Goal: Task Accomplishment & Management: Complete application form

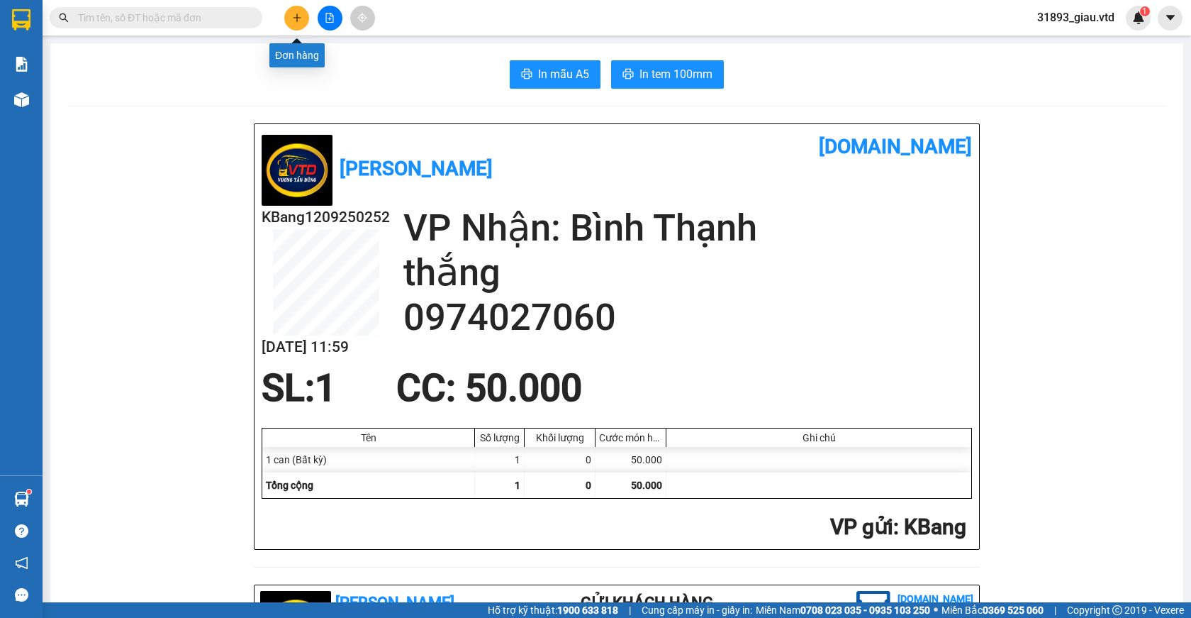
click at [295, 23] on button at bounding box center [296, 18] width 25 height 25
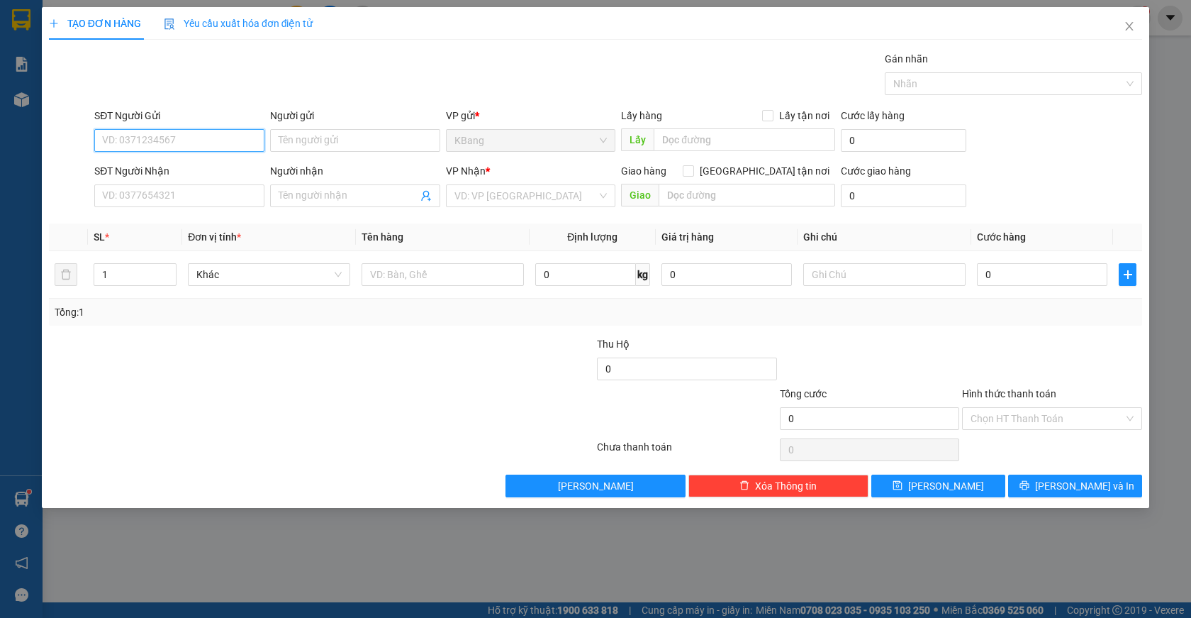
drag, startPoint x: 155, startPoint y: 145, endPoint x: 1083, endPoint y: 125, distance: 928.3
click at [158, 143] on input "SĐT Người Gửi" at bounding box center [179, 140] width 170 height 23
drag, startPoint x: 138, startPoint y: 140, endPoint x: 139, endPoint y: 124, distance: 15.6
click at [138, 139] on input "0964" at bounding box center [179, 140] width 170 height 23
type input "0"
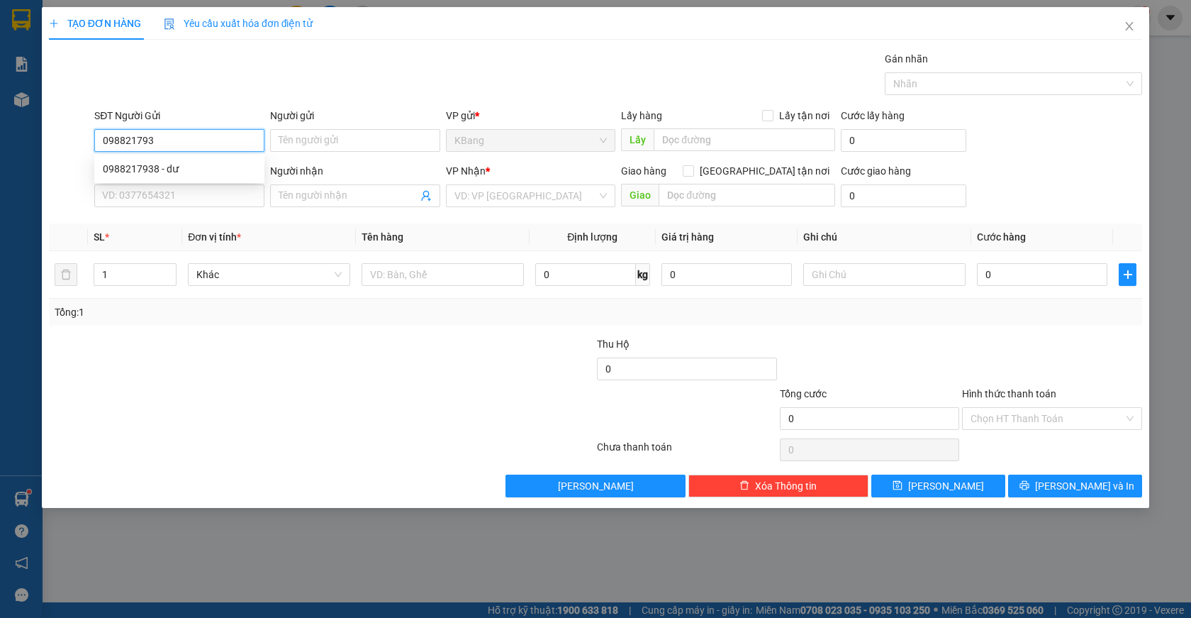
type input "0988217938"
click at [130, 170] on div "0988217938 - dư" at bounding box center [179, 169] width 153 height 16
type input "dư"
type input "trường [PERSON_NAME]"
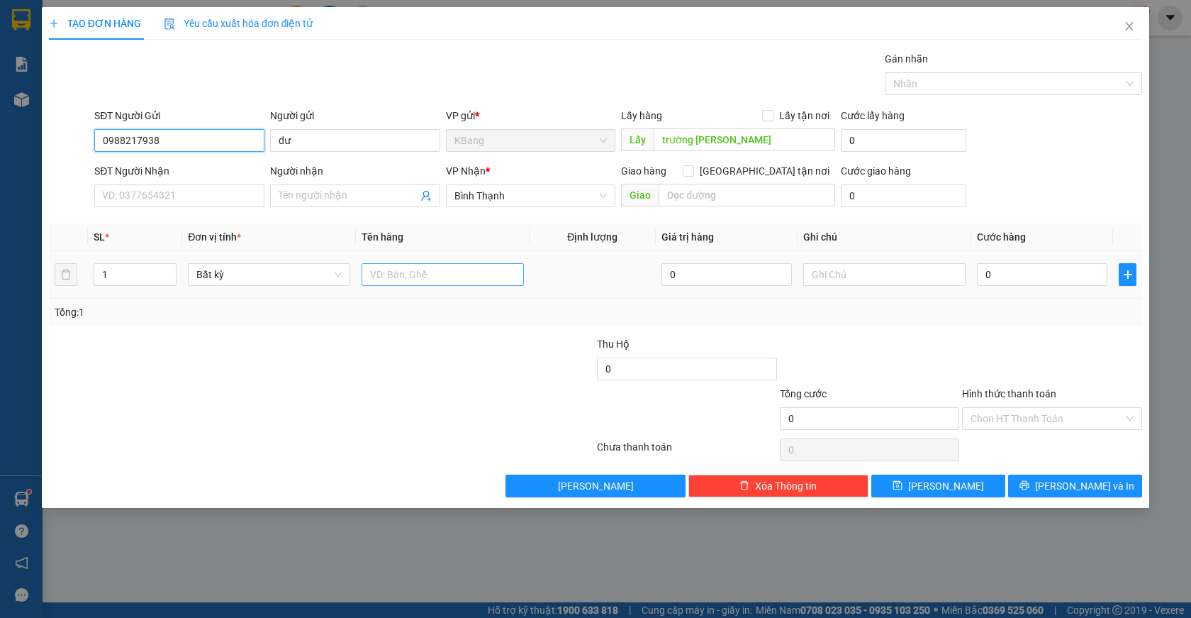
type input "0988217938"
click at [399, 279] on input "text" at bounding box center [443, 274] width 162 height 23
type input "1 bao"
click at [990, 273] on input "0" at bounding box center [1042, 274] width 130 height 23
type input "7"
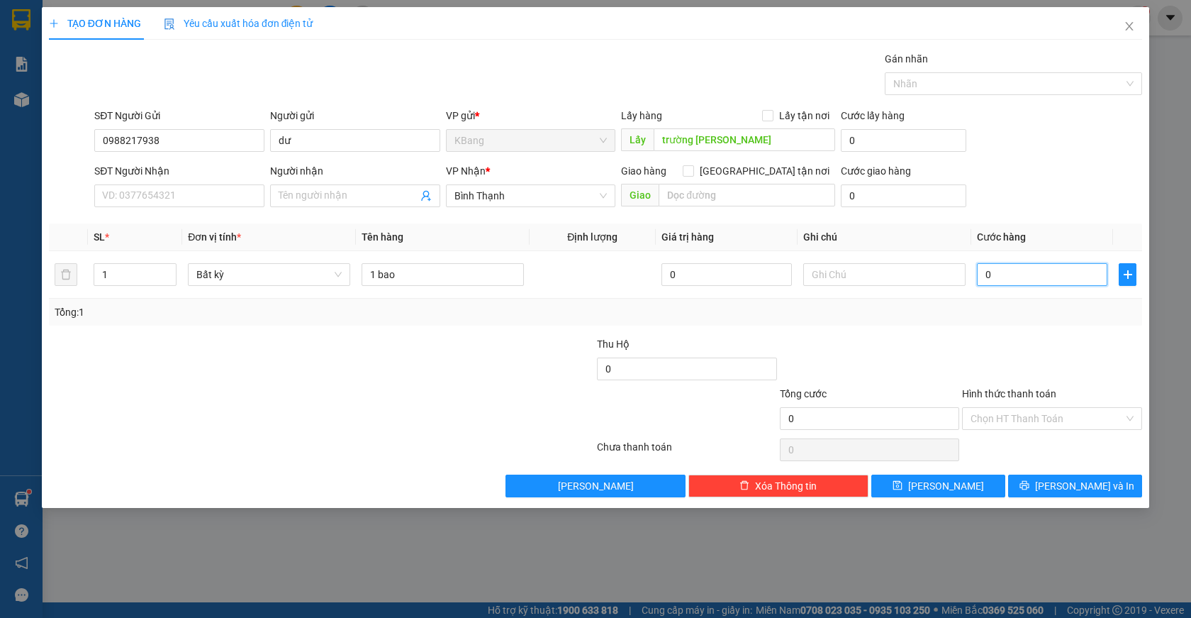
type input "7"
type input "70"
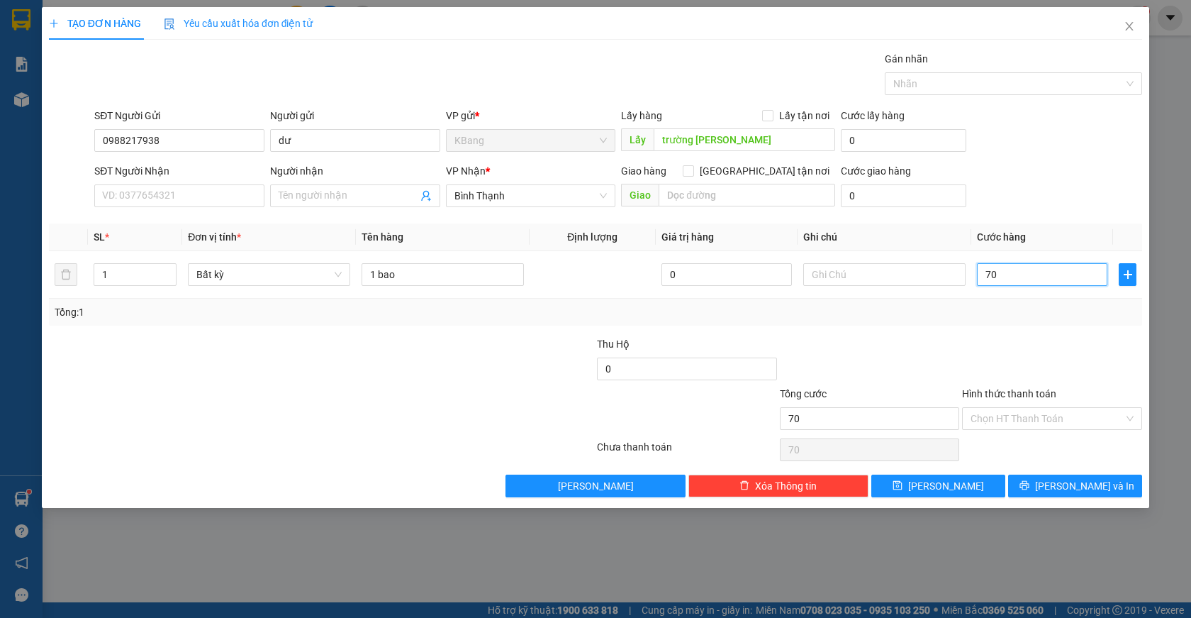
type input "700"
type input "7.000"
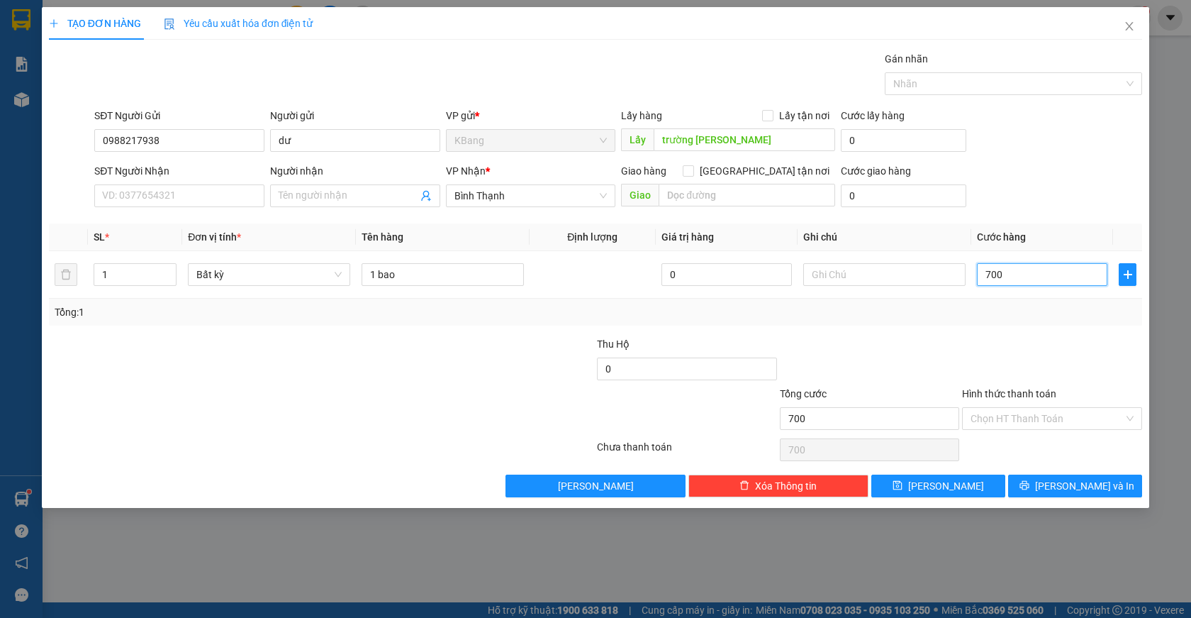
type input "7.000"
type input "70.000"
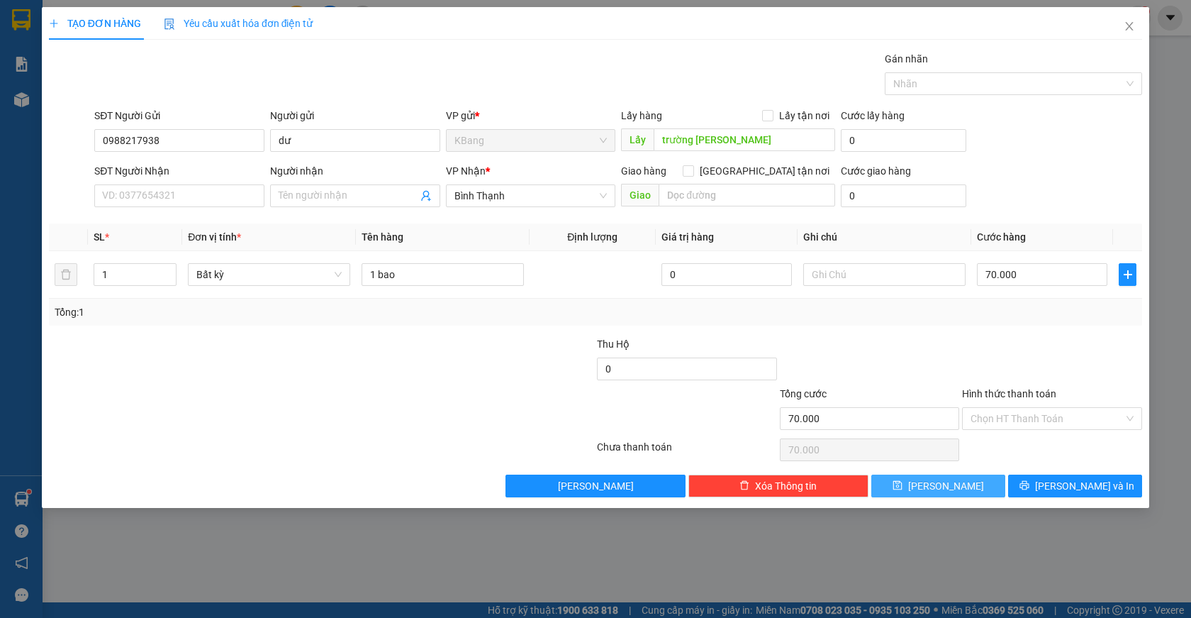
click at [949, 484] on span "[PERSON_NAME]" at bounding box center [946, 486] width 76 height 16
type input "0"
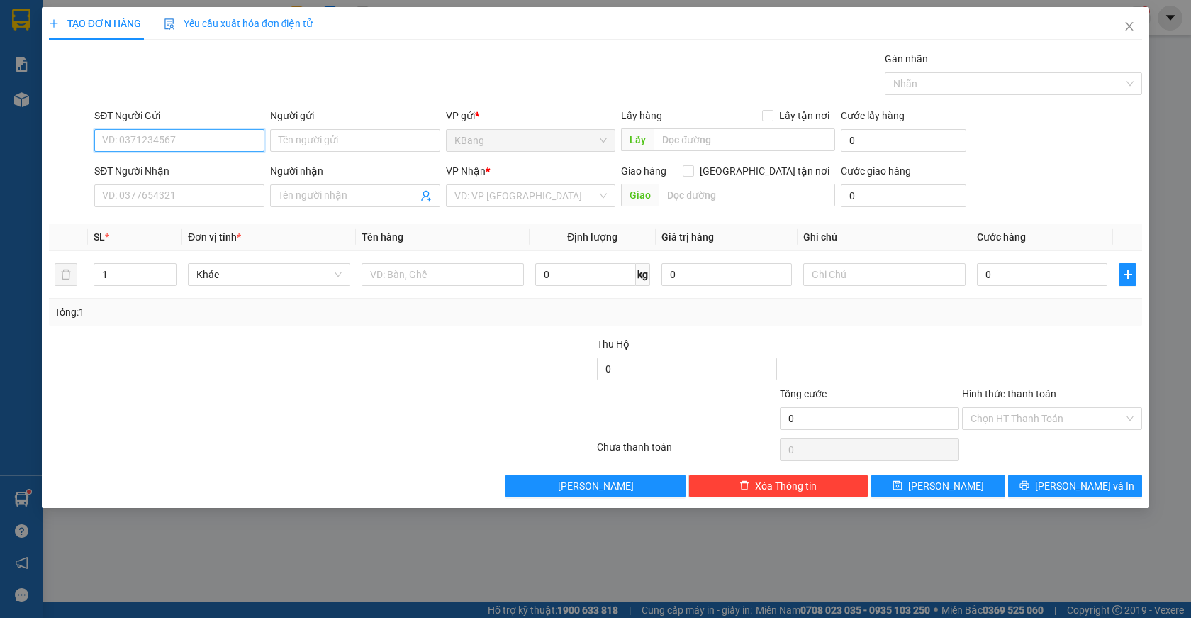
drag, startPoint x: 157, startPoint y: 139, endPoint x: 314, endPoint y: 65, distance: 173.5
click at [158, 140] on input "SĐT Người Gửi" at bounding box center [179, 140] width 170 height 23
click at [183, 167] on div "0938130609" at bounding box center [179, 169] width 153 height 16
type input "0938130609"
type input "xưởng [DATE] triệu"
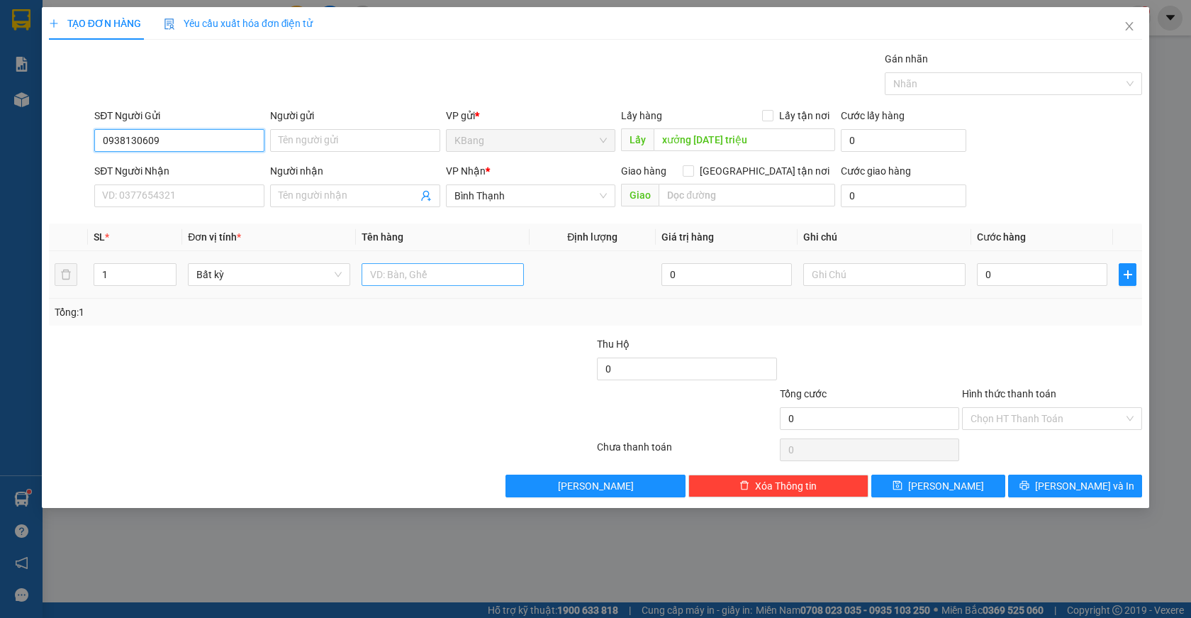
type input "0938130609"
drag, startPoint x: 392, startPoint y: 279, endPoint x: 425, endPoint y: 615, distance: 336.9
click at [392, 281] on input "text" at bounding box center [443, 274] width 162 height 23
type input "2 bao"
click at [1024, 275] on input "0" at bounding box center [1042, 274] width 130 height 23
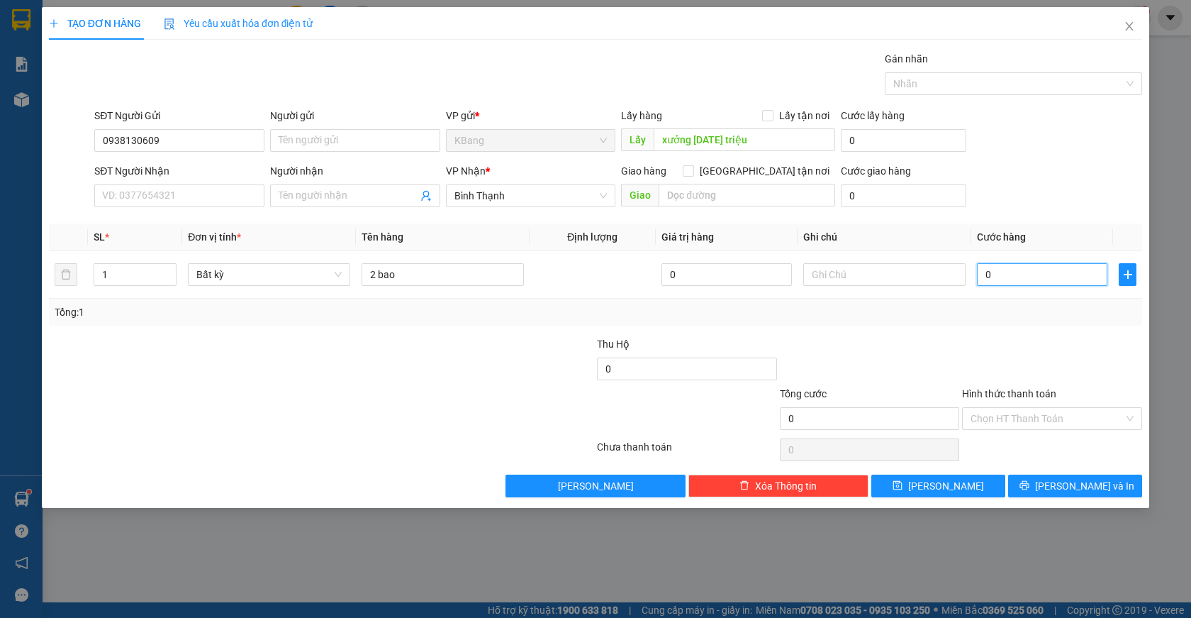
type input "2"
type input "23"
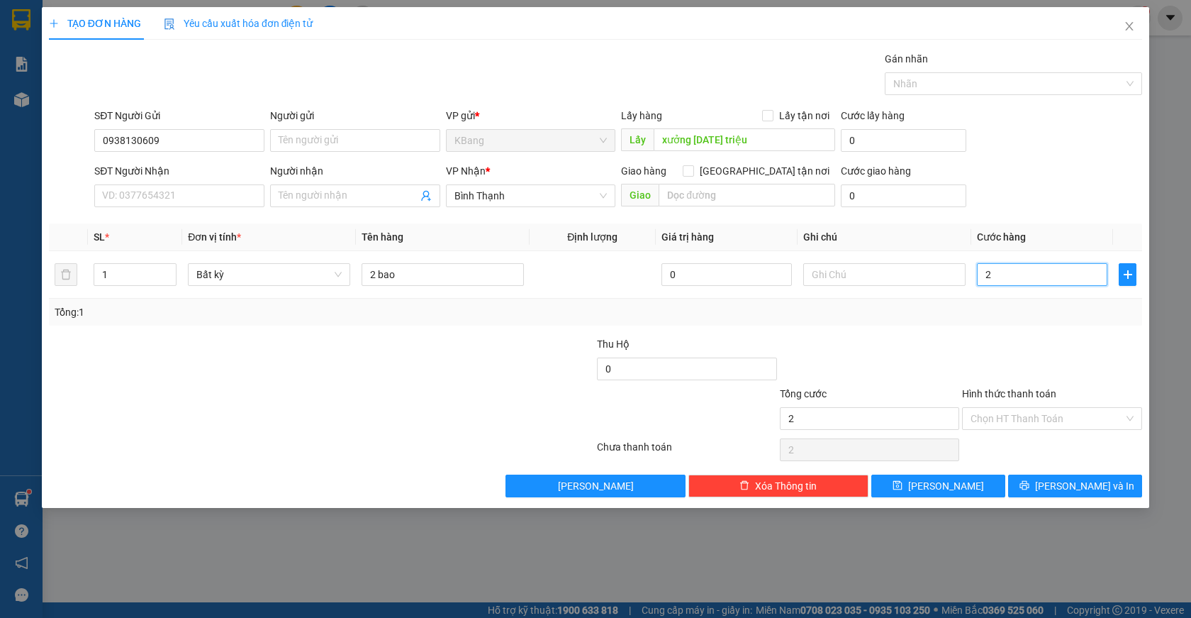
type input "23"
type input "230"
type input "2.300"
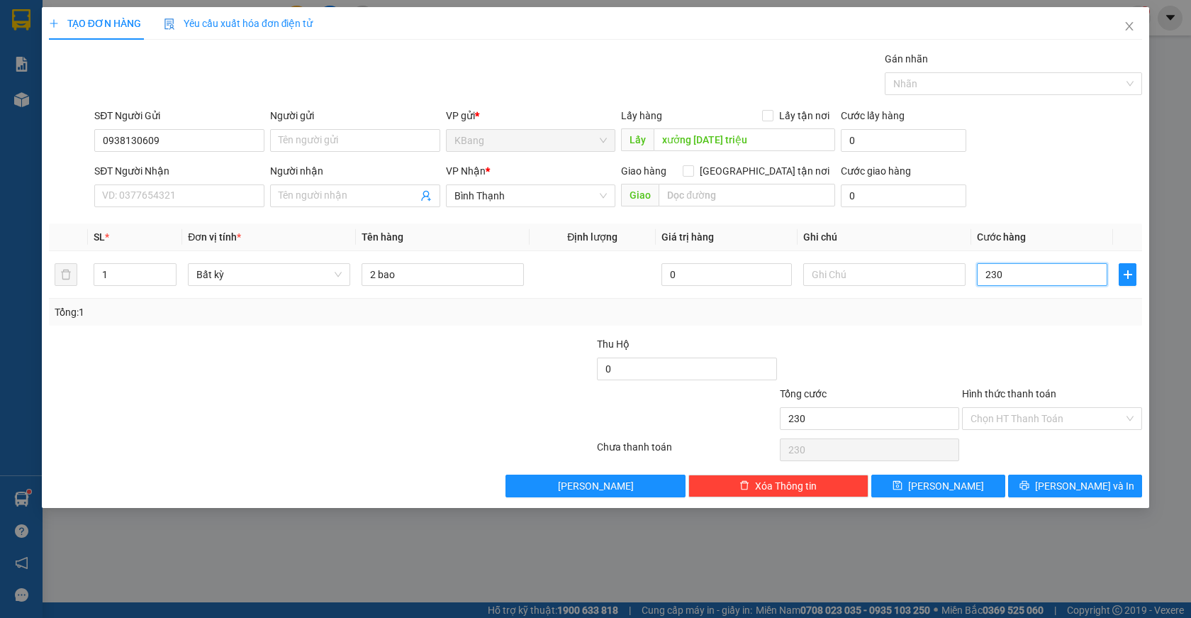
type input "2.300"
type input "23.000"
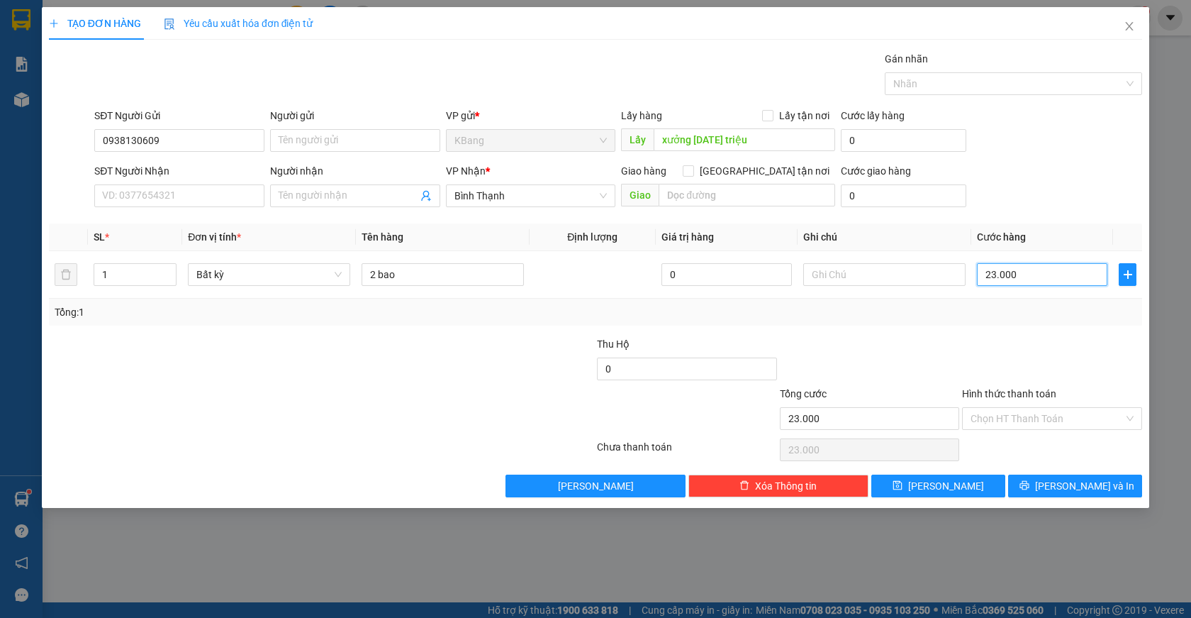
type input "230.000"
click at [366, 268] on input "2 bao" at bounding box center [443, 274] width 162 height 23
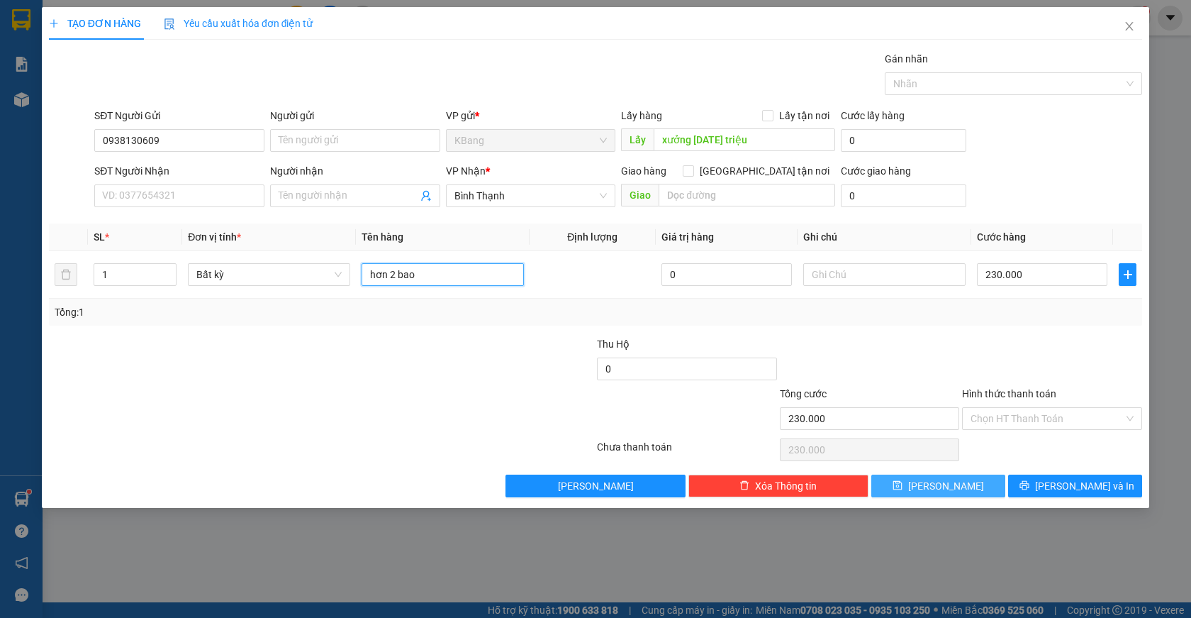
type input "hơn 2 bao"
click at [962, 491] on button "[PERSON_NAME]" at bounding box center [938, 485] width 134 height 23
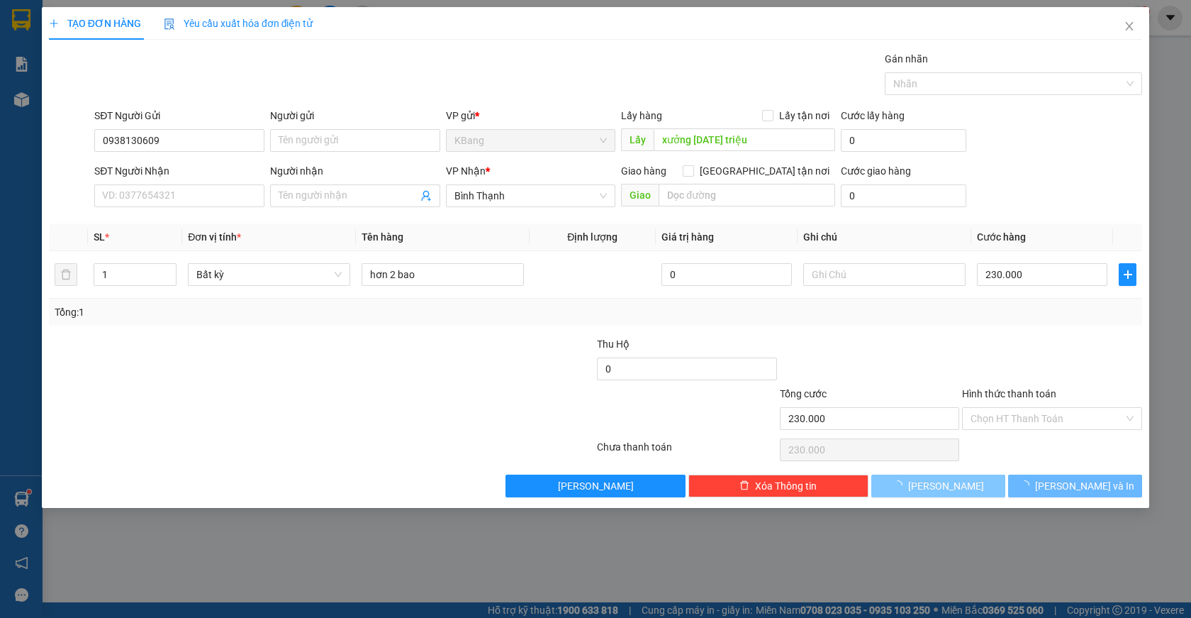
type input "0"
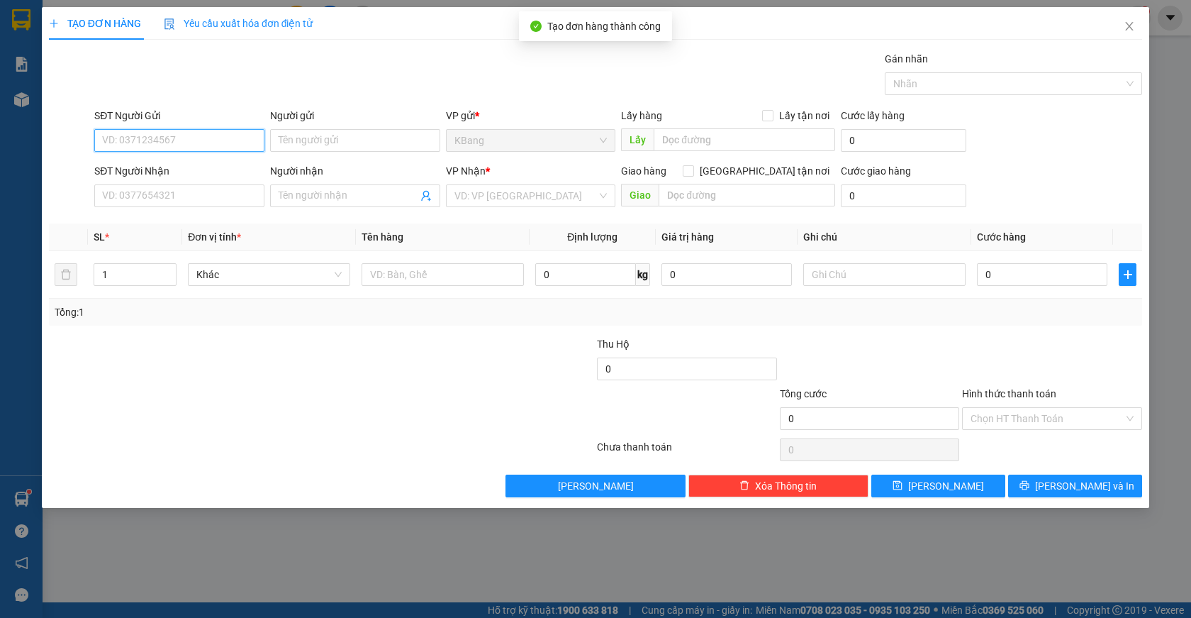
drag, startPoint x: 156, startPoint y: 147, endPoint x: 447, endPoint y: 55, distance: 305.6
click at [158, 146] on input "SĐT Người Gửi" at bounding box center [179, 140] width 170 height 23
click at [147, 142] on input "SĐT Người Gửi" at bounding box center [179, 140] width 170 height 23
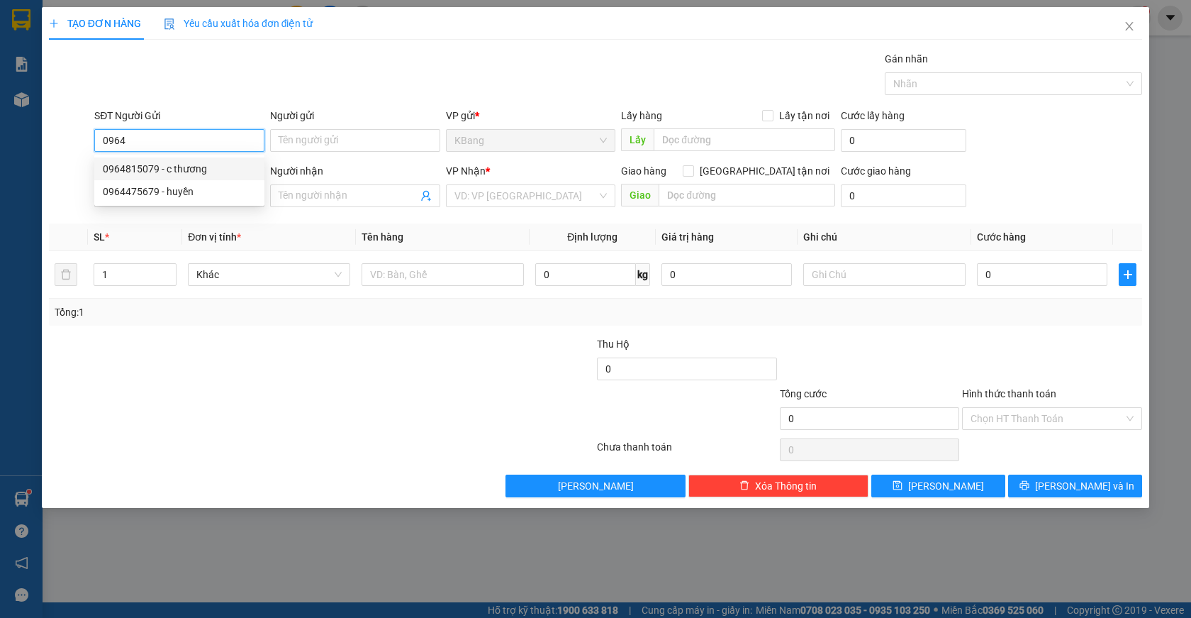
click at [136, 177] on div "0964815079 - c thương" at bounding box center [179, 168] width 170 height 23
type input "0964815079"
type input "c thương"
type input "0987016183"
type input "nhung"
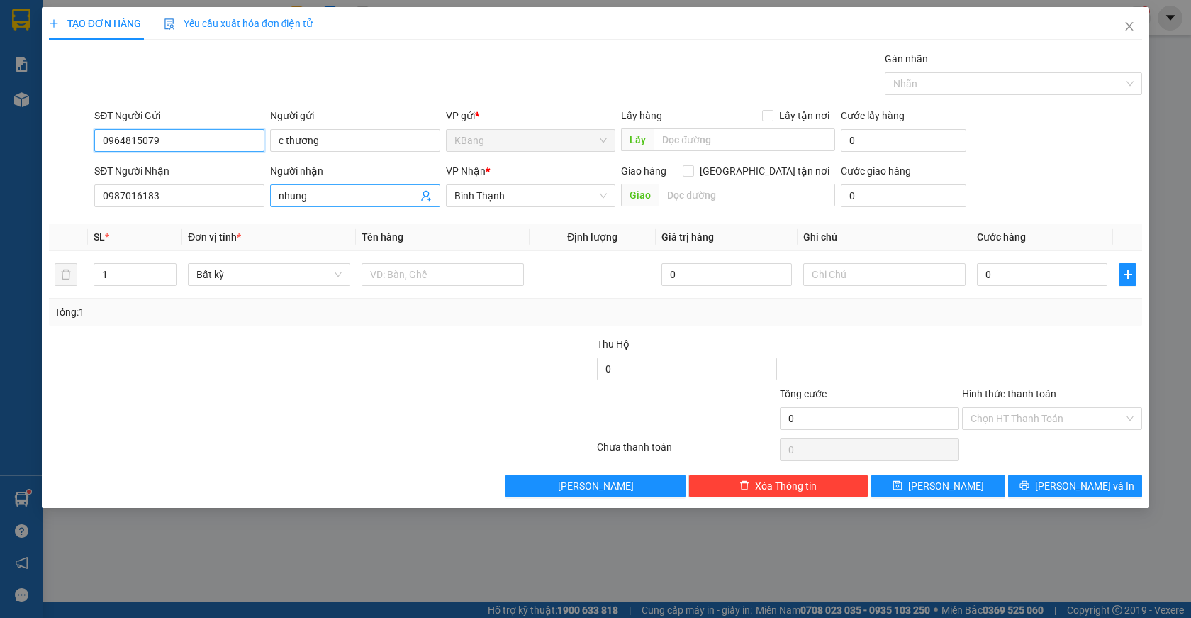
type input "0964815079"
click at [428, 200] on icon "user-add" at bounding box center [425, 195] width 11 height 11
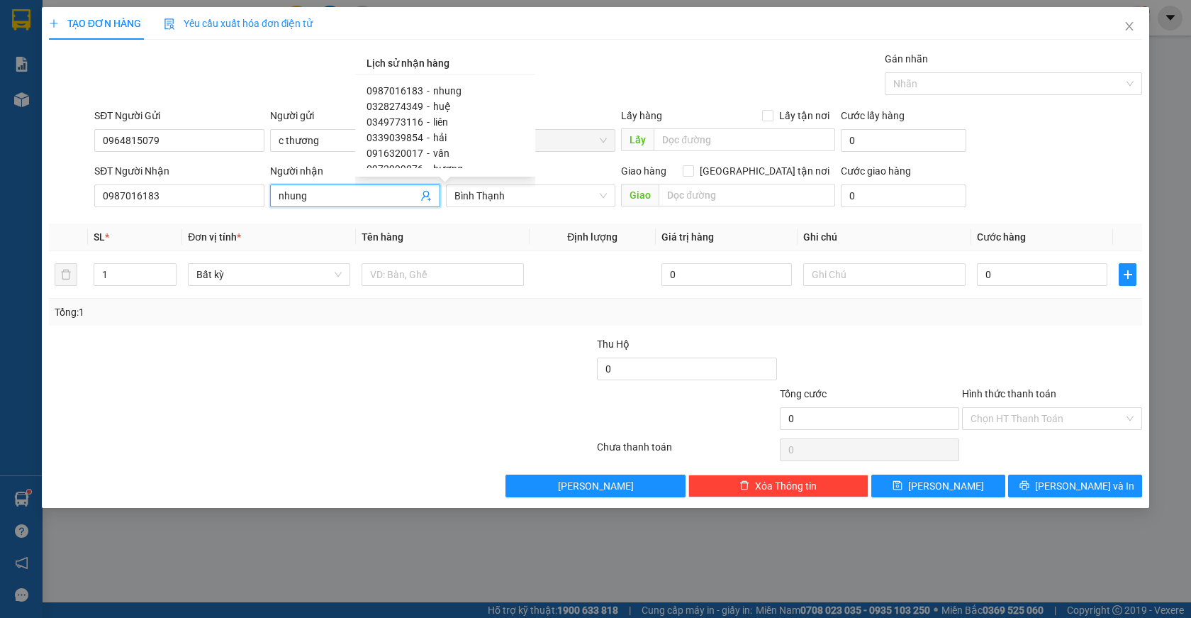
click at [410, 125] on span "0349773116" at bounding box center [395, 121] width 57 height 11
type input "0349773116"
type input "liên"
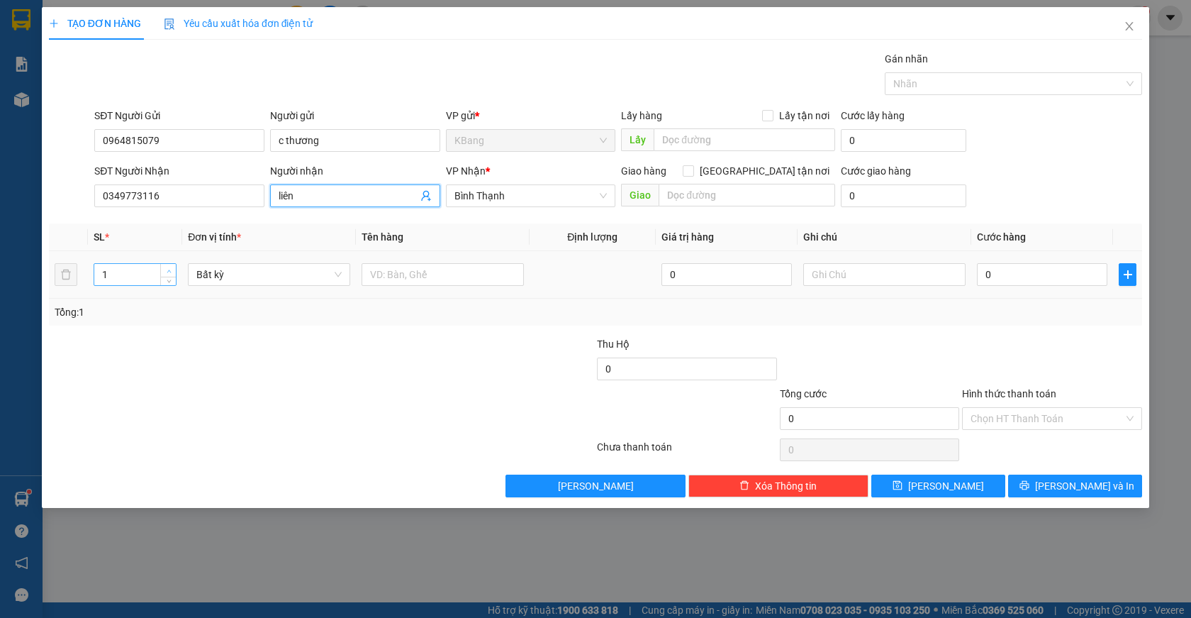
type input "2"
click at [167, 270] on icon "up" at bounding box center [169, 271] width 5 height 5
click at [408, 277] on input "text" at bounding box center [443, 274] width 162 height 23
type input "2 bao trám"
type input "2"
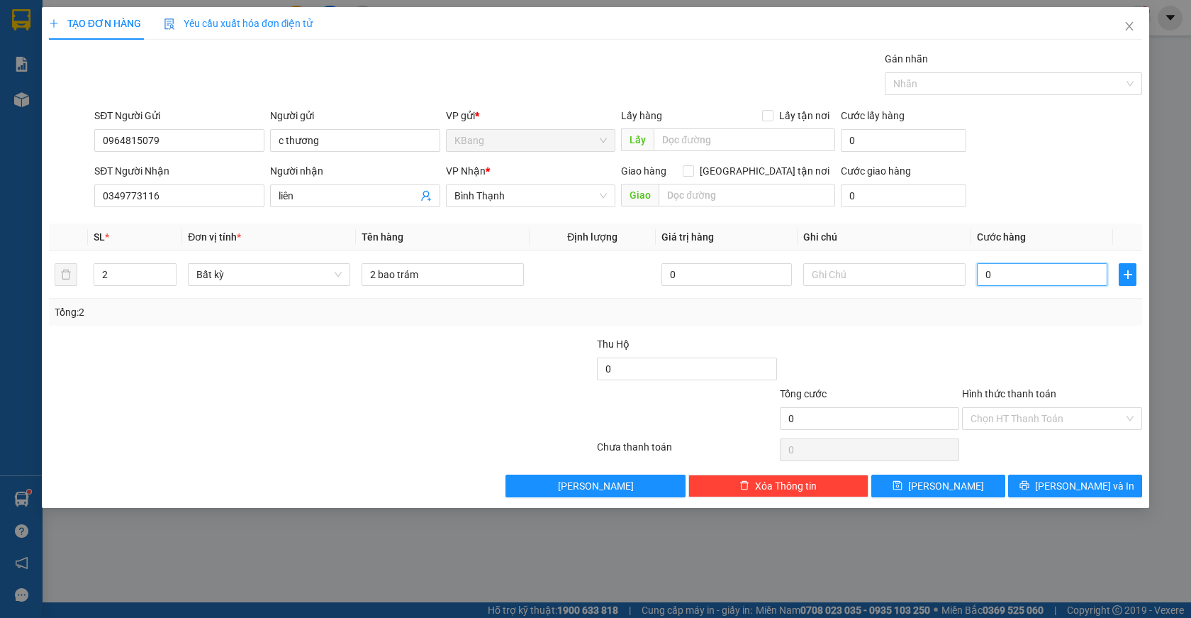
type input "2"
type input "20"
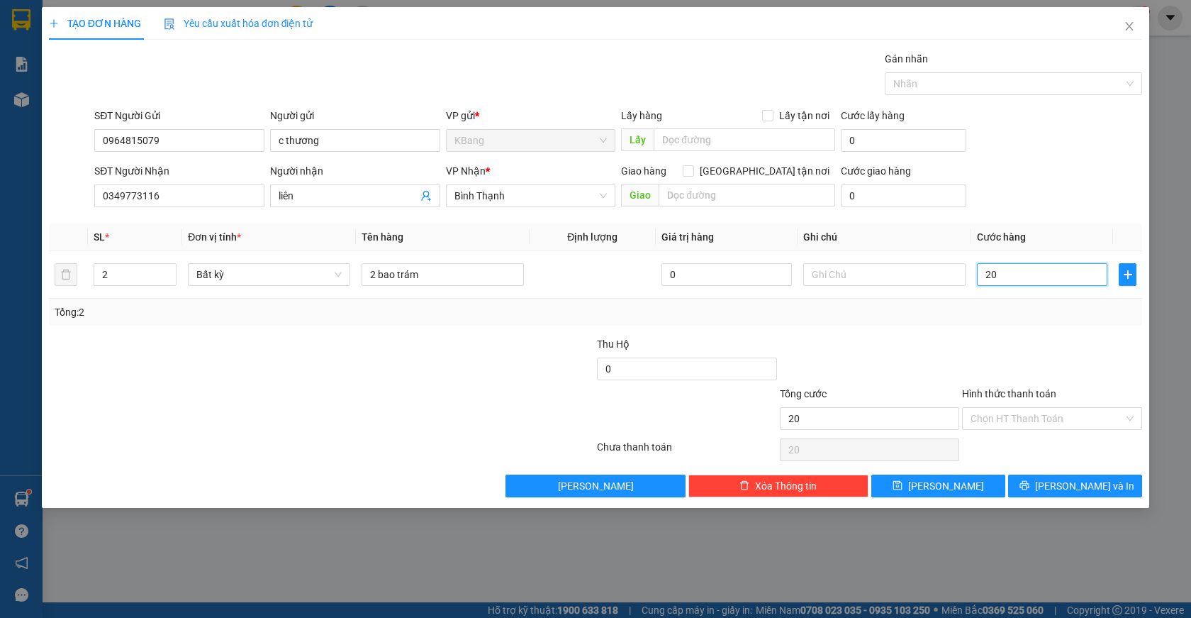
type input "200"
type input "2.000"
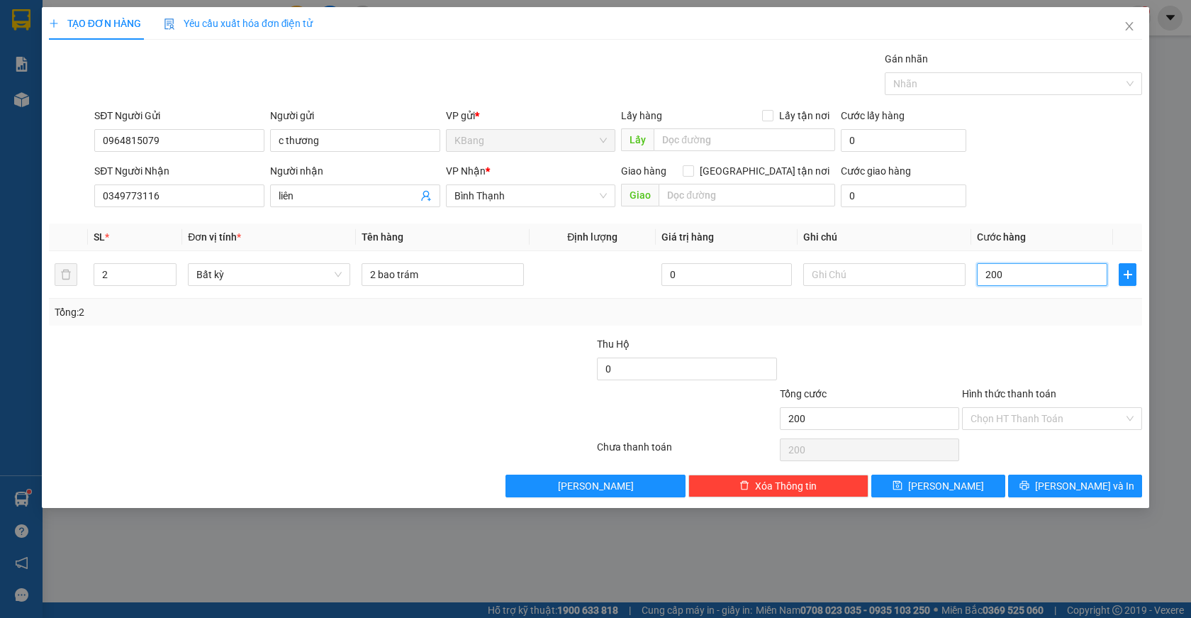
type input "2.000"
type input "20.000"
type input "200.000"
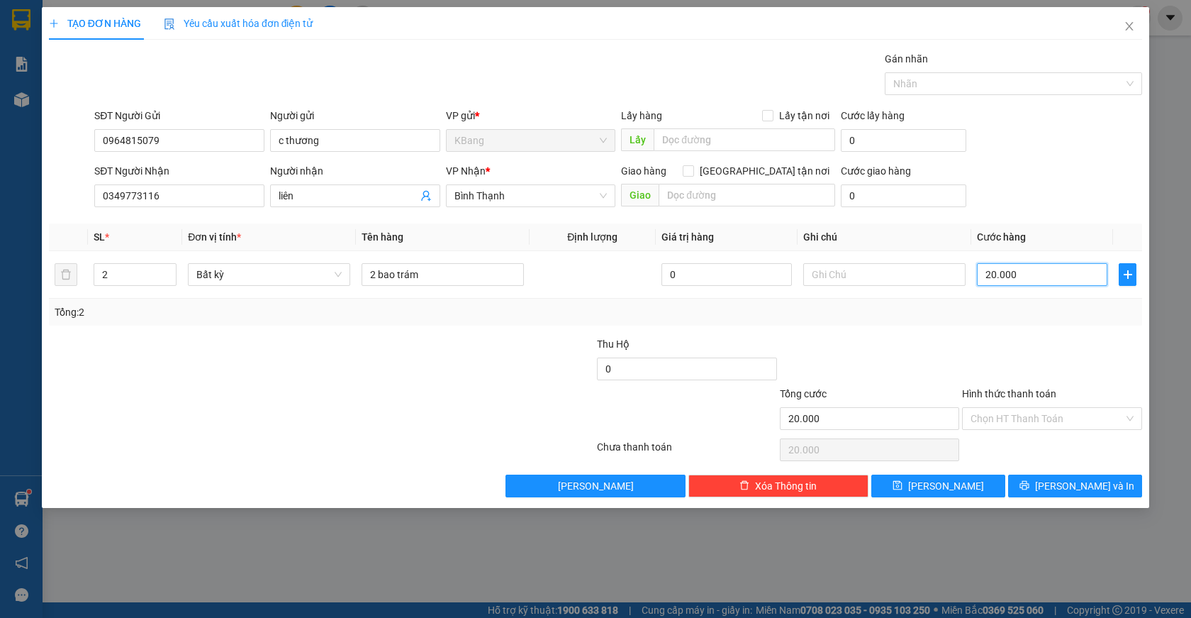
type input "200.000"
click at [1076, 486] on span "[PERSON_NAME] và In" at bounding box center [1084, 486] width 99 height 16
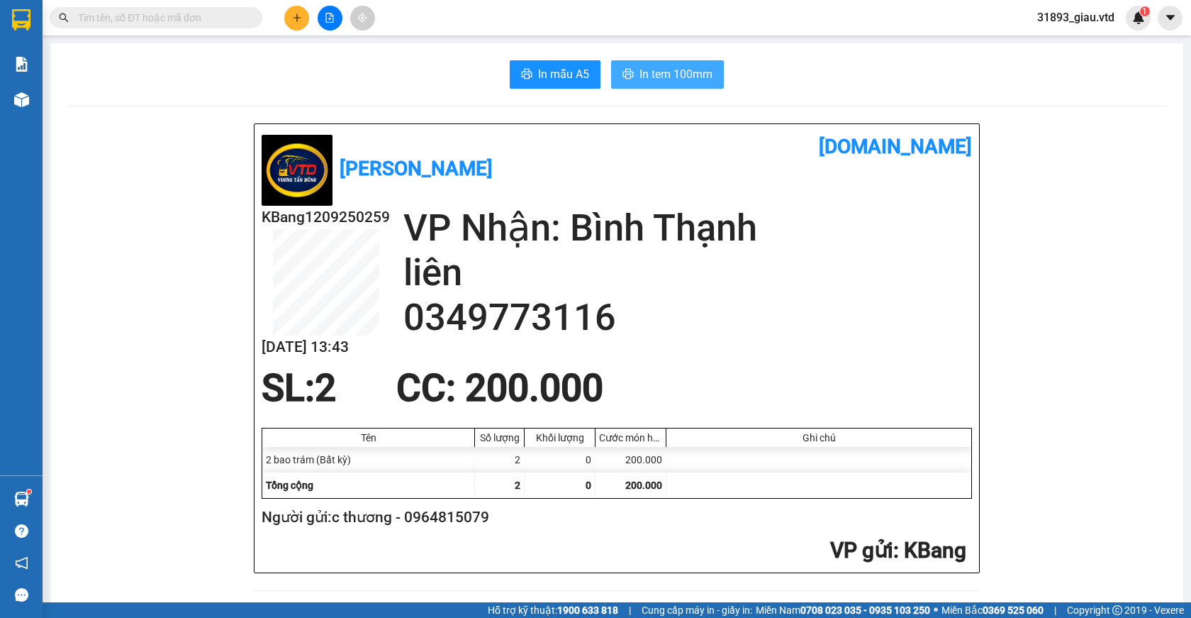
click at [656, 79] on span "In tem 100mm" at bounding box center [676, 74] width 73 height 18
click at [294, 20] on icon "plus" at bounding box center [297, 18] width 10 height 10
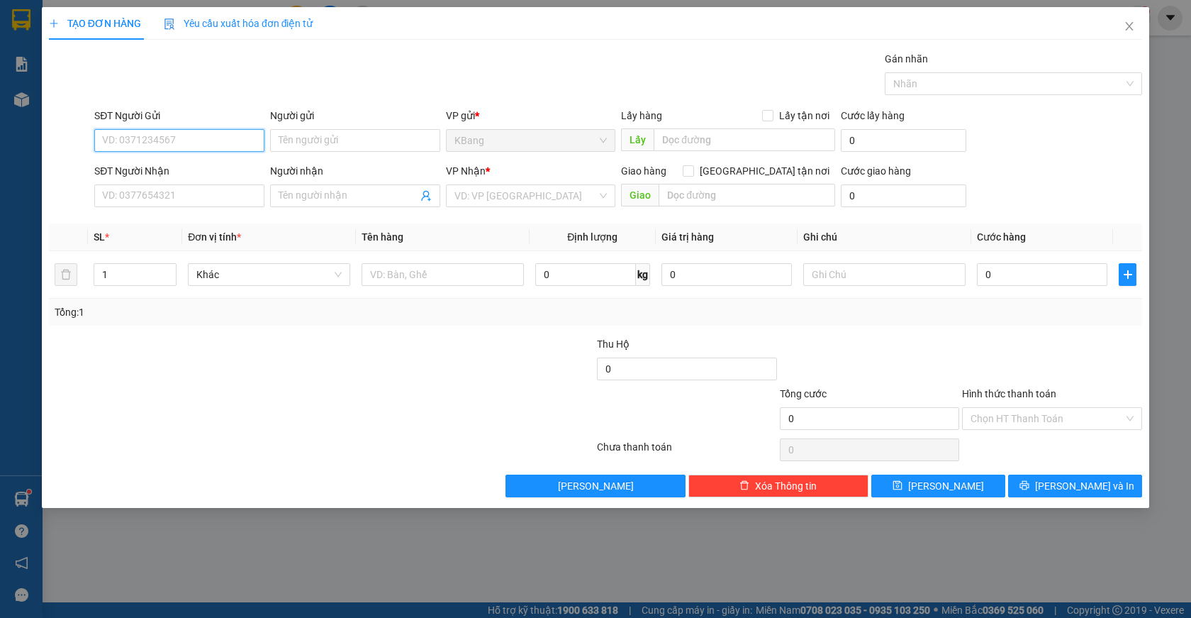
drag, startPoint x: 159, startPoint y: 143, endPoint x: 360, endPoint y: 59, distance: 218.3
click at [158, 143] on input "SĐT Người Gửi" at bounding box center [179, 140] width 170 height 23
click at [183, 168] on div "0964815079 - c thương" at bounding box center [179, 169] width 153 height 16
type input "0964815079"
type input "c thương"
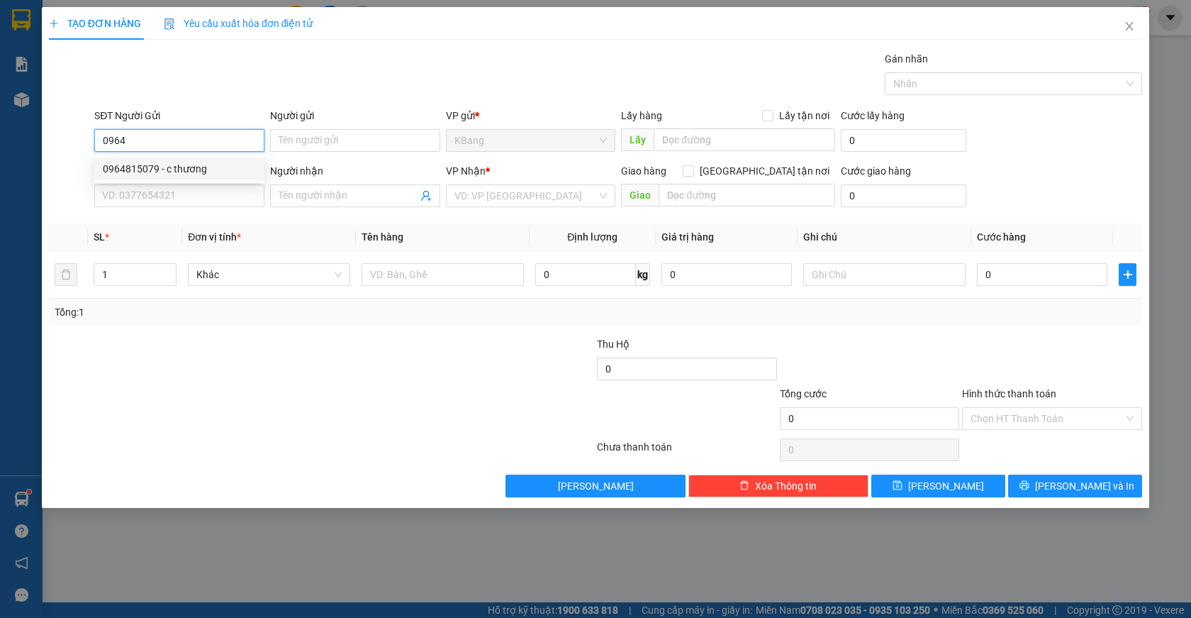
type input "0349773116"
type input "liên"
type input "0964815079"
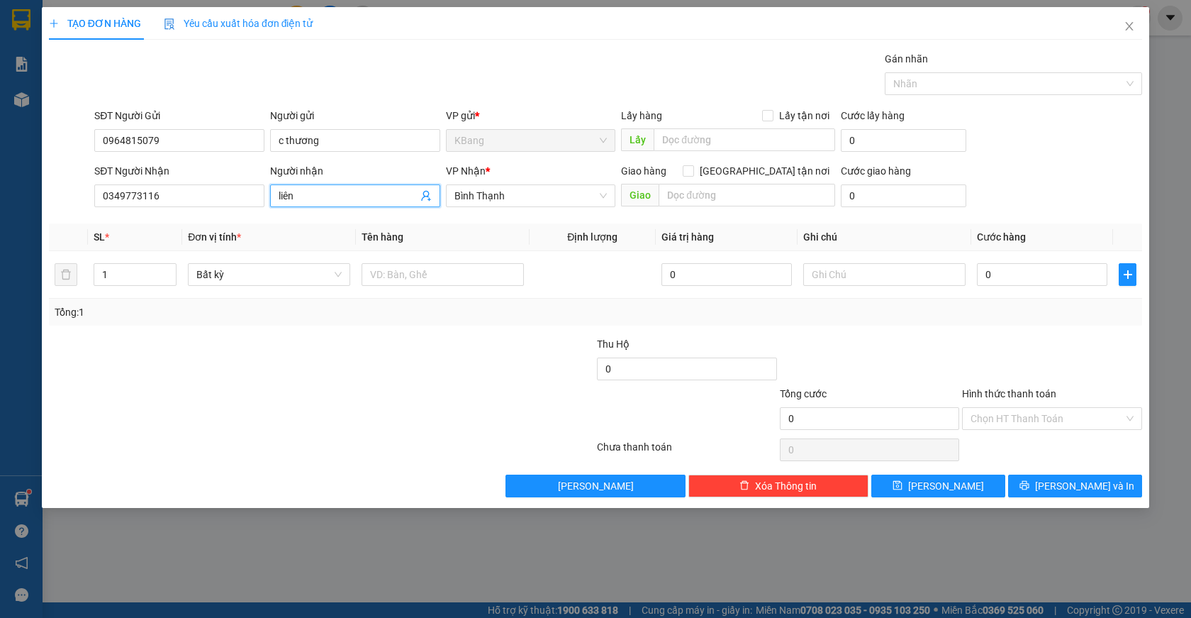
click at [428, 194] on icon "user-add" at bounding box center [425, 195] width 11 height 11
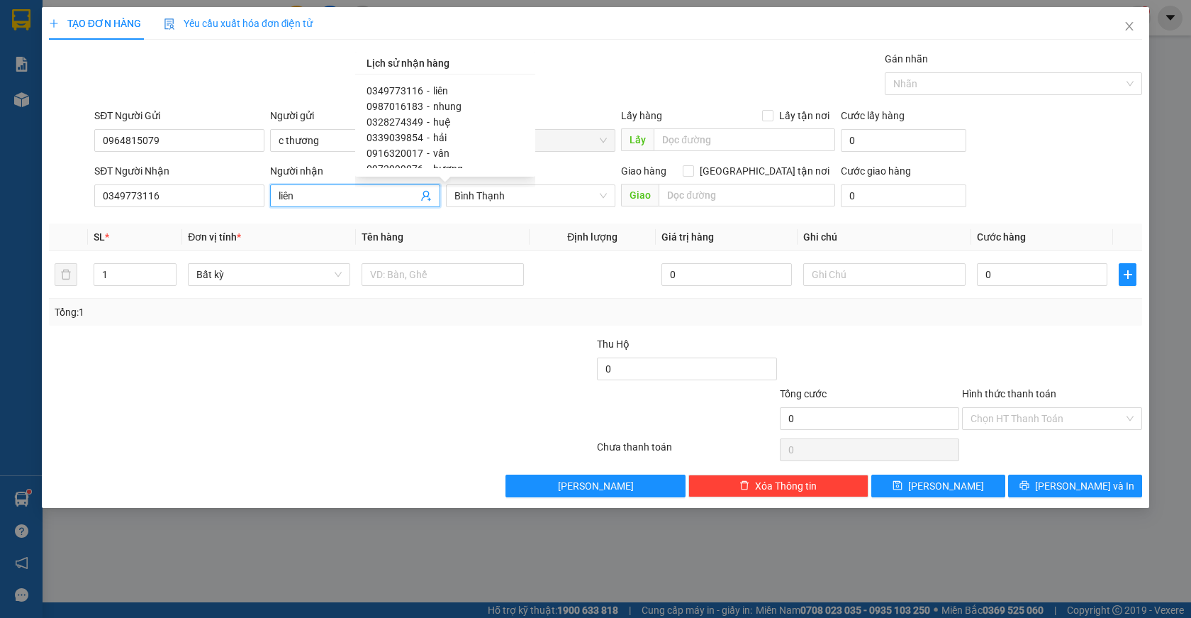
click at [408, 154] on span "0916320017" at bounding box center [395, 152] width 57 height 11
type input "0916320017"
type input "vân"
checkbox input "true"
type input "gia nghĩa"
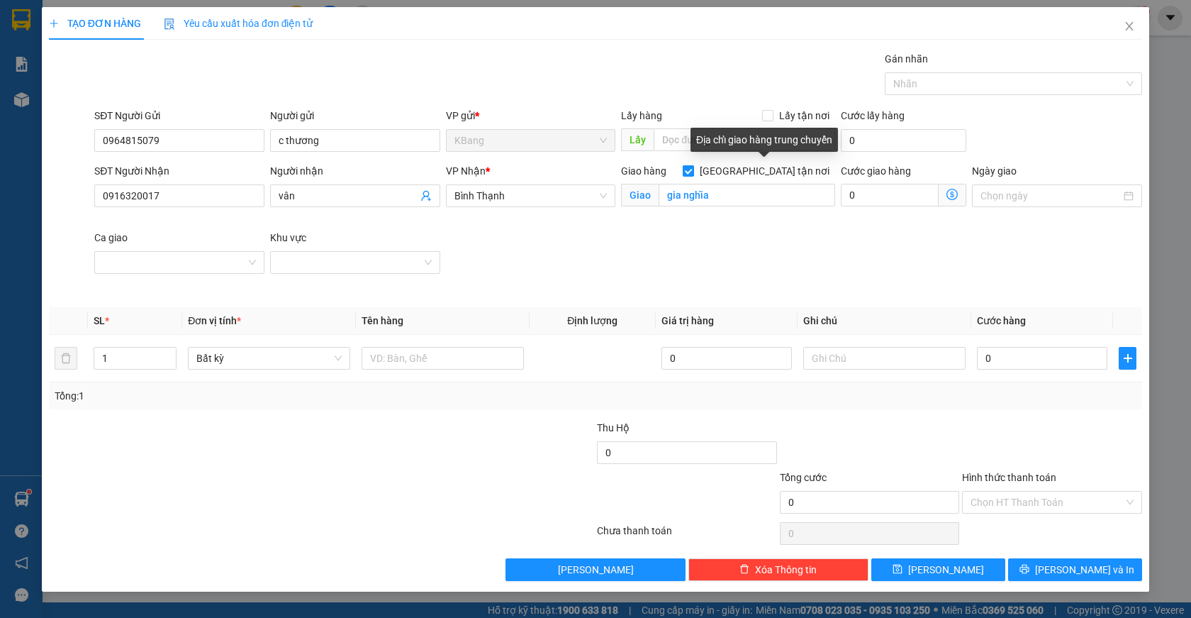
click at [693, 167] on input "[GEOGRAPHIC_DATA] tận nơi" at bounding box center [688, 170] width 10 height 10
checkbox input "false"
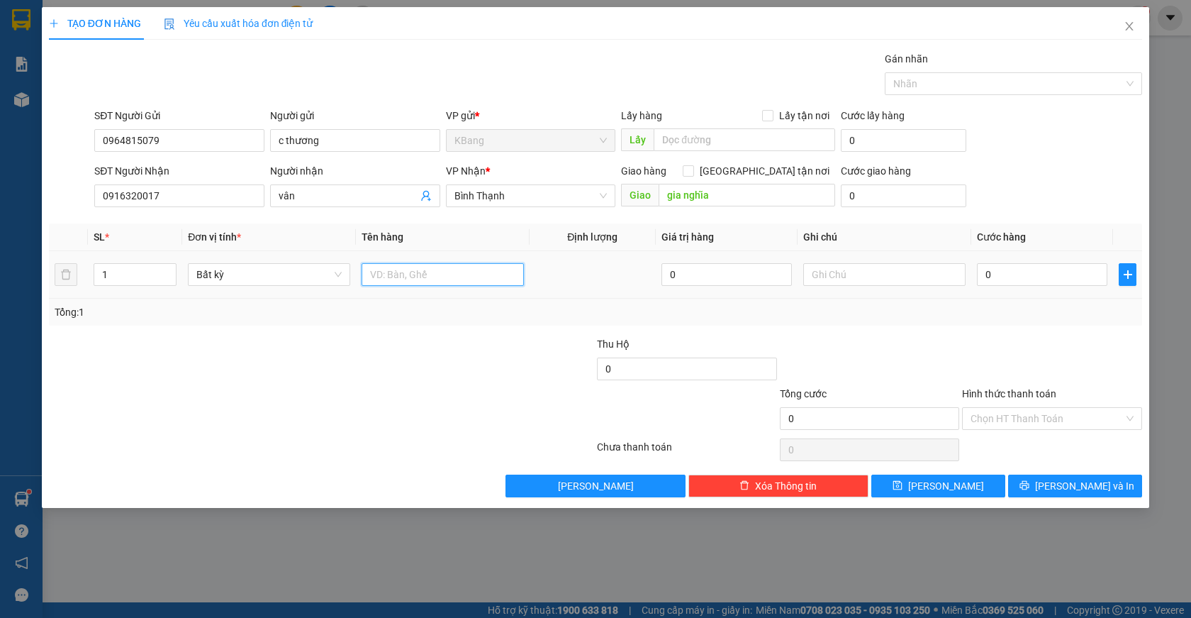
click at [420, 278] on input "text" at bounding box center [443, 274] width 162 height 23
type input "1 túm"
click at [986, 273] on input "0" at bounding box center [1042, 274] width 130 height 23
type input "8"
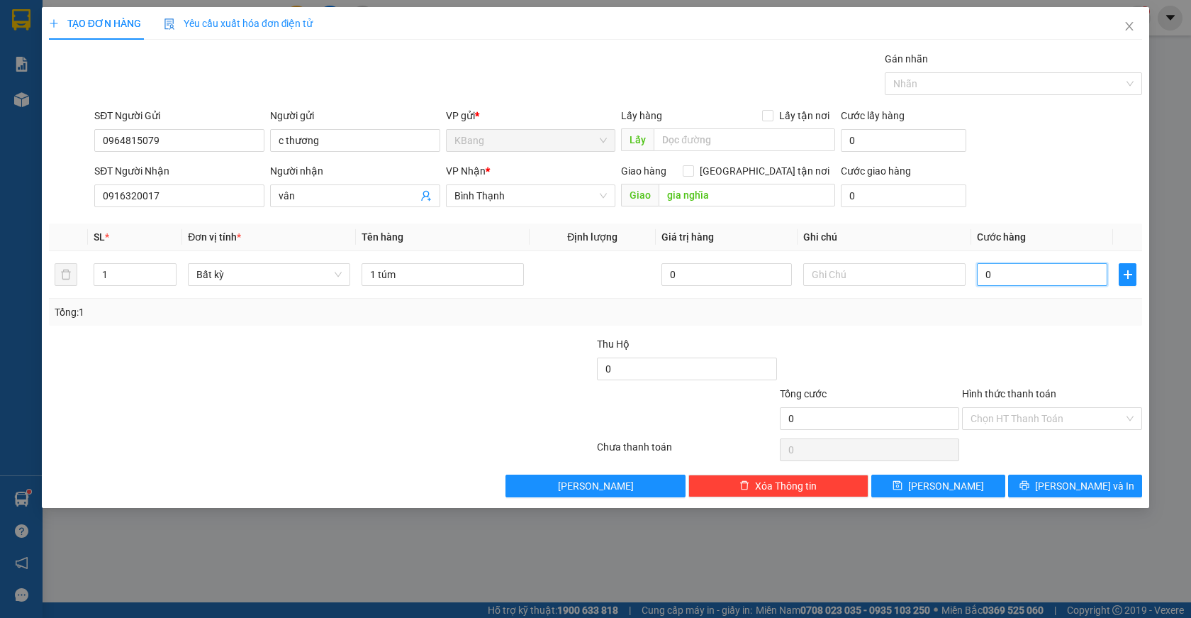
type input "8"
type input "80"
type input "800"
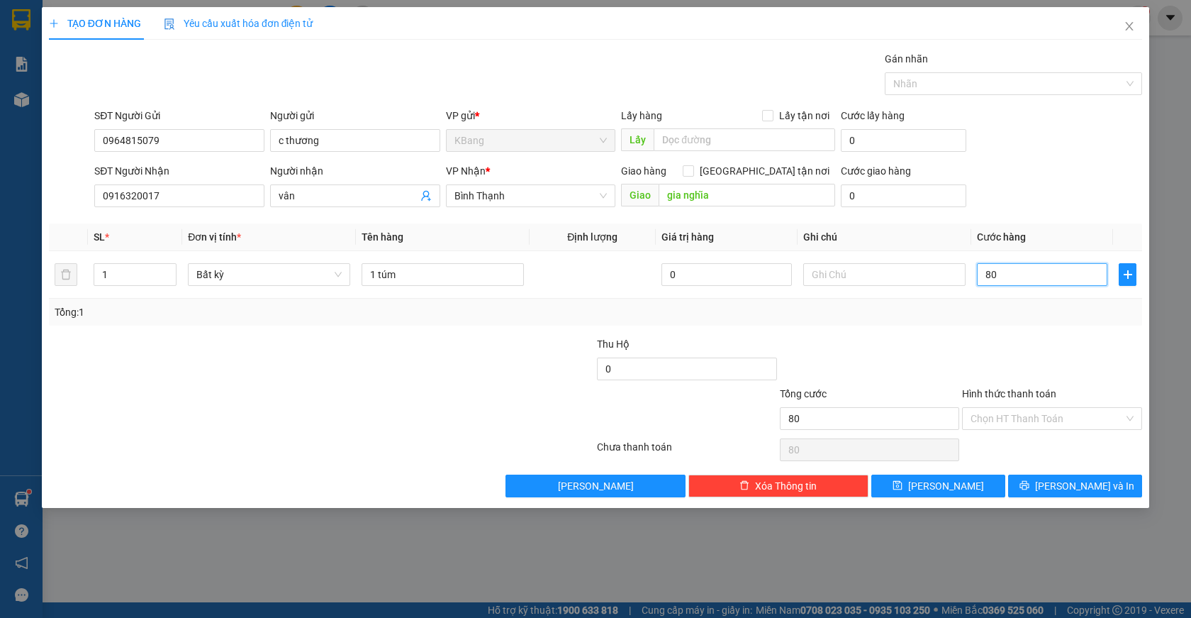
type input "800"
type input "8.000"
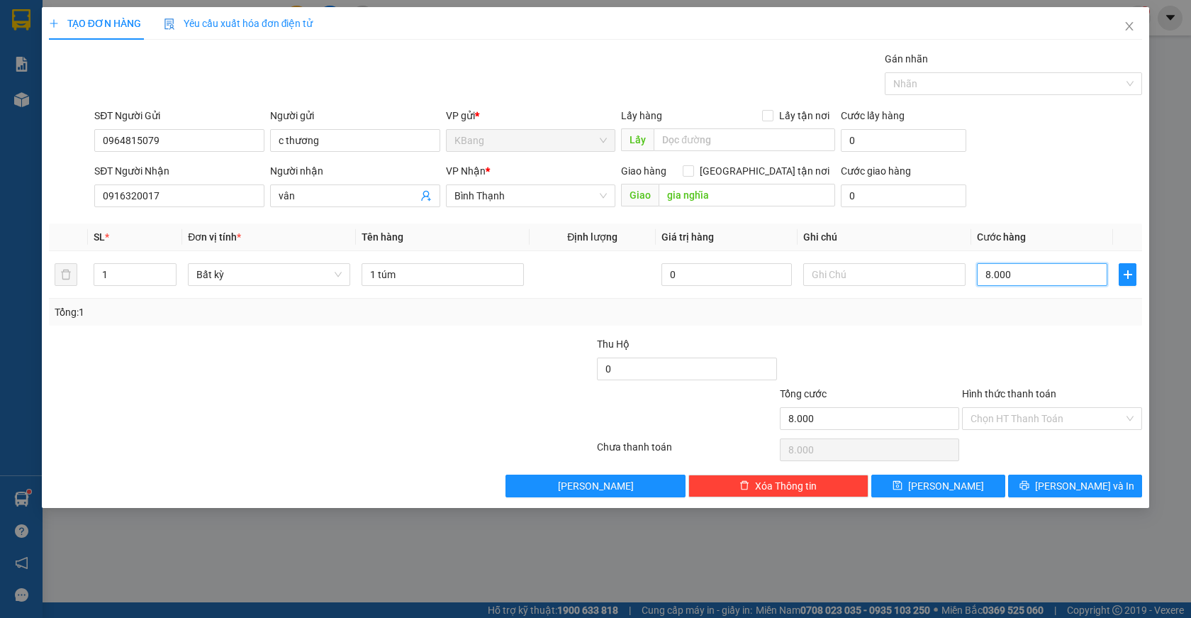
type input "80.000"
click at [1065, 481] on span "[PERSON_NAME] và In" at bounding box center [1084, 486] width 99 height 16
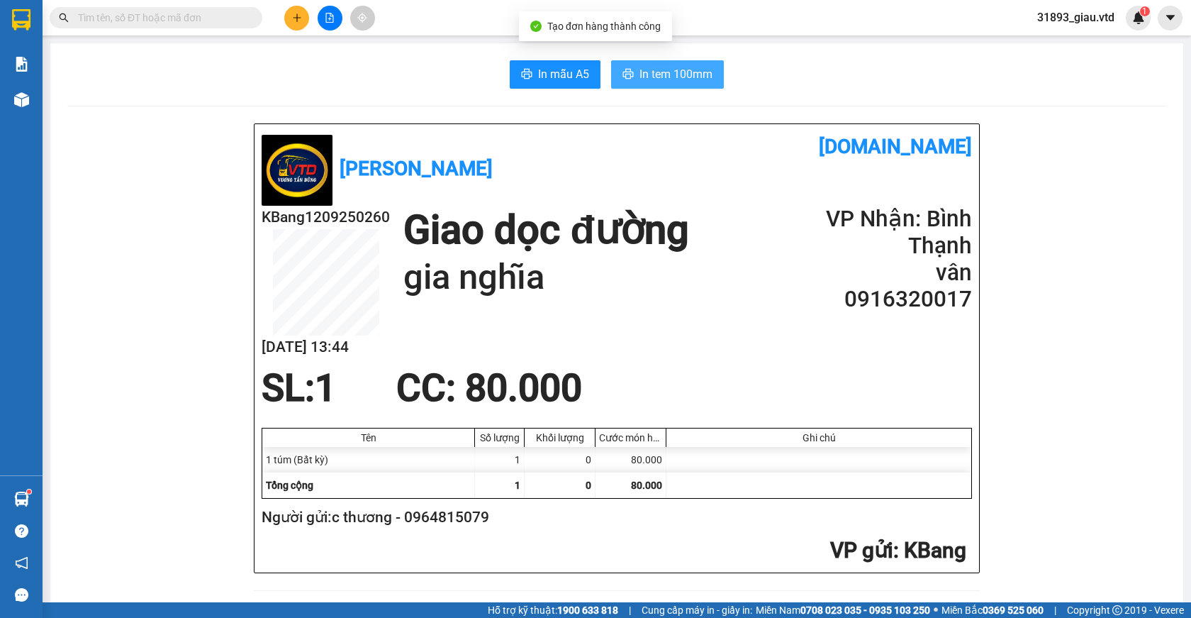
click at [647, 73] on span "In tem 100mm" at bounding box center [676, 74] width 73 height 18
click at [296, 20] on icon "plus" at bounding box center [297, 18] width 10 height 10
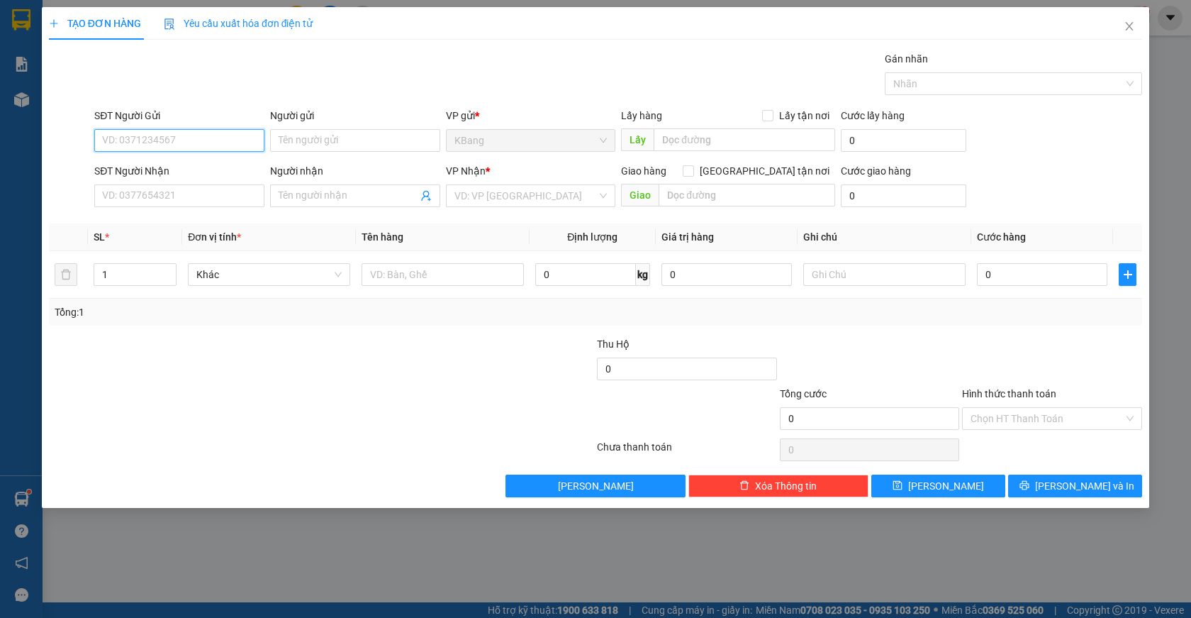
click at [151, 142] on input "SĐT Người Gửi" at bounding box center [179, 140] width 170 height 23
click at [145, 170] on div "0964815079 - c thương" at bounding box center [179, 169] width 153 height 16
type input "0964815079"
type input "c thương"
type input "0916320017"
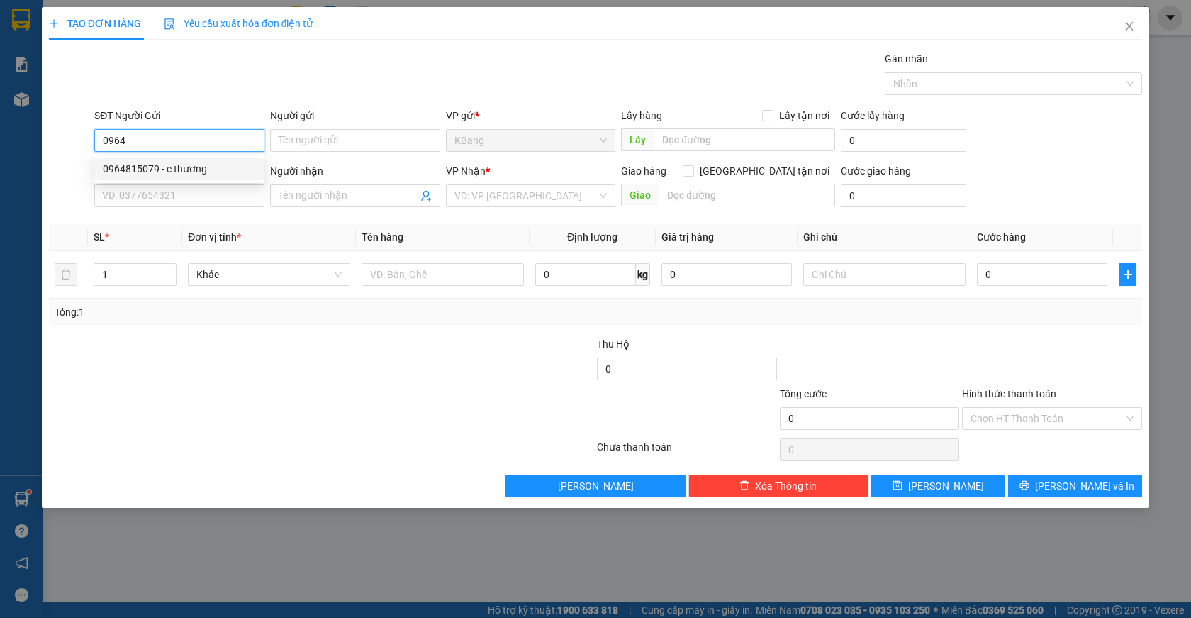
type input "vân"
type input "gia nghĩa"
type input "0964815079"
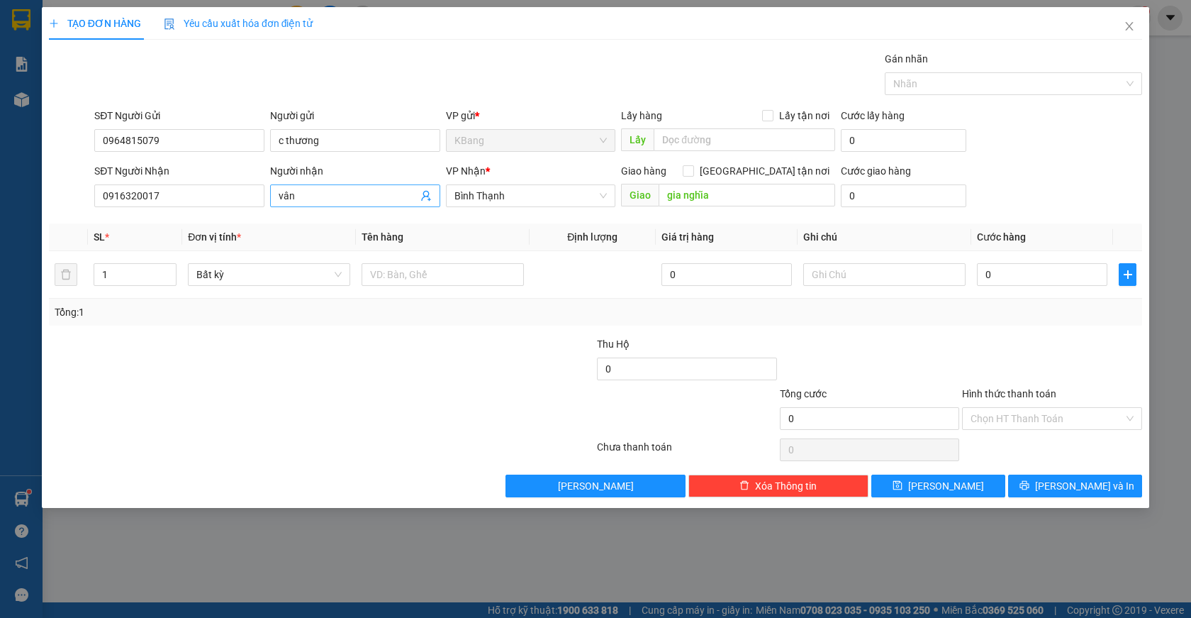
click at [428, 189] on span at bounding box center [425, 196] width 11 height 16
click at [422, 191] on icon "user-add" at bounding box center [425, 195] width 11 height 11
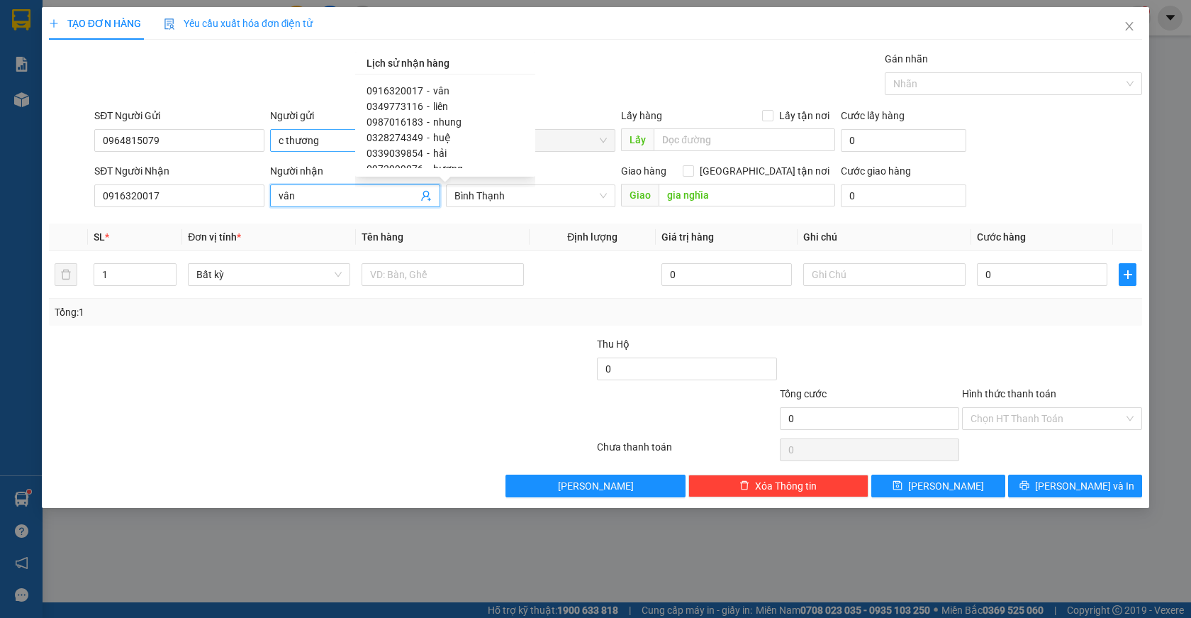
click at [406, 135] on span "0328274349" at bounding box center [395, 137] width 57 height 11
type input "0328274349"
type input "huệ"
checkbox input "true"
type input "cx cầu 2đồng xoài"
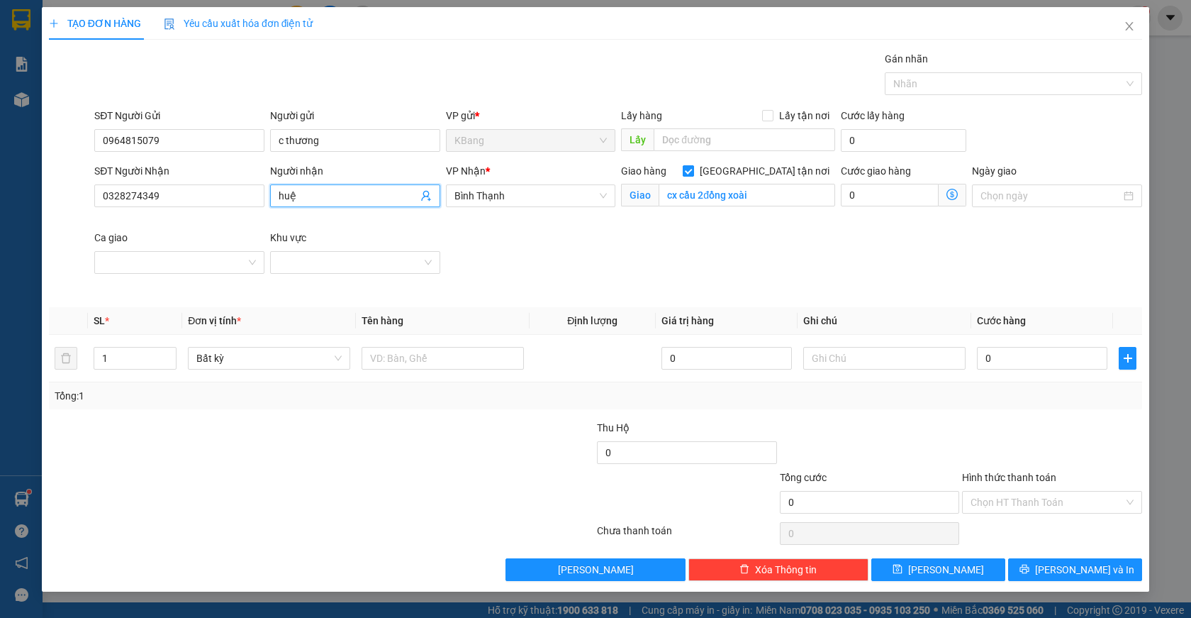
click at [693, 167] on input "[GEOGRAPHIC_DATA] tận nơi" at bounding box center [688, 170] width 10 height 10
checkbox input "false"
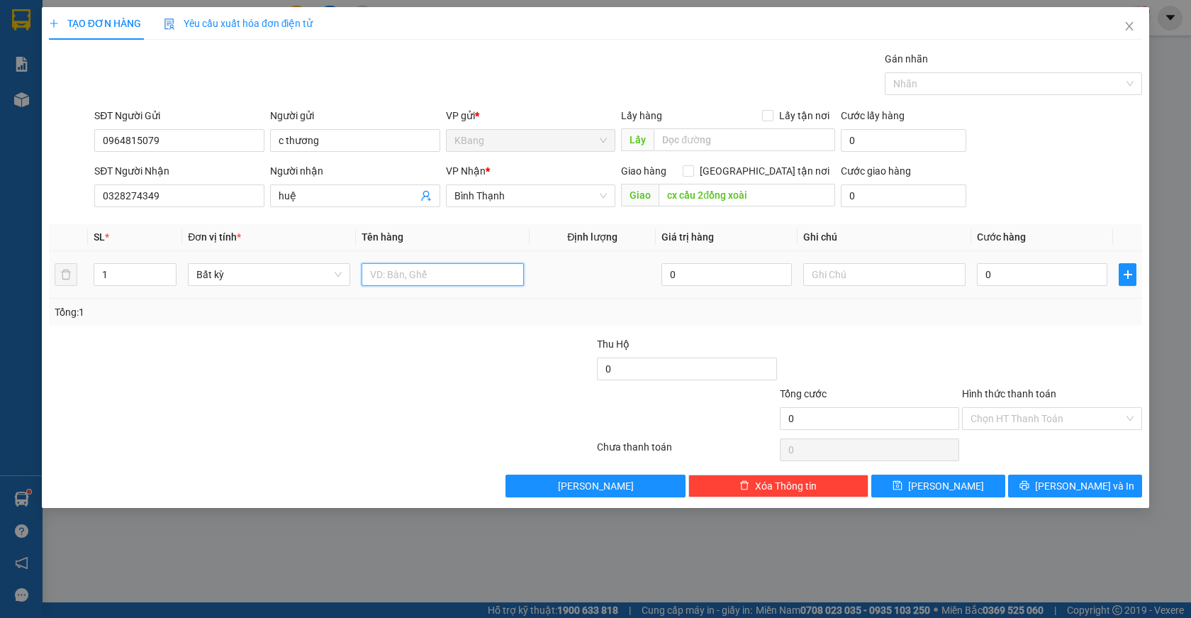
click at [400, 278] on input "text" at bounding box center [443, 274] width 162 height 23
type input "trám"
drag, startPoint x: 1012, startPoint y: 279, endPoint x: 962, endPoint y: 368, distance: 102.5
click at [1011, 279] on input "0" at bounding box center [1042, 274] width 130 height 23
type input "6"
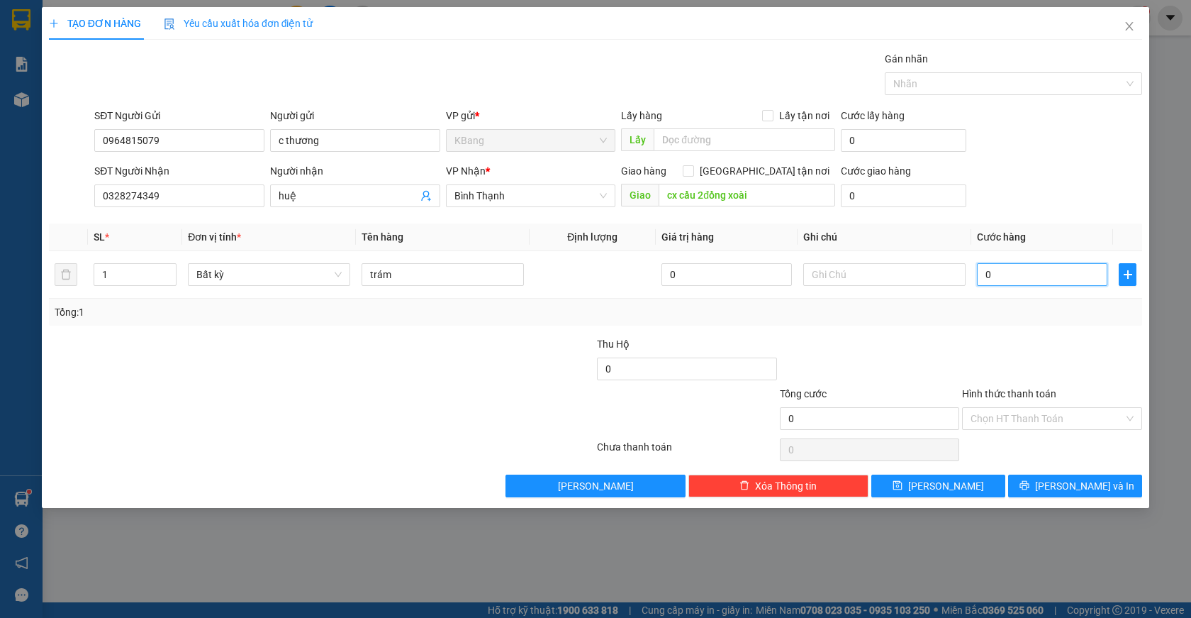
type input "6"
type input "60"
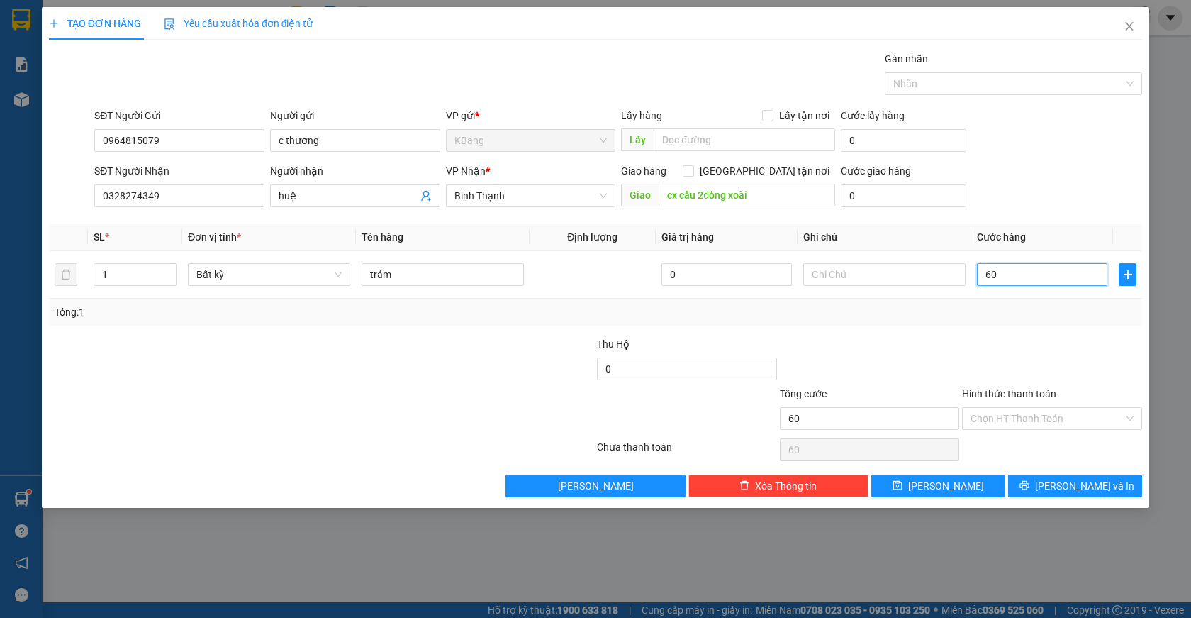
type input "600"
type input "6.000"
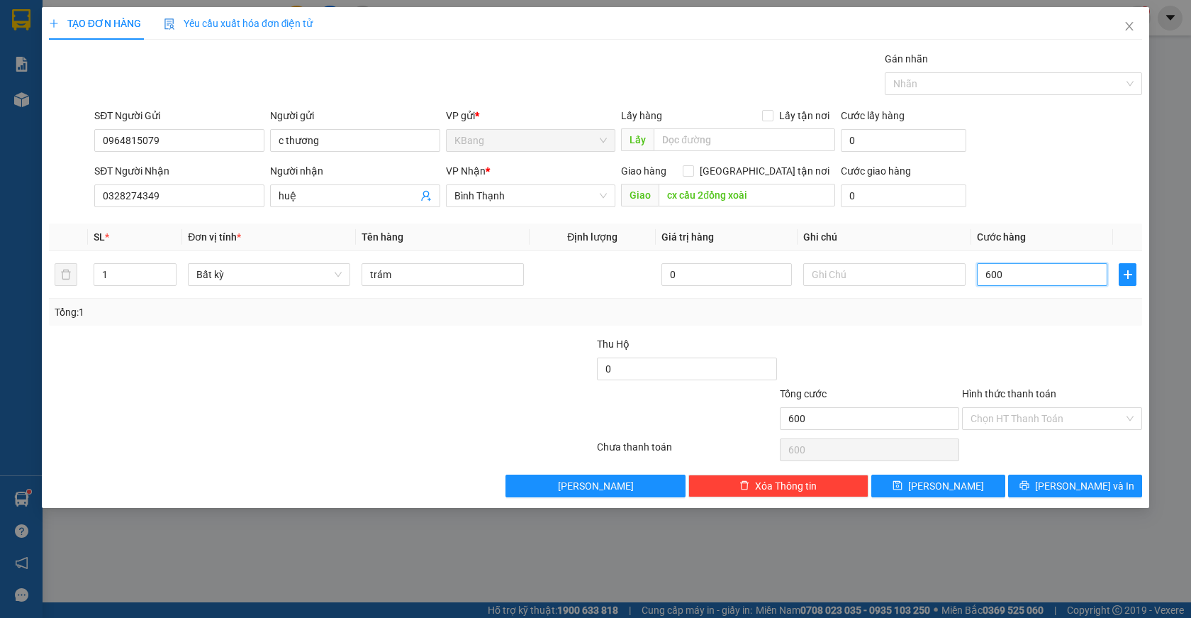
type input "6.000"
type input "60.000"
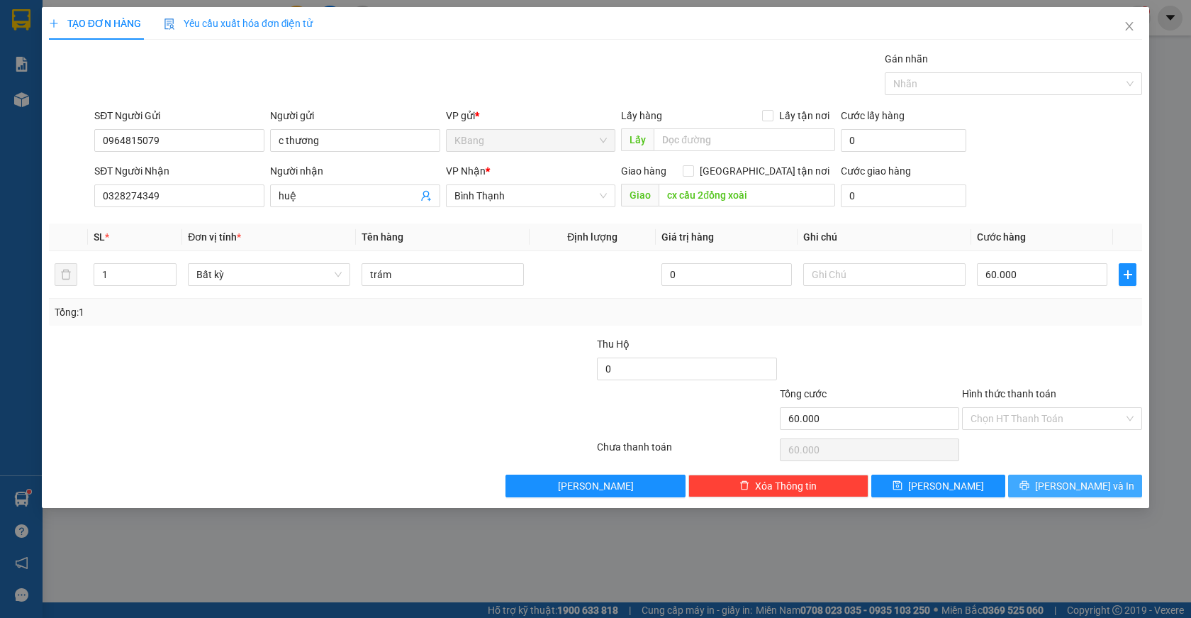
click at [1087, 489] on span "[PERSON_NAME] và In" at bounding box center [1084, 486] width 99 height 16
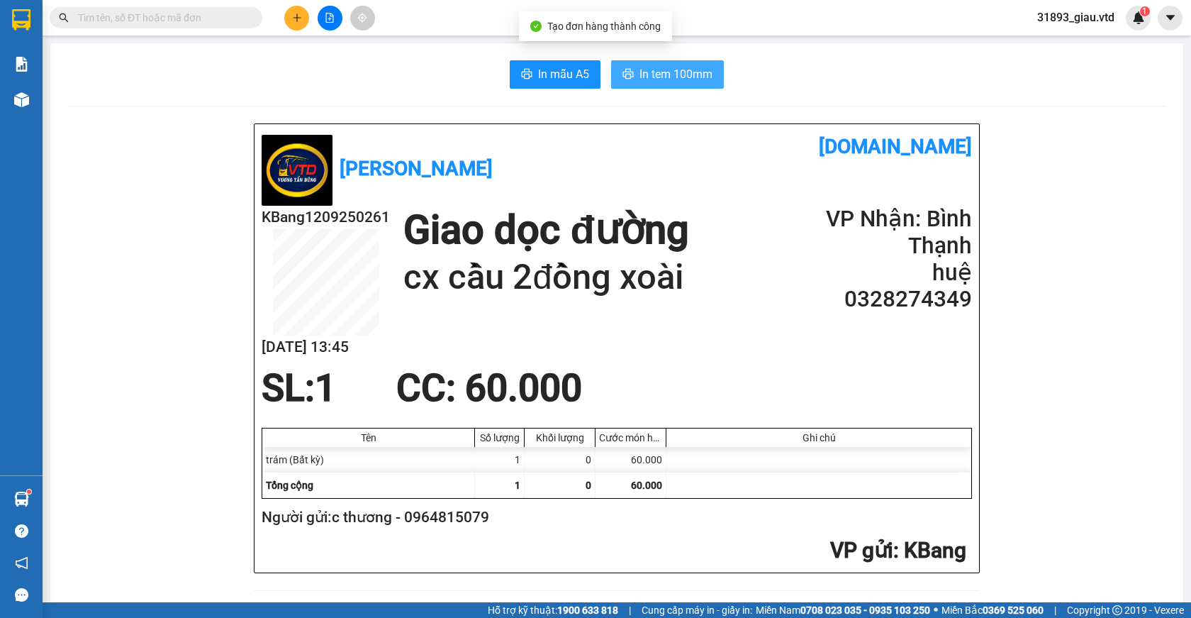
click at [645, 76] on span "In tem 100mm" at bounding box center [676, 74] width 73 height 18
click at [297, 22] on icon "plus" at bounding box center [297, 18] width 10 height 10
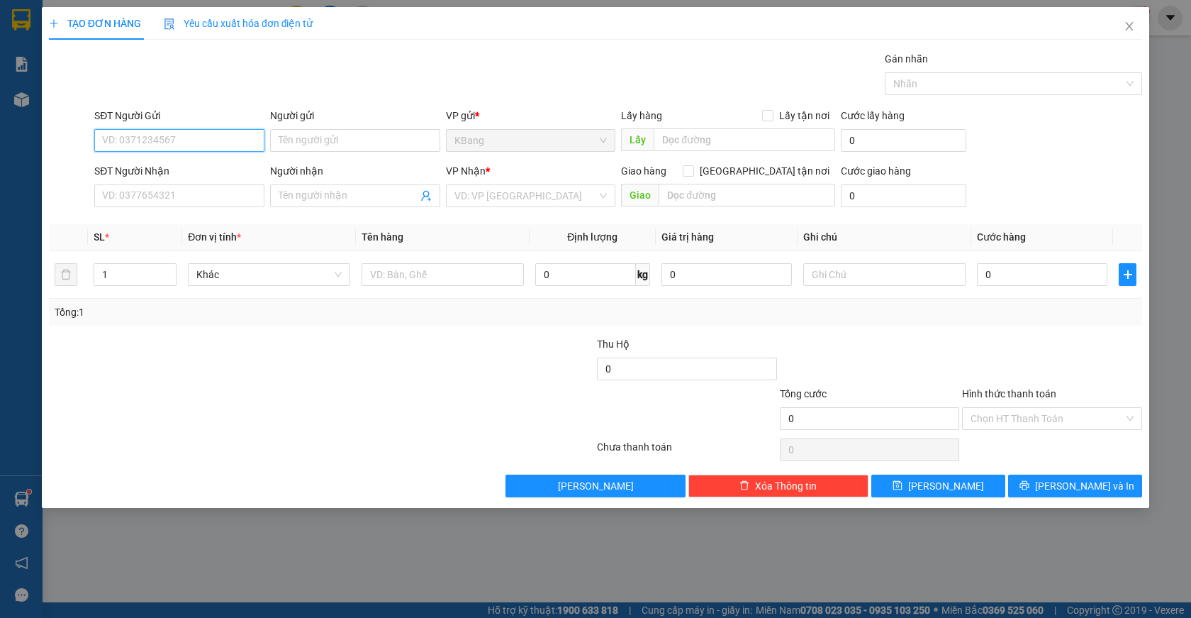
drag, startPoint x: 162, startPoint y: 143, endPoint x: 372, endPoint y: 84, distance: 218.8
click at [164, 140] on input "SĐT Người Gửi" at bounding box center [179, 140] width 170 height 23
click at [137, 169] on div "0964815079 - c thương" at bounding box center [179, 169] width 153 height 16
type input "0964815079"
type input "c thương"
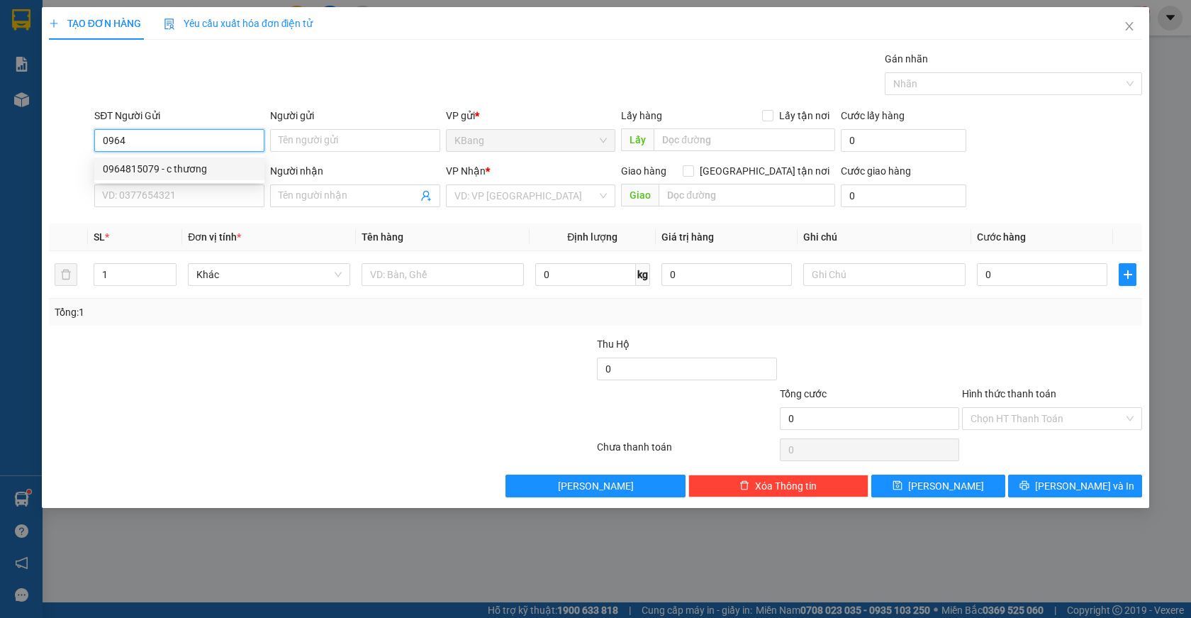
type input "0328274349"
type input "huệ"
type input "cx cầu 2đồng xoài"
type input "0964815079"
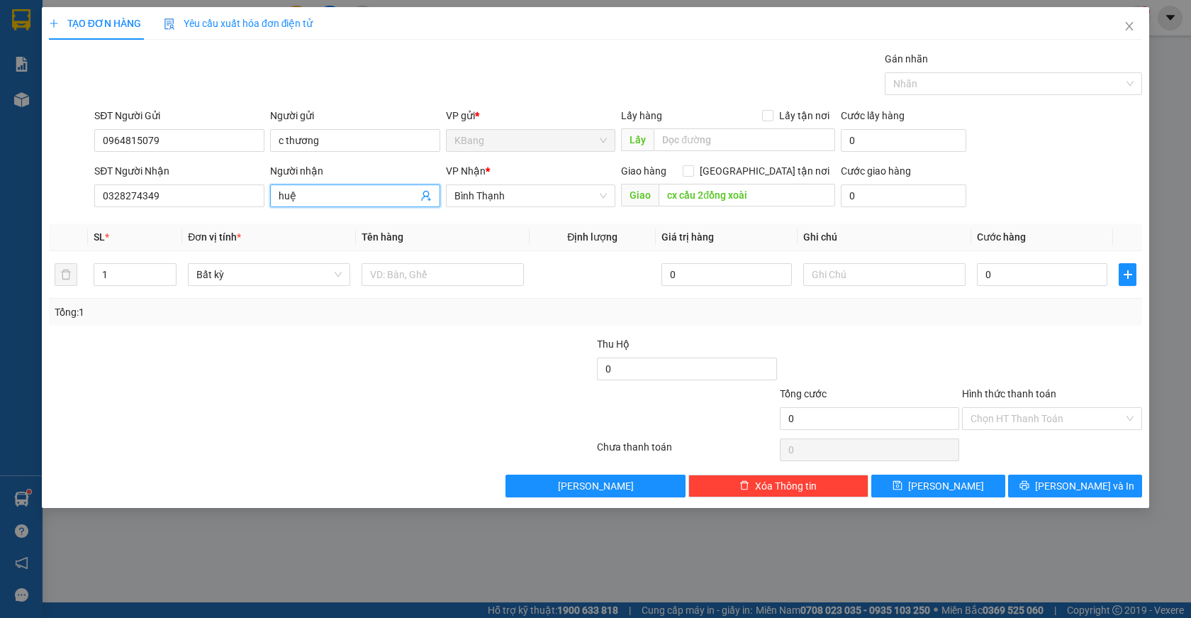
click at [424, 189] on span at bounding box center [425, 196] width 11 height 16
click at [423, 193] on icon "user-add" at bounding box center [425, 195] width 11 height 11
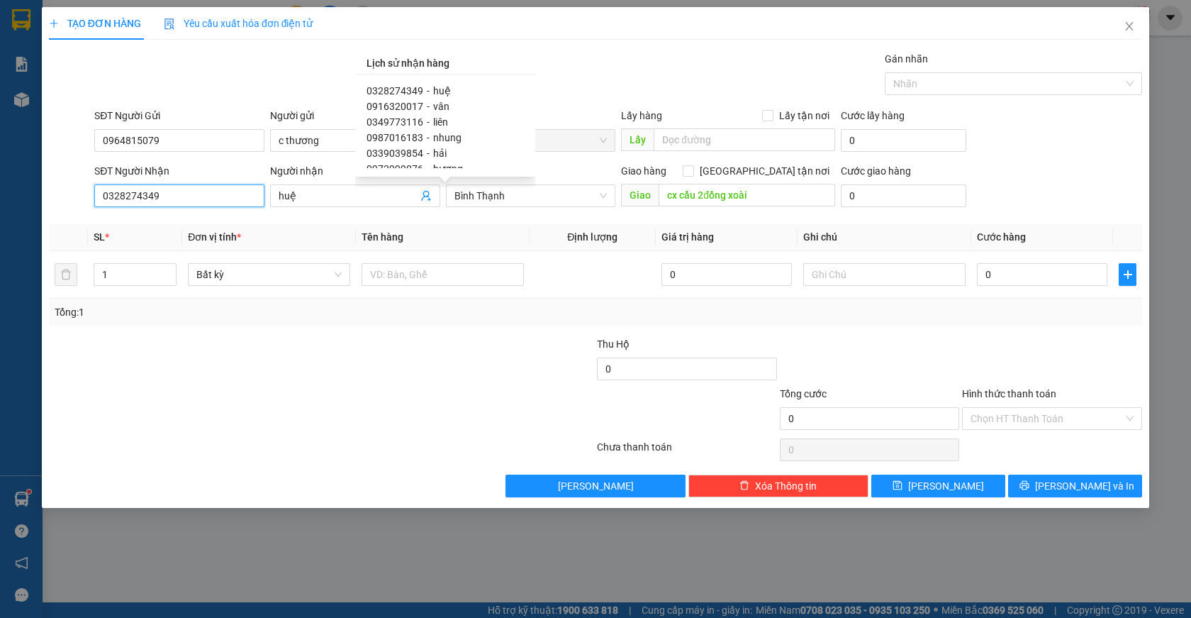
drag, startPoint x: 163, startPoint y: 201, endPoint x: 150, endPoint y: 202, distance: 12.8
click at [163, 200] on input "0328274349" at bounding box center [179, 195] width 170 height 23
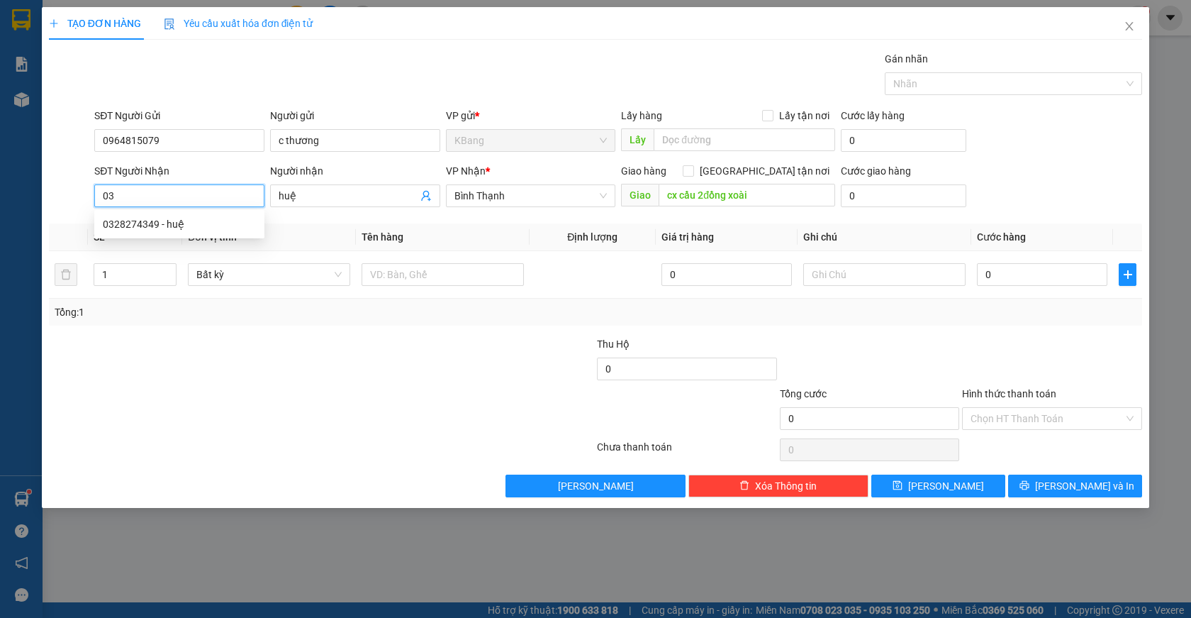
type input "0"
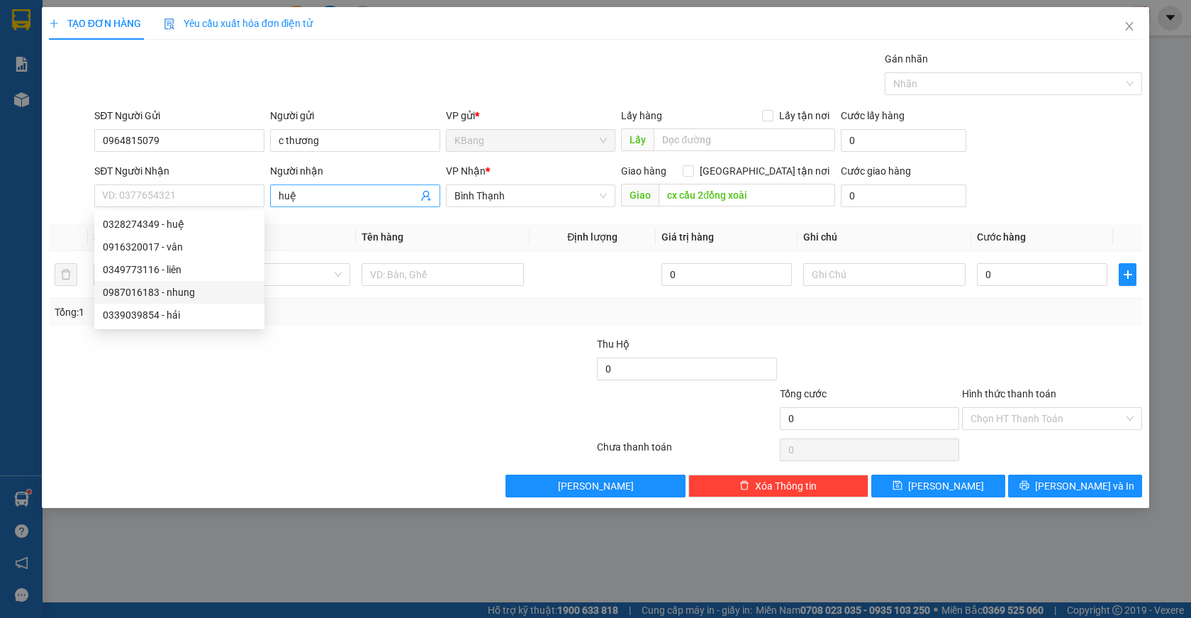
click at [425, 196] on icon "user-add" at bounding box center [425, 195] width 11 height 11
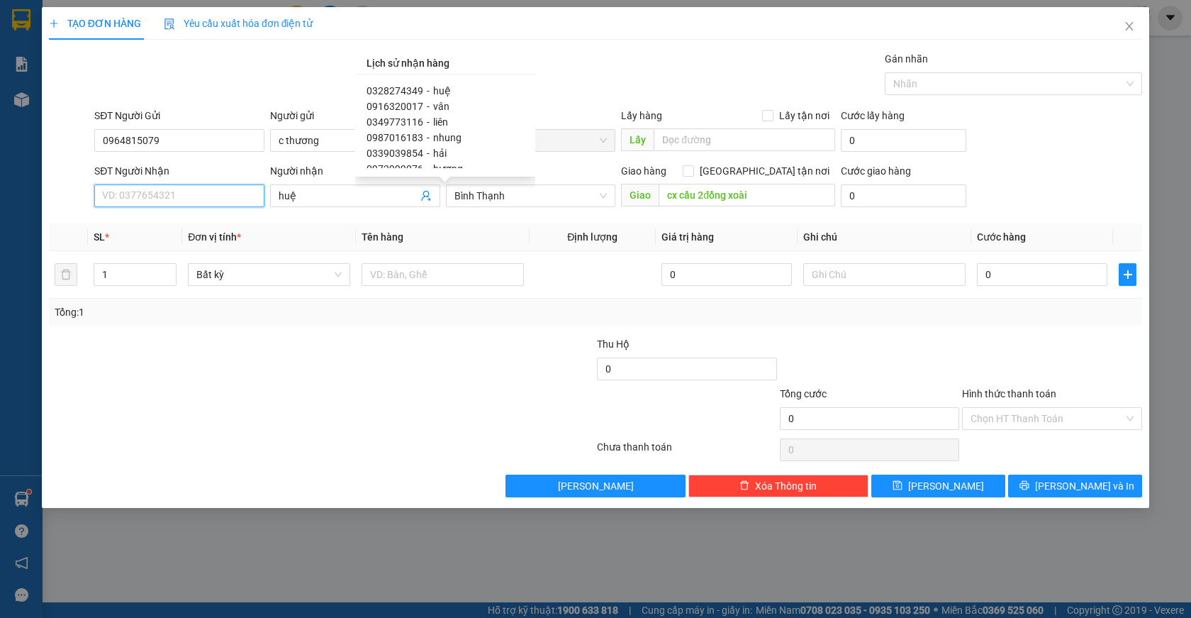
drag, startPoint x: 167, startPoint y: 200, endPoint x: 302, endPoint y: 501, distance: 329.4
click at [166, 206] on input "SĐT Người Nhận" at bounding box center [179, 195] width 170 height 23
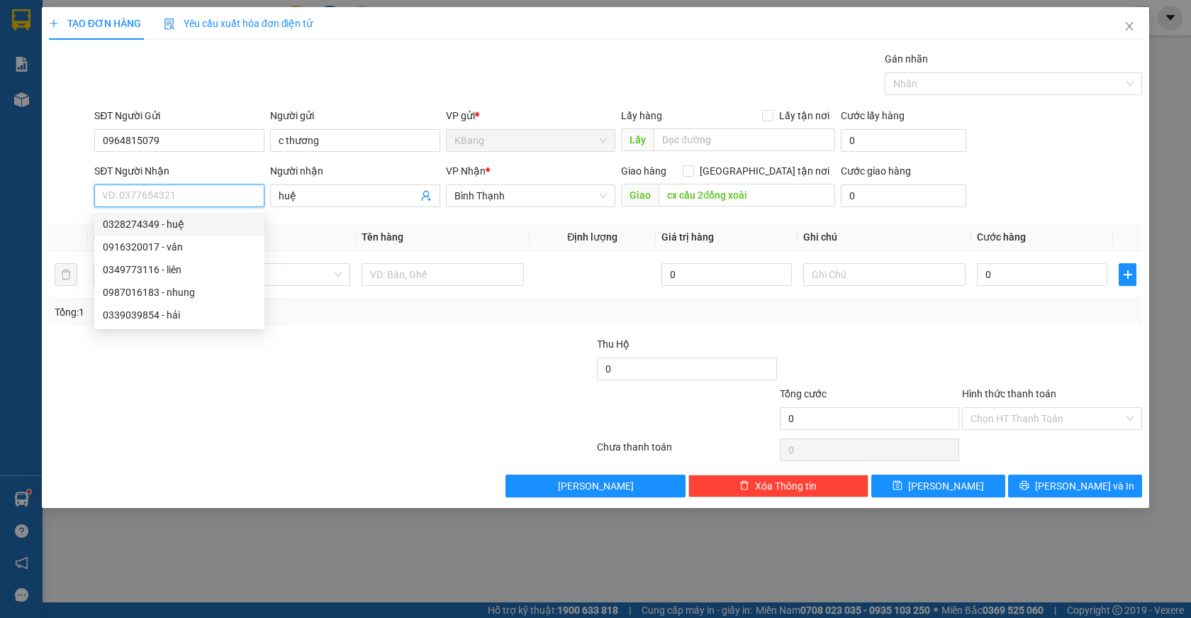
drag, startPoint x: 141, startPoint y: 199, endPoint x: 318, endPoint y: 35, distance: 240.8
click at [142, 196] on input "SĐT Người Nhận" at bounding box center [179, 195] width 170 height 23
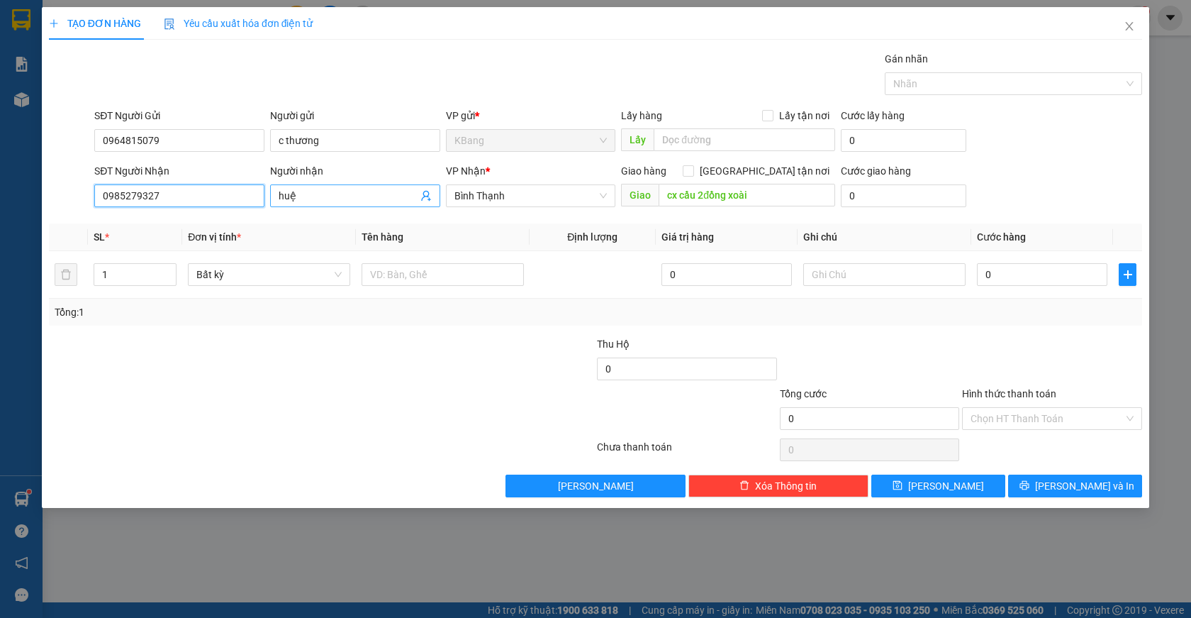
type input "0985279327"
click at [307, 190] on input "huệ" at bounding box center [348, 196] width 139 height 16
type input "h"
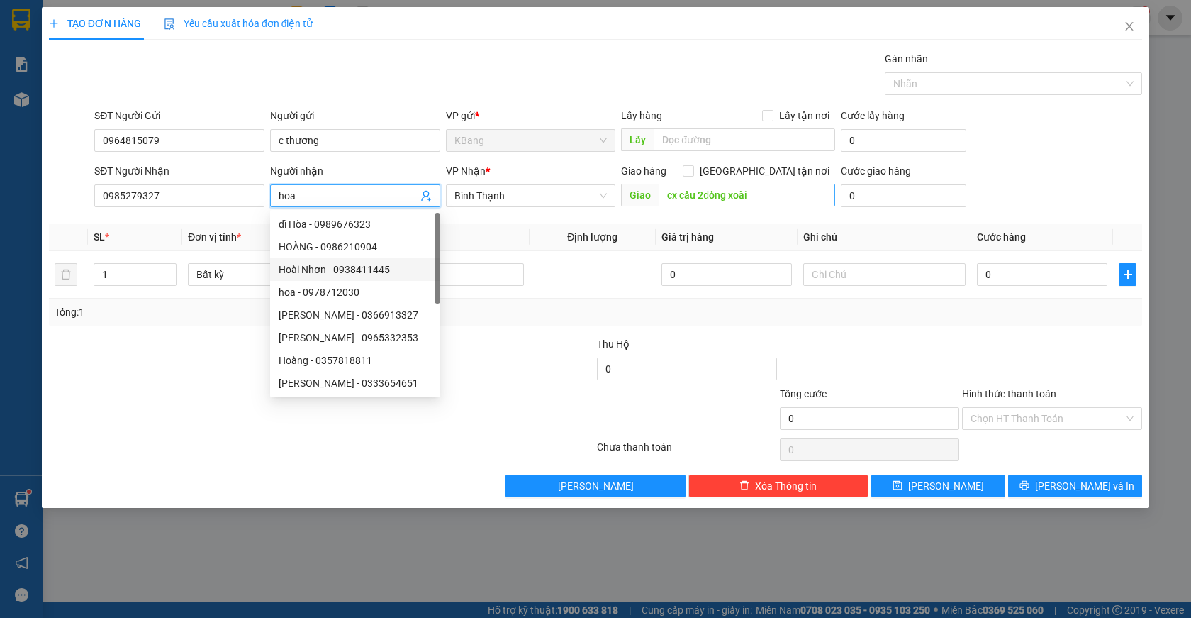
type input "hoa"
click at [754, 199] on input "cx cầu 2đồng xoài" at bounding box center [747, 195] width 177 height 23
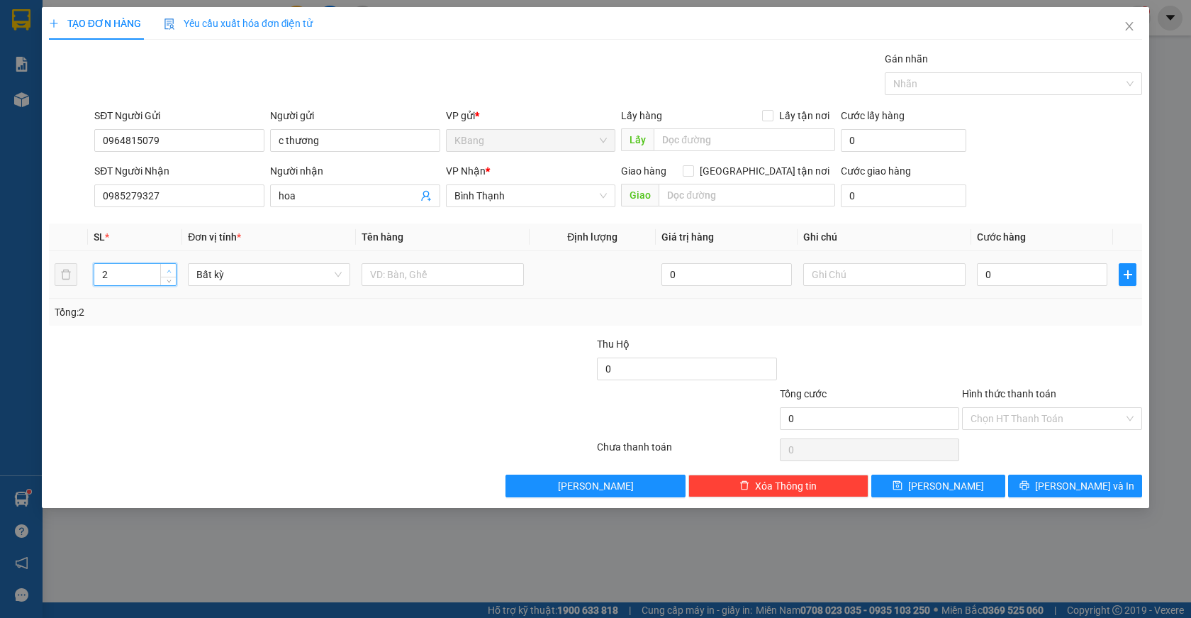
click at [171, 271] on icon "up" at bounding box center [169, 271] width 5 height 5
type input "3"
click at [171, 271] on icon "up" at bounding box center [169, 271] width 5 height 5
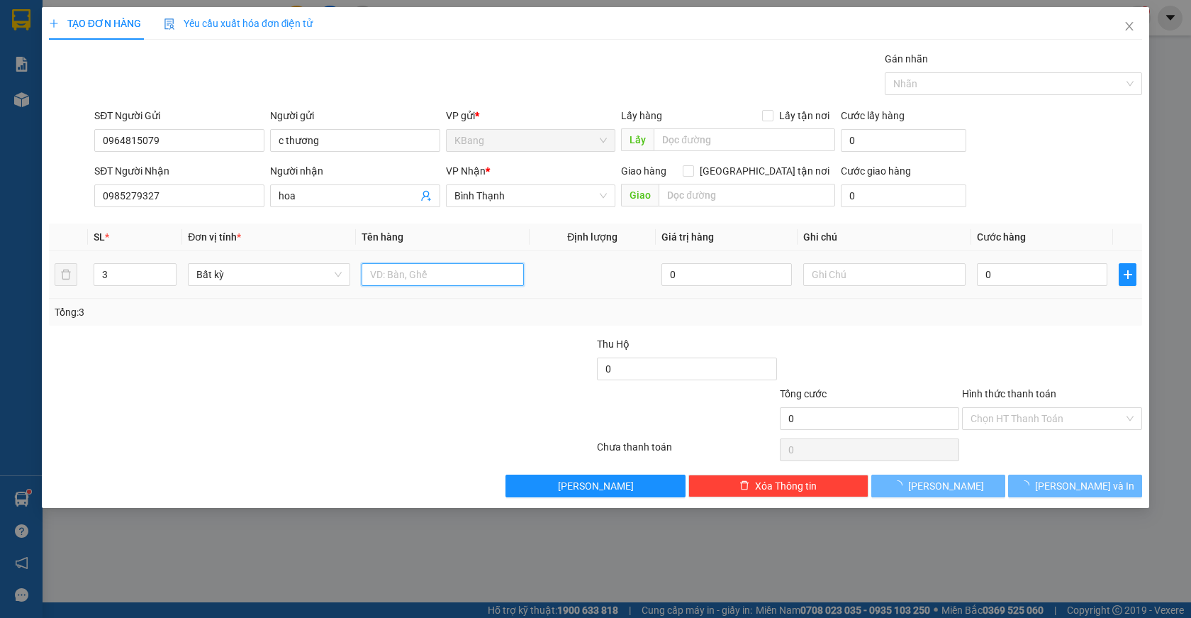
drag, startPoint x: 437, startPoint y: 278, endPoint x: 409, endPoint y: 403, distance: 127.8
click at [434, 281] on input "text" at bounding box center [443, 274] width 162 height 23
type input "3 th"
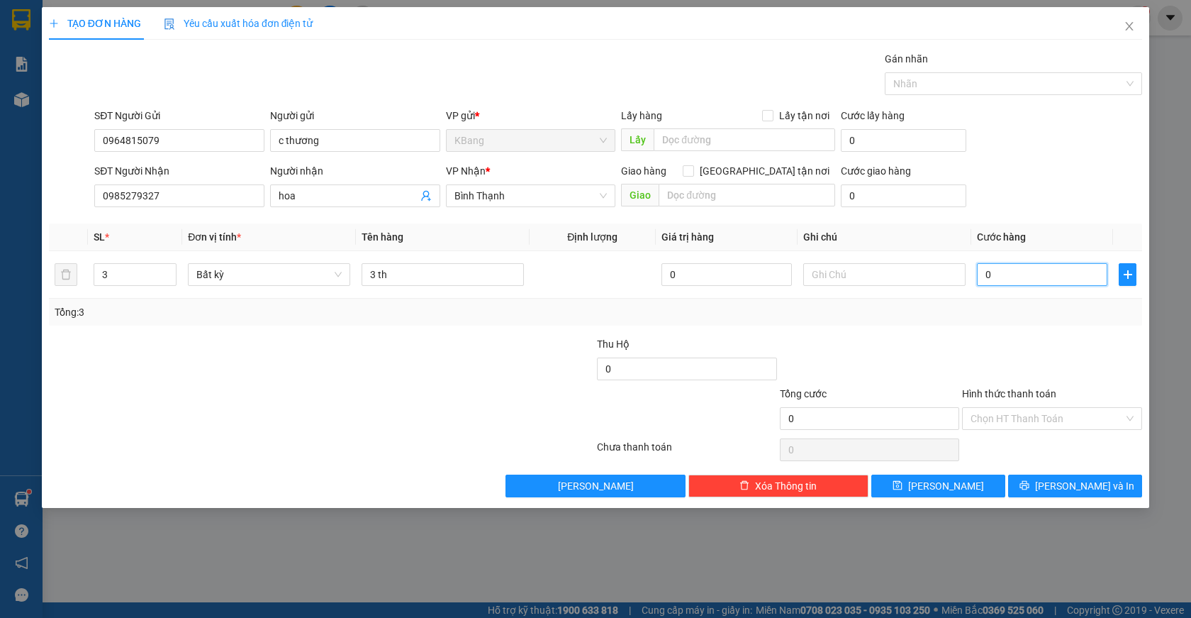
type input "2"
type input "21"
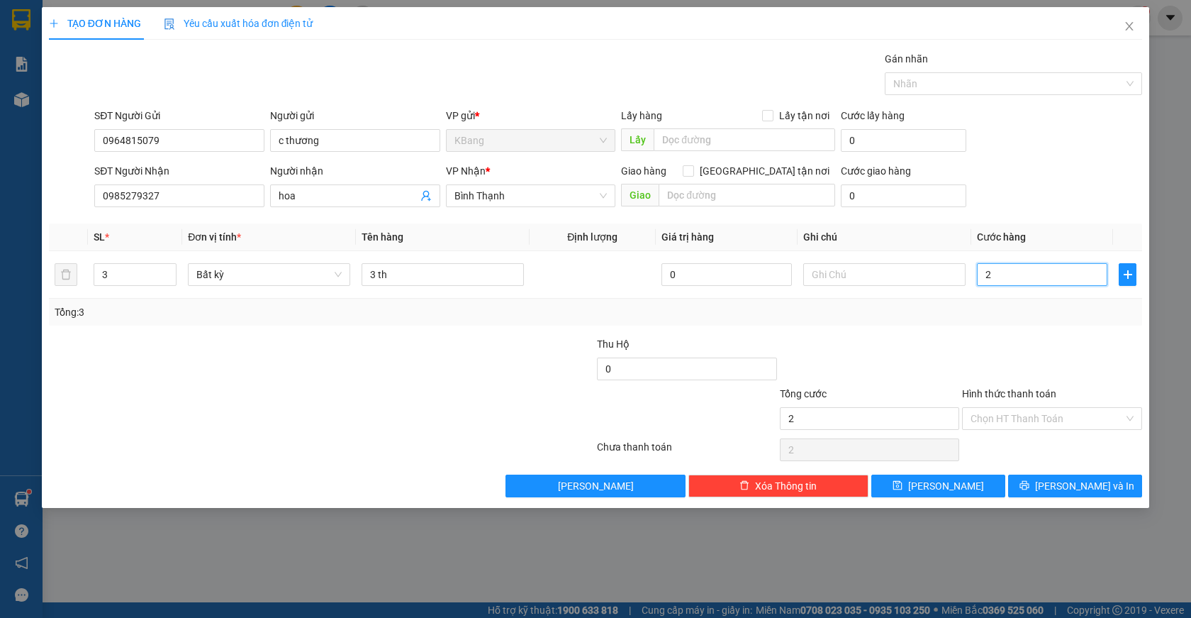
type input "21"
type input "210"
type input "2.100"
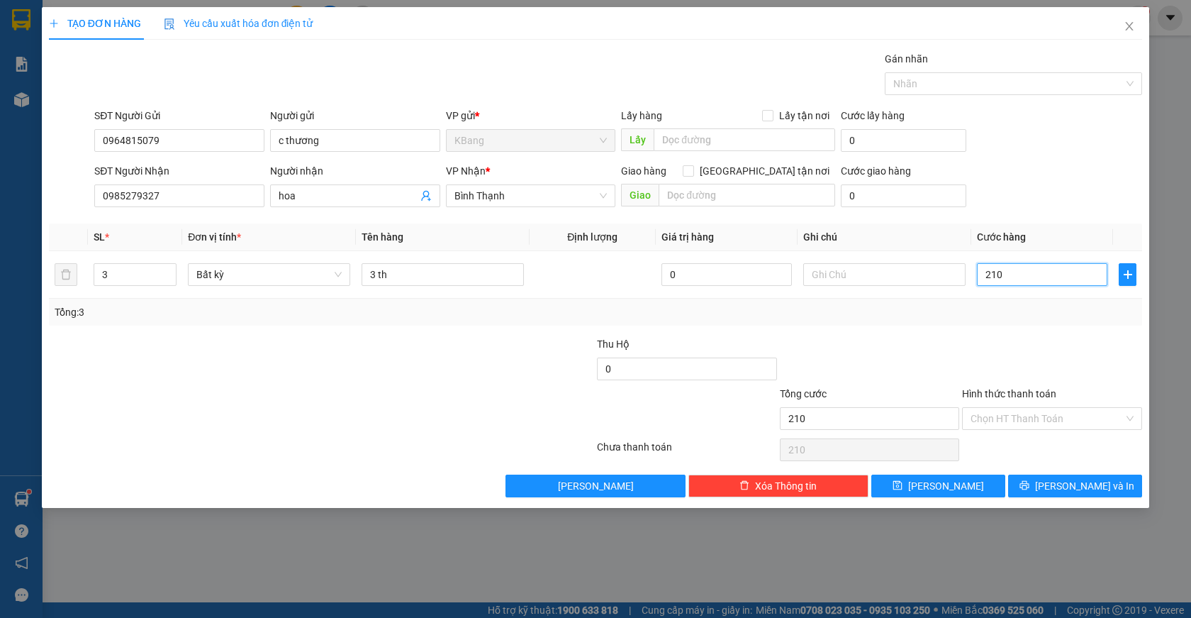
type input "2.100"
type input "21.000"
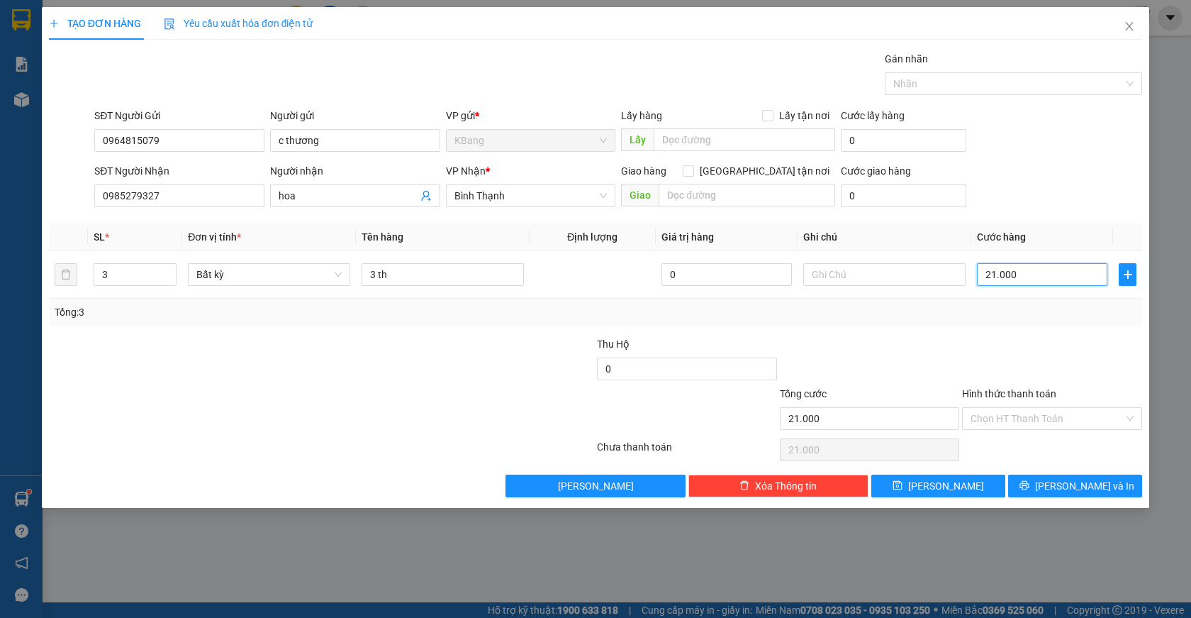
type input "210.000"
click at [1078, 489] on span "[PERSON_NAME] và In" at bounding box center [1084, 486] width 99 height 16
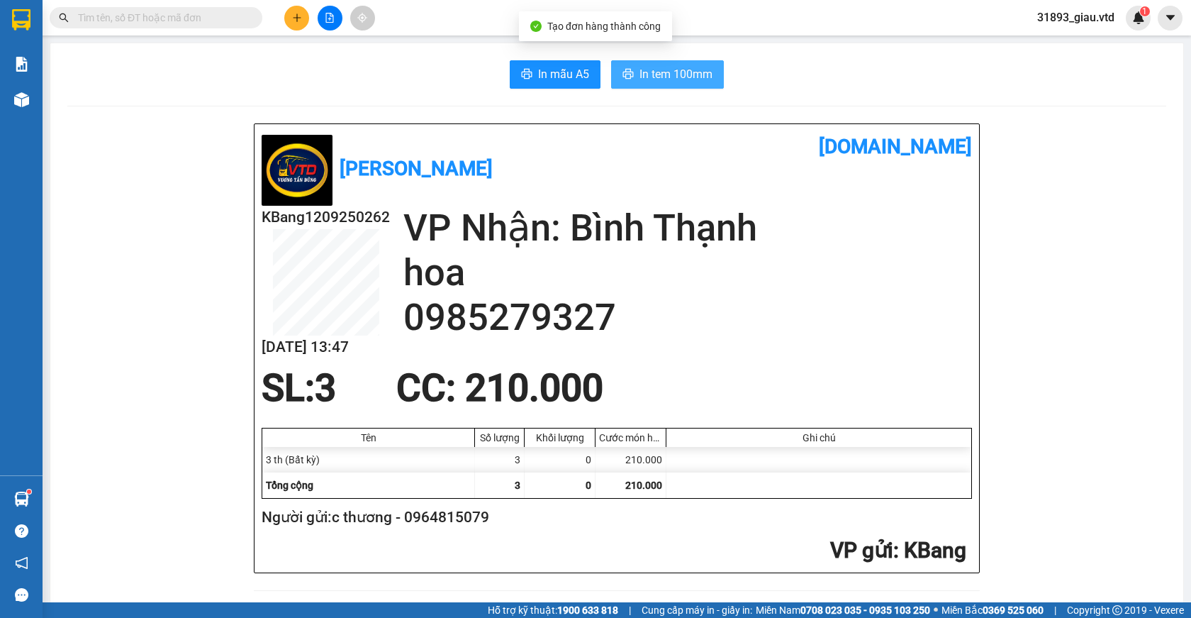
click at [659, 71] on span "In tem 100mm" at bounding box center [676, 74] width 73 height 18
click at [296, 18] on icon "plus" at bounding box center [297, 18] width 10 height 10
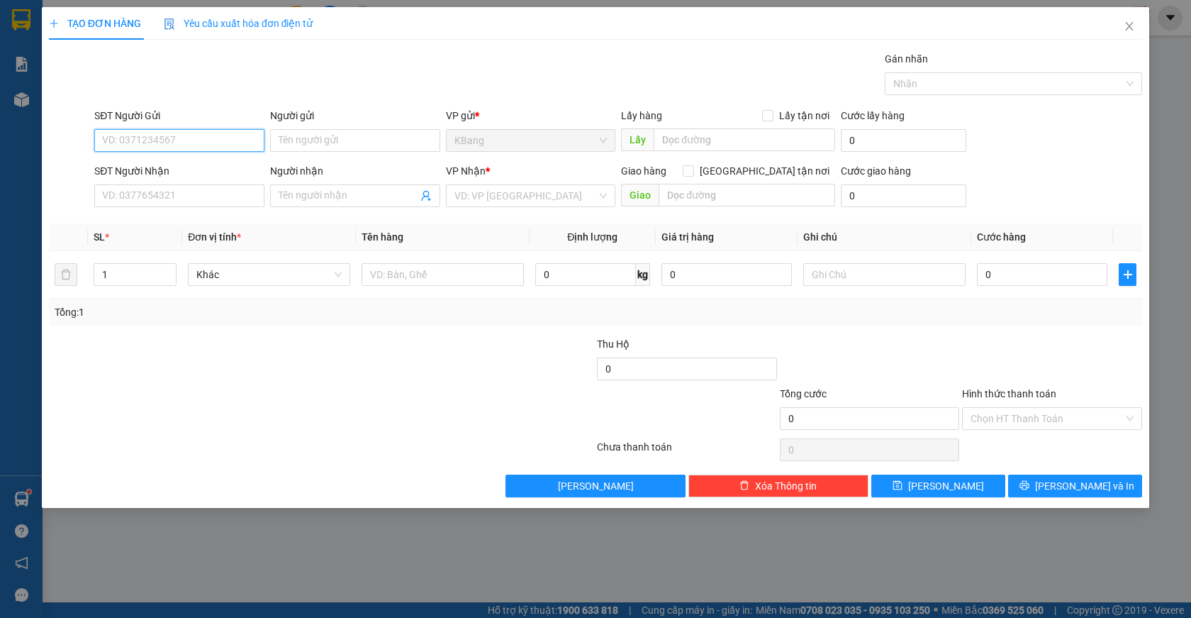
drag, startPoint x: 140, startPoint y: 140, endPoint x: 800, endPoint y: 121, distance: 660.3
click at [144, 140] on input "SĐT Người Gửi" at bounding box center [179, 140] width 170 height 23
click at [153, 169] on div "0964815079 - c thương" at bounding box center [179, 169] width 153 height 16
type input "0964815079"
type input "c thương"
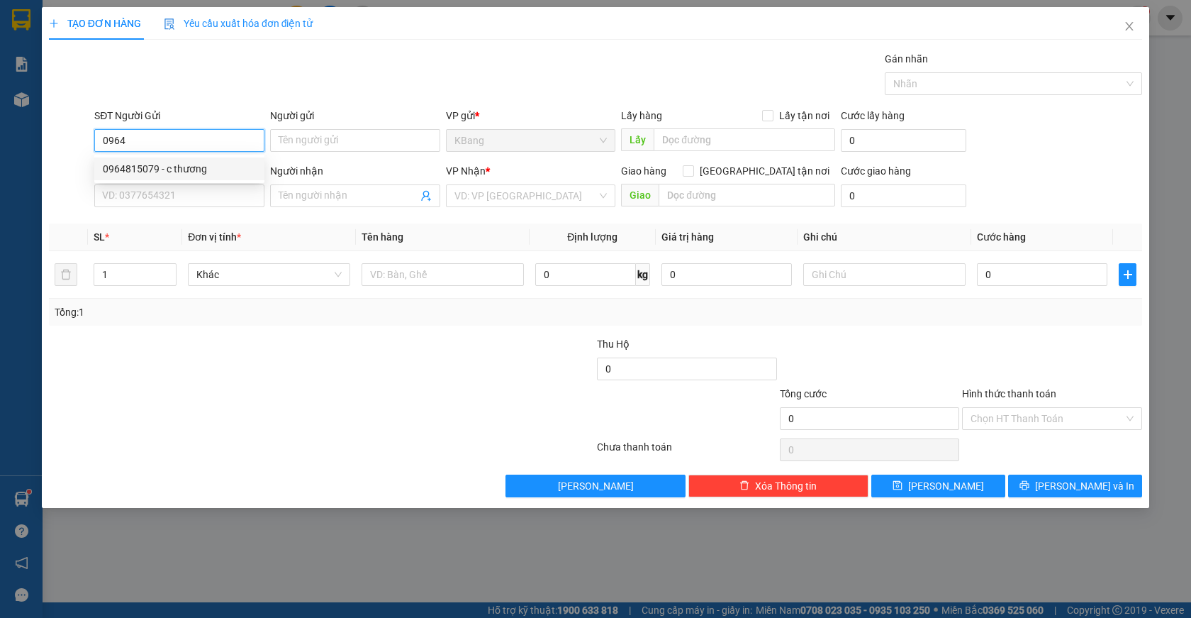
type input "0985279327"
type input "hoa"
type input "0964815079"
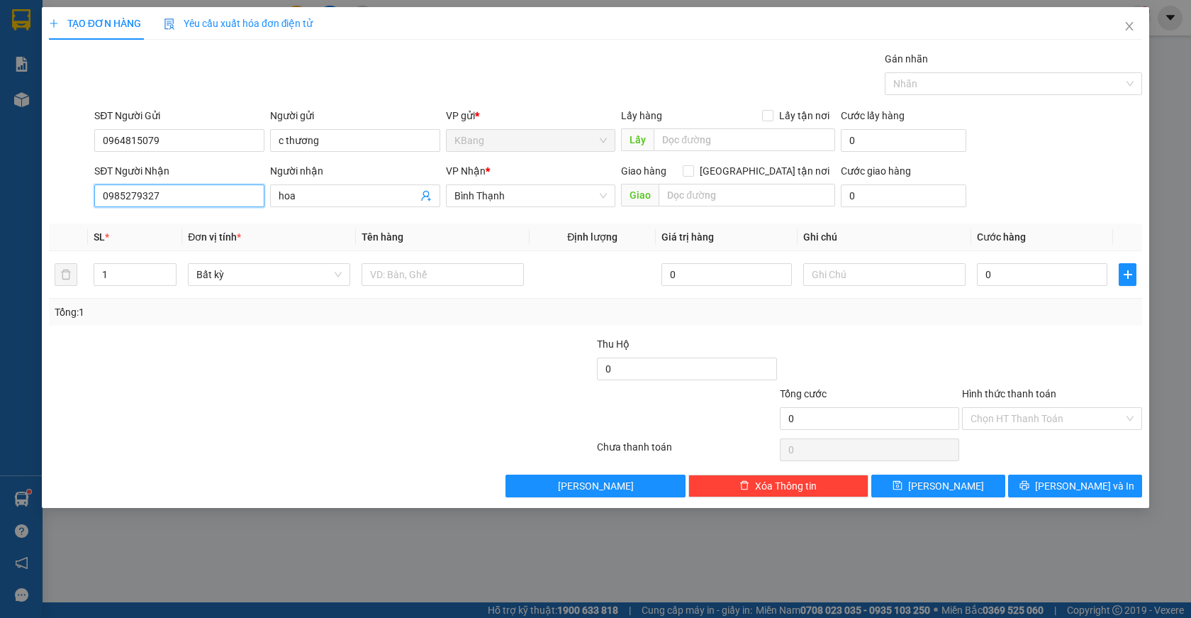
click at [178, 203] on input "0985279327" at bounding box center [179, 195] width 170 height 23
type input "0"
click at [186, 228] on div "0375883075 - [PERSON_NAME]" at bounding box center [179, 224] width 153 height 16
type input "0375883075"
type input "hà"
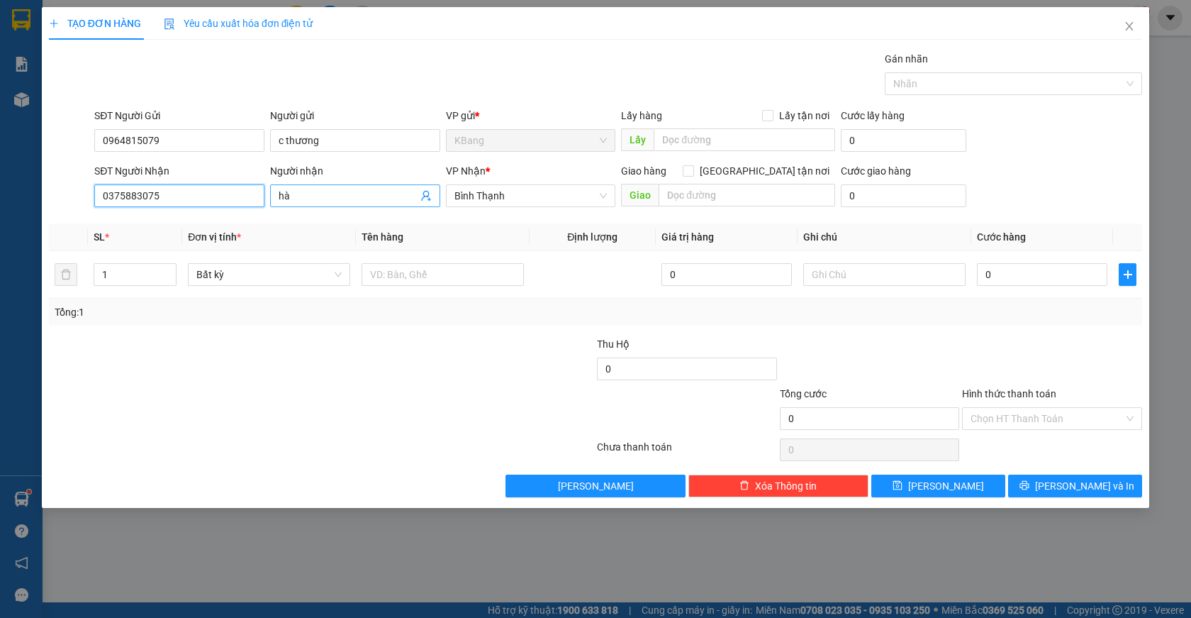
type input "0375883075"
click at [316, 194] on input "hà" at bounding box center [348, 196] width 139 height 16
type input "[PERSON_NAME]"
click at [408, 278] on input "text" at bounding box center [443, 274] width 162 height 23
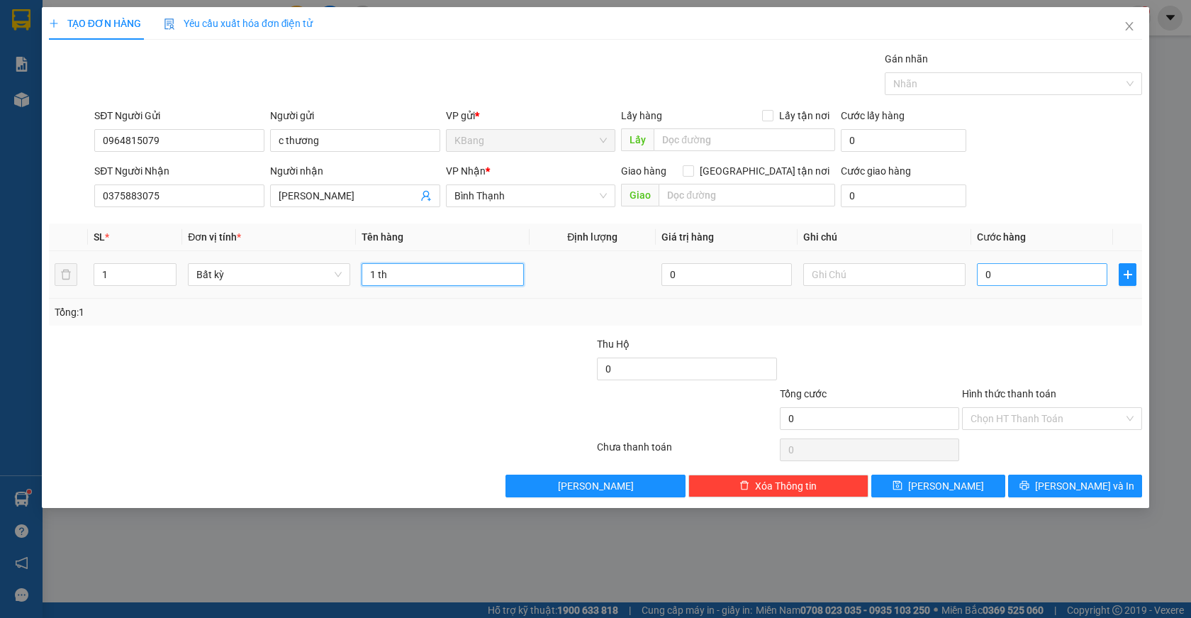
type input "1 th"
drag, startPoint x: 993, startPoint y: 276, endPoint x: 937, endPoint y: 379, distance: 116.7
click at [990, 277] on input "0" at bounding box center [1042, 274] width 130 height 23
type input "3"
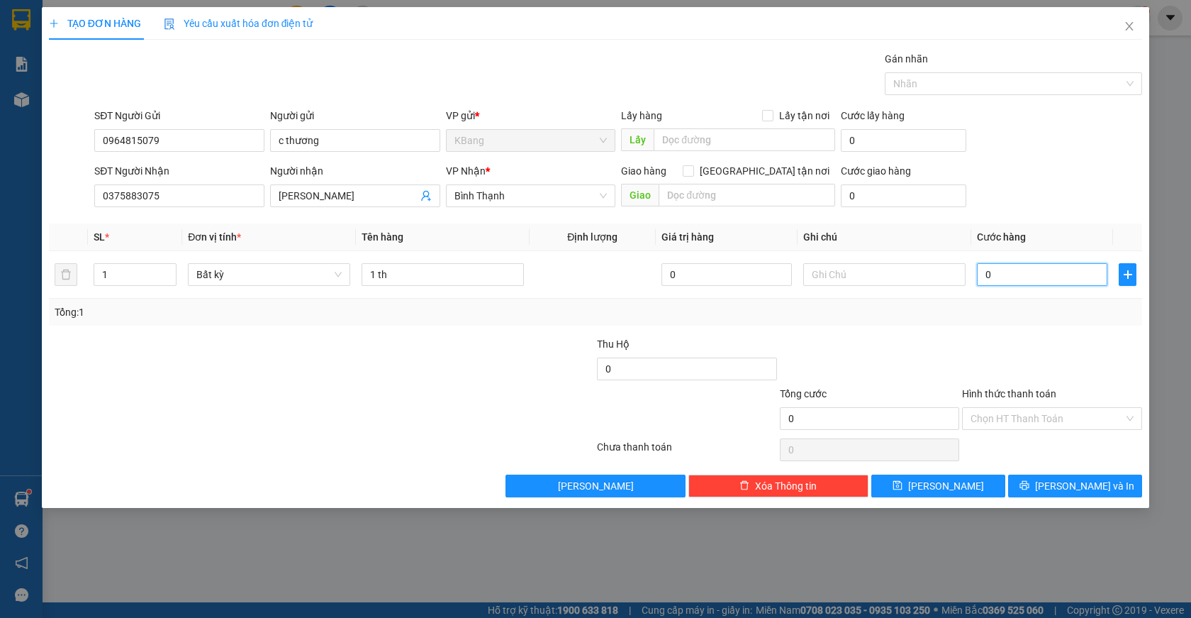
type input "3"
type input "30"
type input "300"
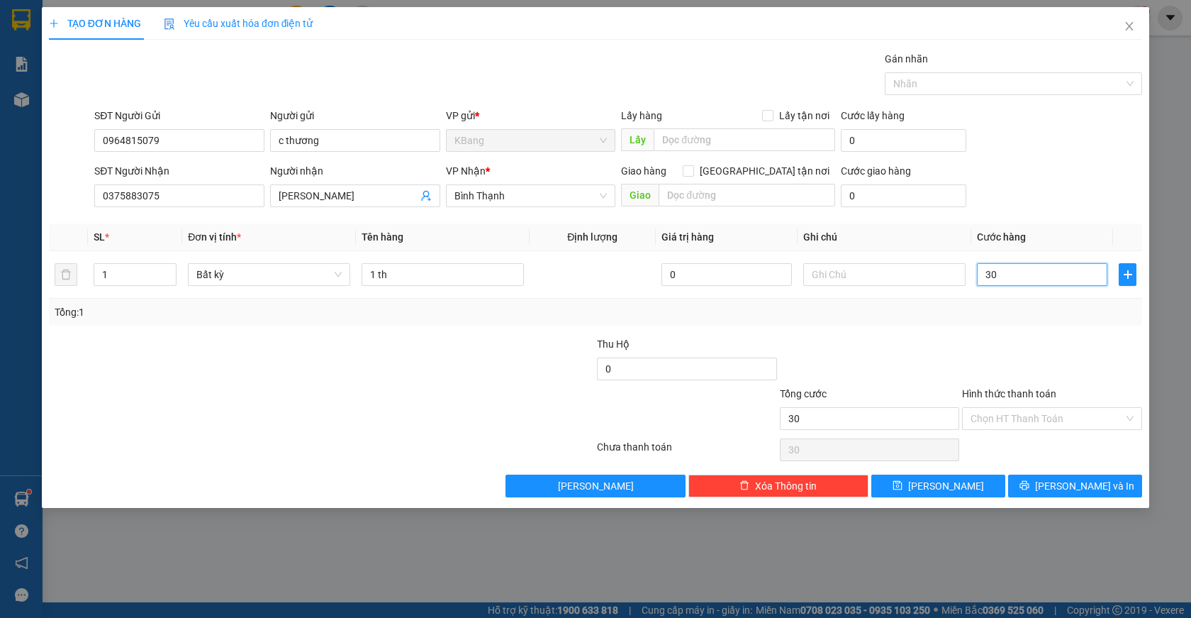
type input "300"
type input "3.000"
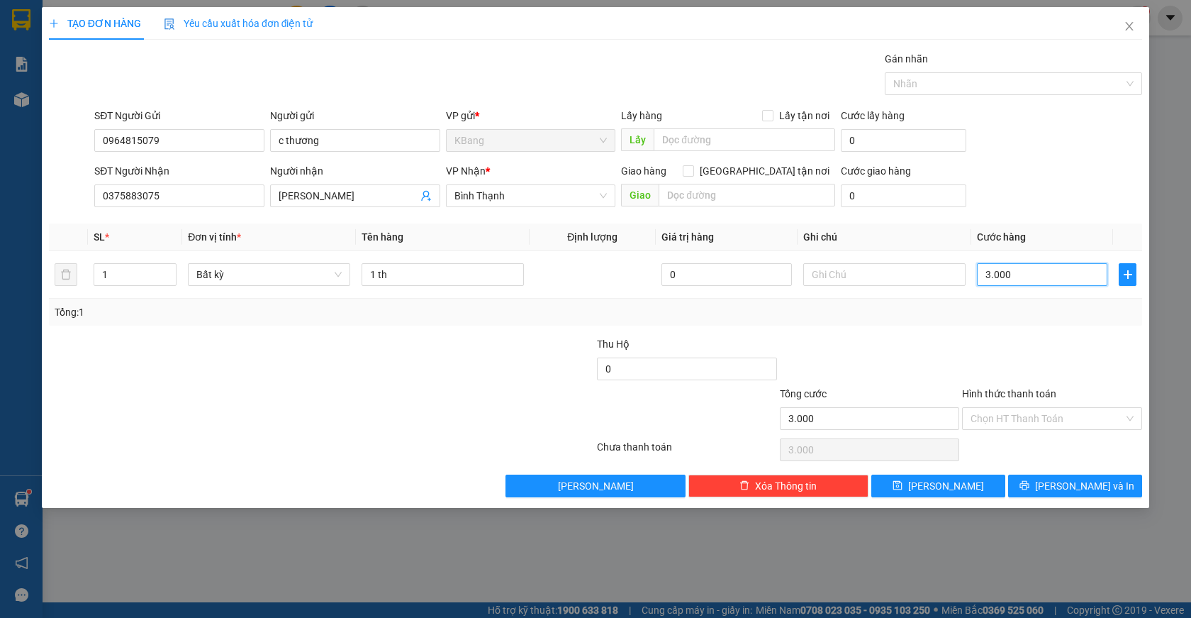
type input "30.000"
click at [1078, 490] on span "[PERSON_NAME] và In" at bounding box center [1084, 486] width 99 height 16
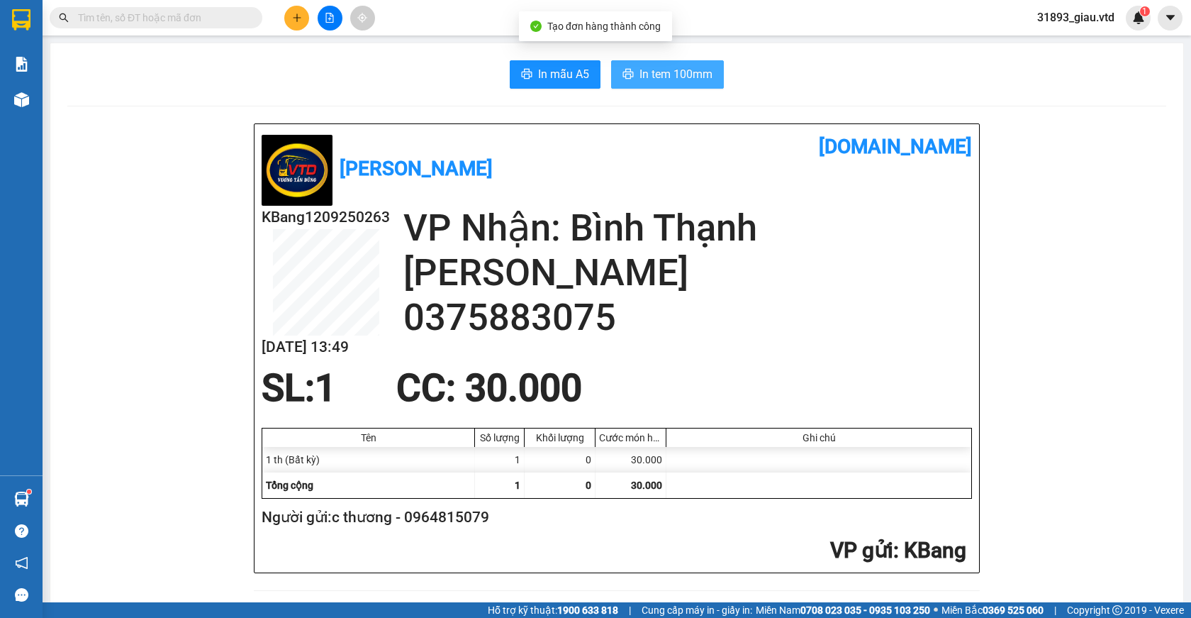
click at [659, 73] on span "In tem 100mm" at bounding box center [676, 74] width 73 height 18
click at [294, 21] on icon "plus" at bounding box center [297, 18] width 10 height 10
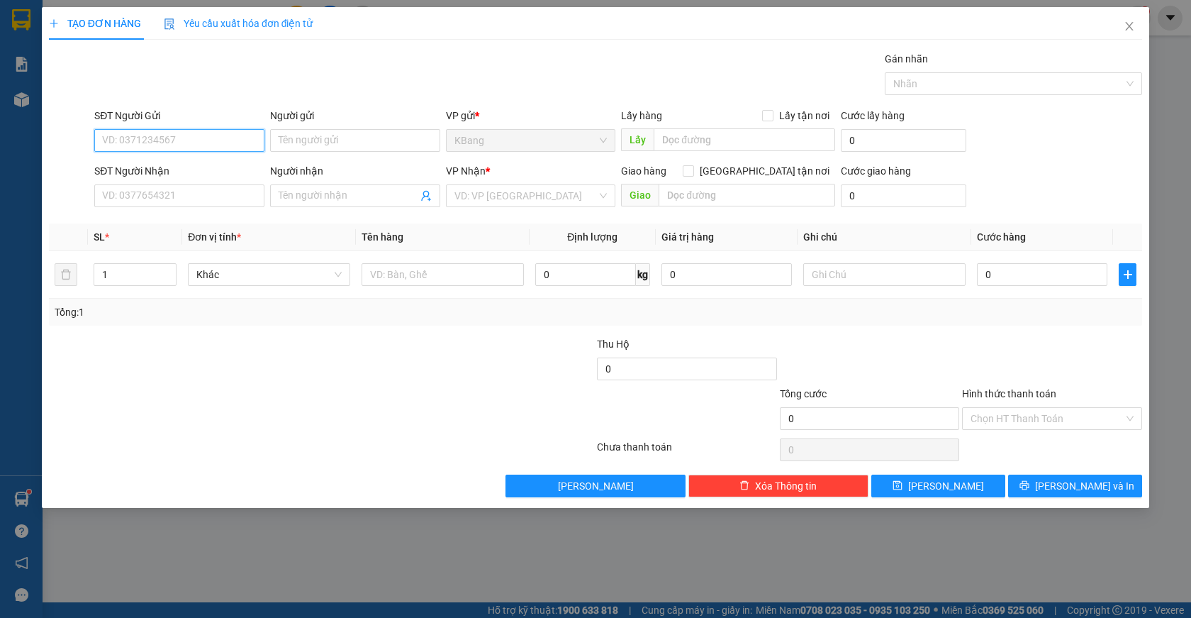
click at [156, 142] on input "SĐT Người Gửi" at bounding box center [179, 140] width 170 height 23
click at [164, 203] on input "SĐT Người Nhận" at bounding box center [179, 195] width 170 height 23
click at [321, 193] on input "Người nhận" at bounding box center [348, 196] width 139 height 16
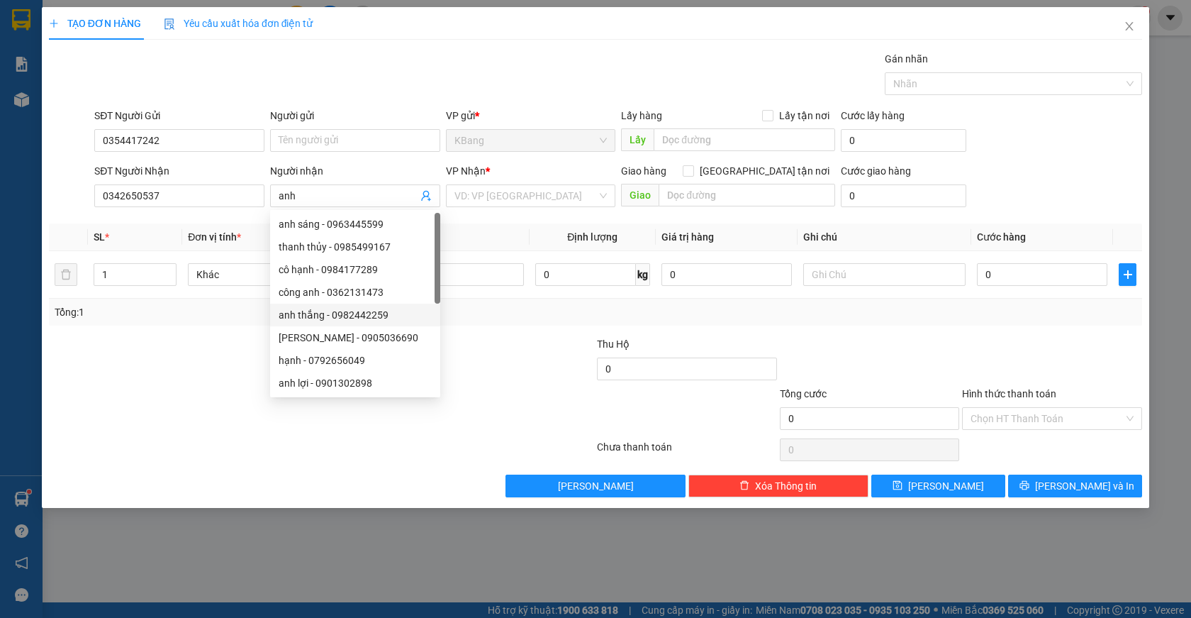
click at [200, 409] on div at bounding box center [230, 411] width 365 height 50
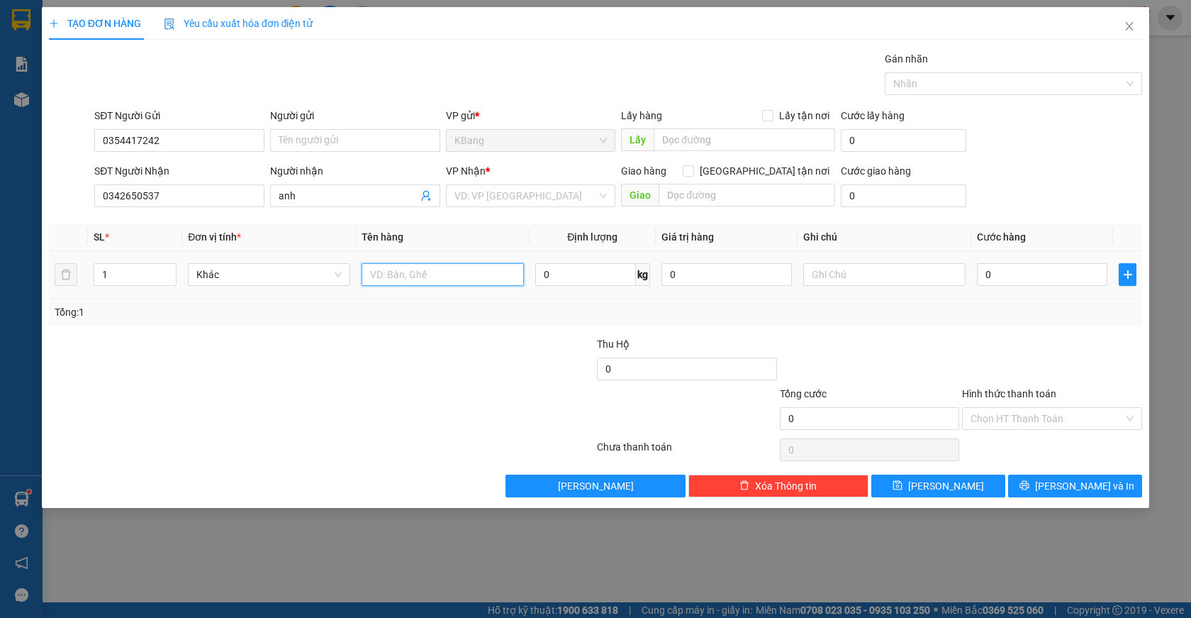
click at [425, 274] on input "text" at bounding box center [443, 274] width 162 height 23
click at [993, 274] on input "0" at bounding box center [1042, 274] width 130 height 23
click at [411, 274] on input "1 th" at bounding box center [443, 274] width 162 height 23
click at [986, 275] on input "0" at bounding box center [1042, 274] width 130 height 23
click at [1022, 415] on input "Hình thức thanh toán" at bounding box center [1047, 418] width 153 height 21
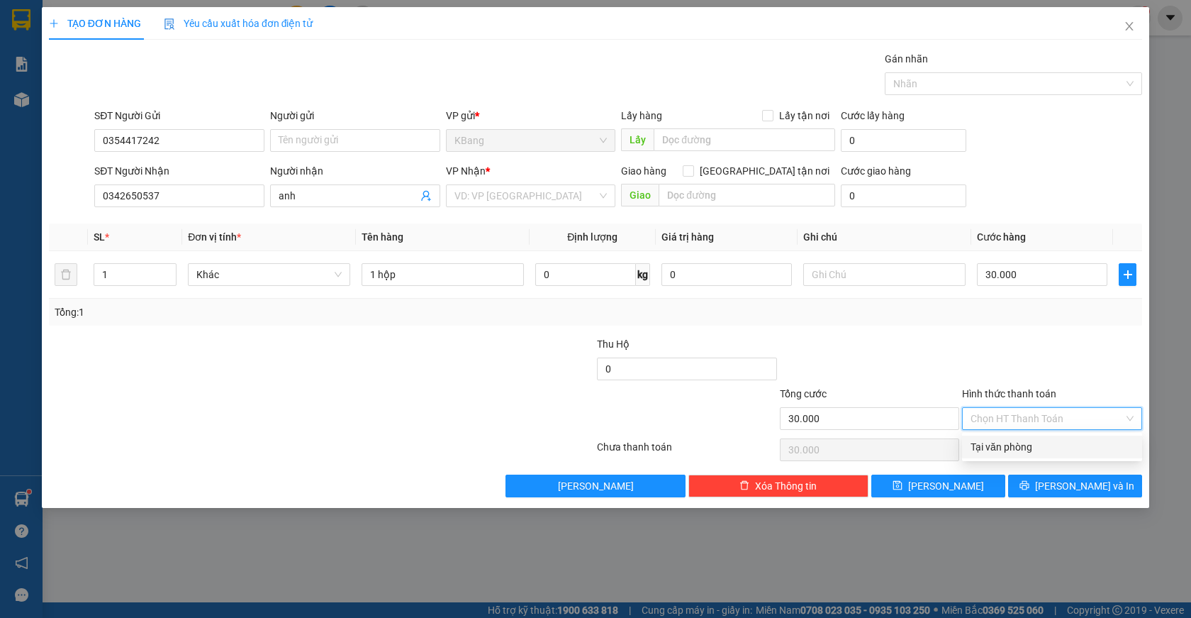
drag, startPoint x: 1018, startPoint y: 446, endPoint x: 1022, endPoint y: 452, distance: 7.7
click at [1017, 447] on div "Tại văn phòng" at bounding box center [1052, 447] width 163 height 16
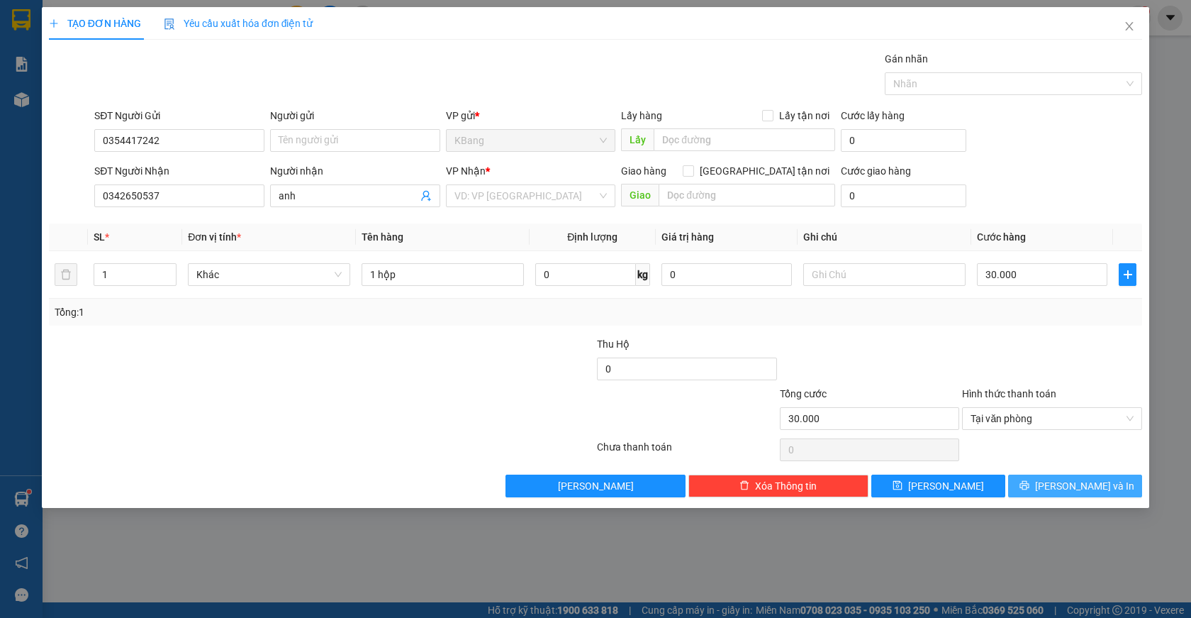
click at [1075, 489] on span "[PERSON_NAME] và In" at bounding box center [1084, 486] width 99 height 16
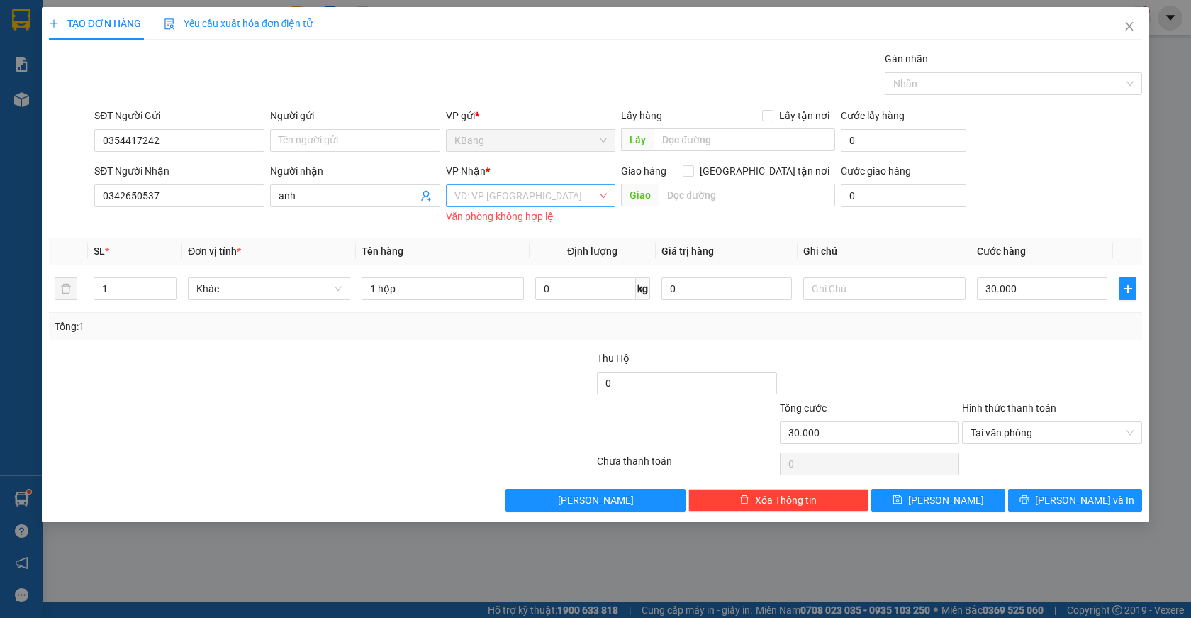
click at [464, 192] on input "search" at bounding box center [525, 195] width 143 height 21
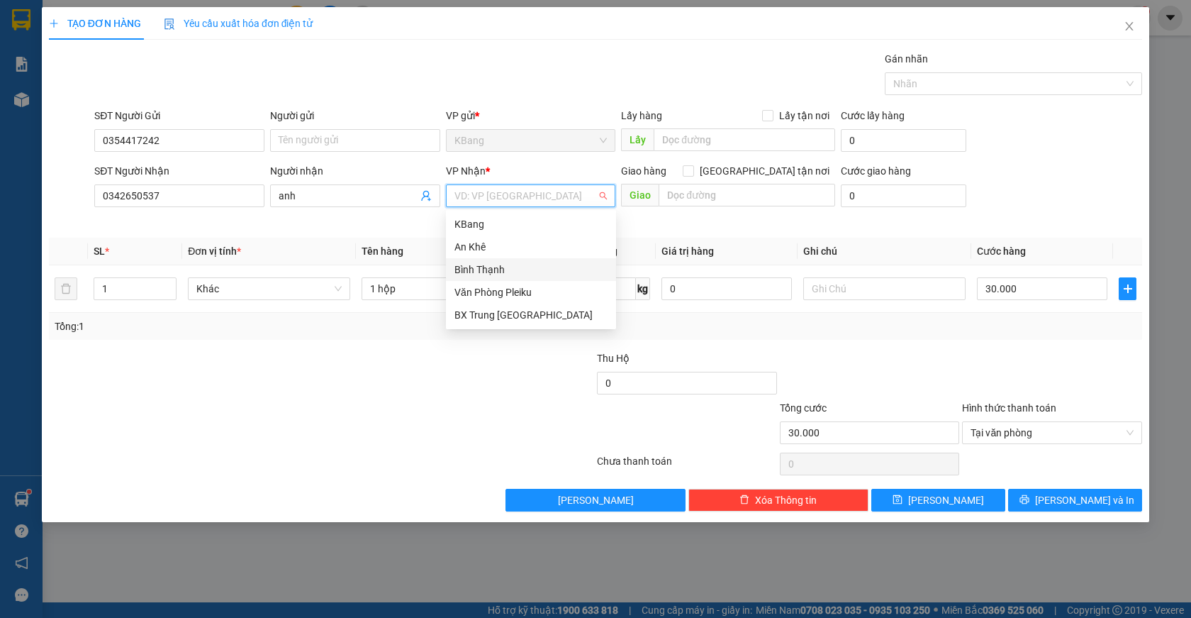
click at [518, 269] on div "Bình Thạnh" at bounding box center [530, 270] width 153 height 16
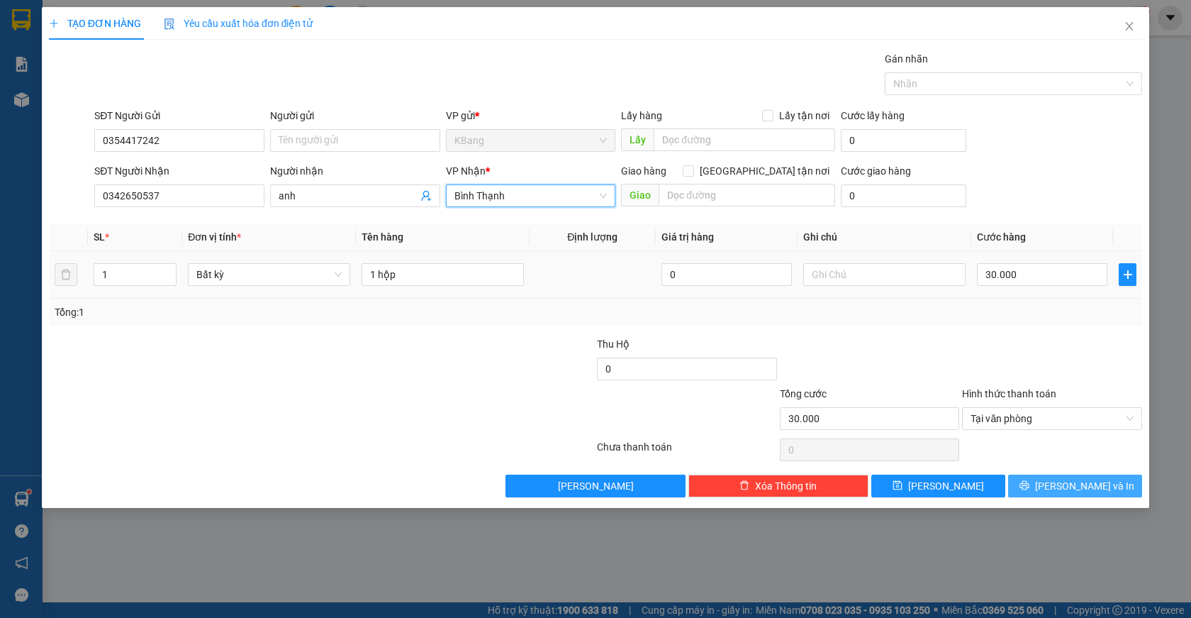
click at [1064, 484] on span "[PERSON_NAME] và In" at bounding box center [1084, 486] width 99 height 16
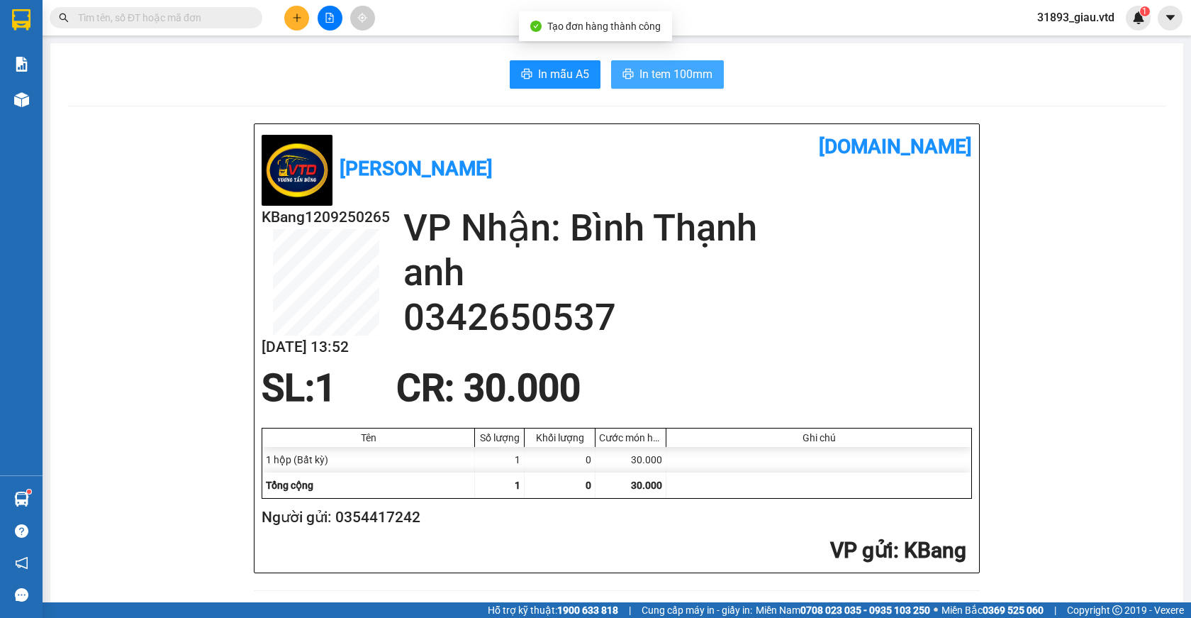
click at [654, 82] on span "In tem 100mm" at bounding box center [676, 74] width 73 height 18
click at [298, 23] on button at bounding box center [296, 18] width 25 height 25
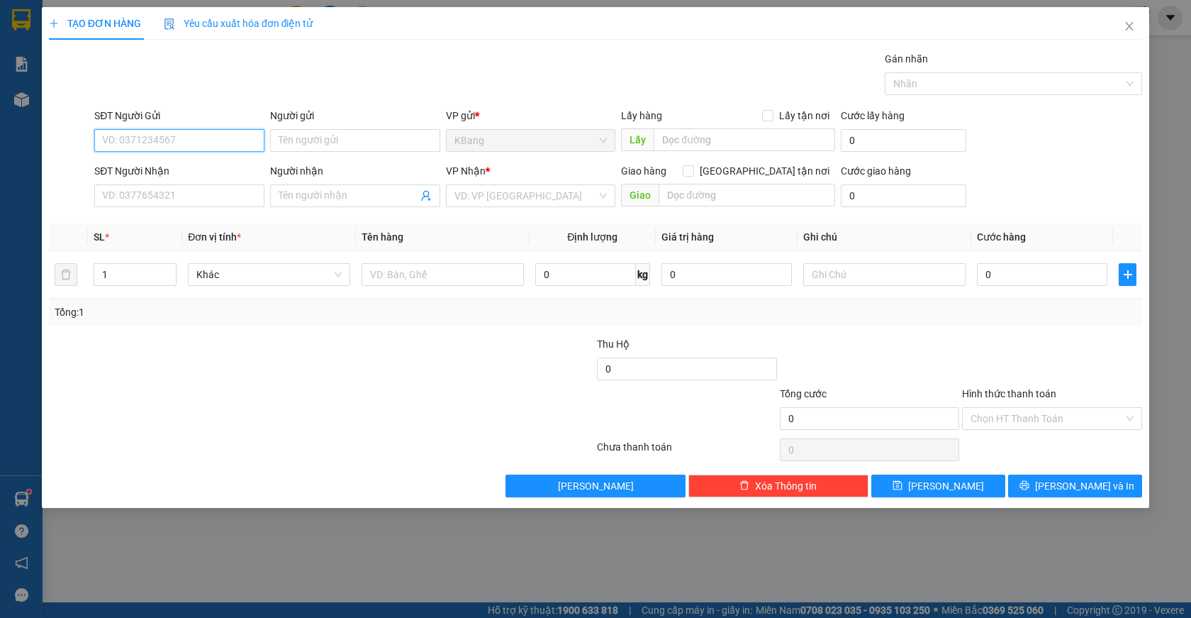
drag, startPoint x: 170, startPoint y: 143, endPoint x: 177, endPoint y: 140, distance: 7.6
click at [172, 141] on input "SĐT Người Gửi" at bounding box center [179, 140] width 170 height 23
click at [127, 213] on div "0987953901 - hoàng oanh" at bounding box center [179, 214] width 153 height 16
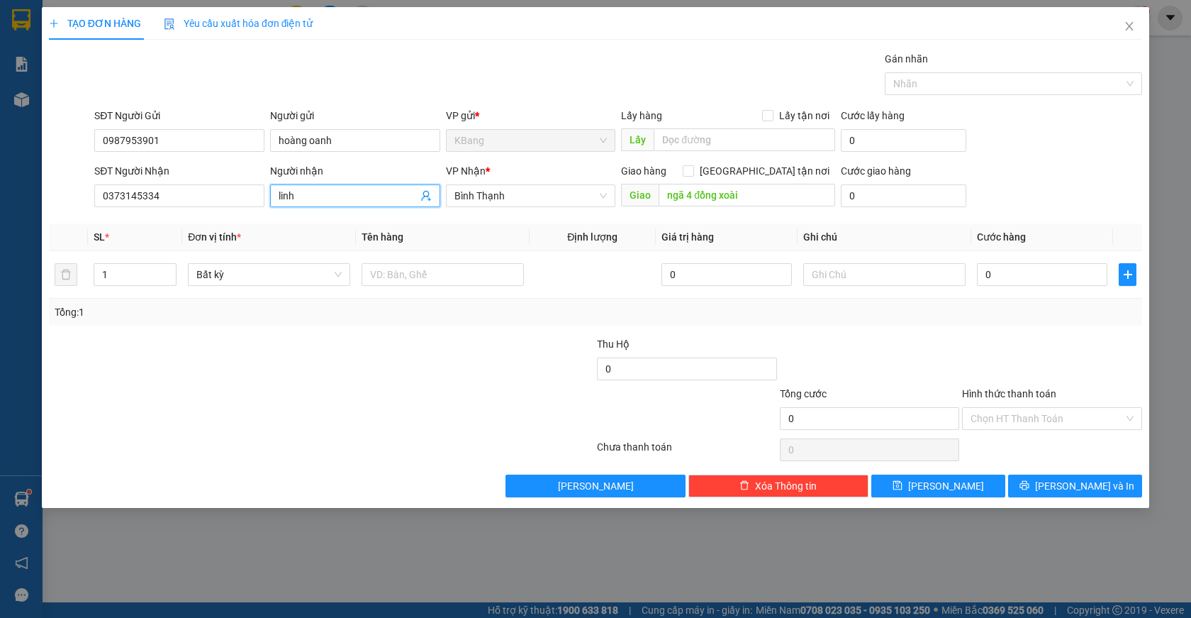
click at [428, 196] on icon "user-add" at bounding box center [425, 196] width 9 height 11
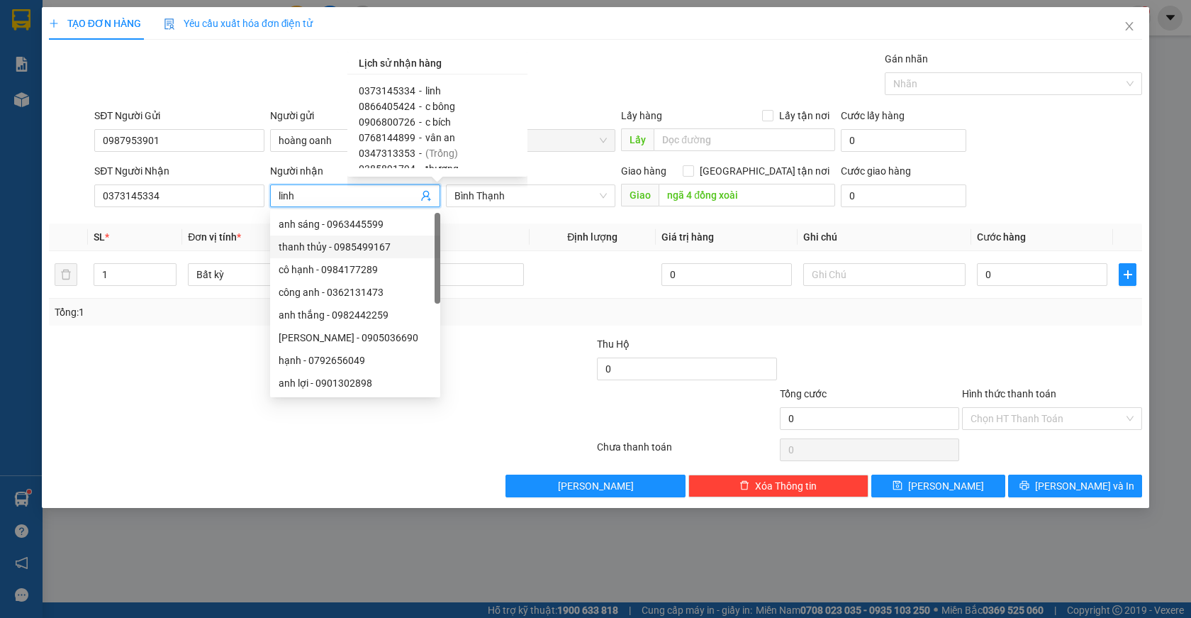
click at [401, 106] on span "0866405424" at bounding box center [387, 106] width 57 height 11
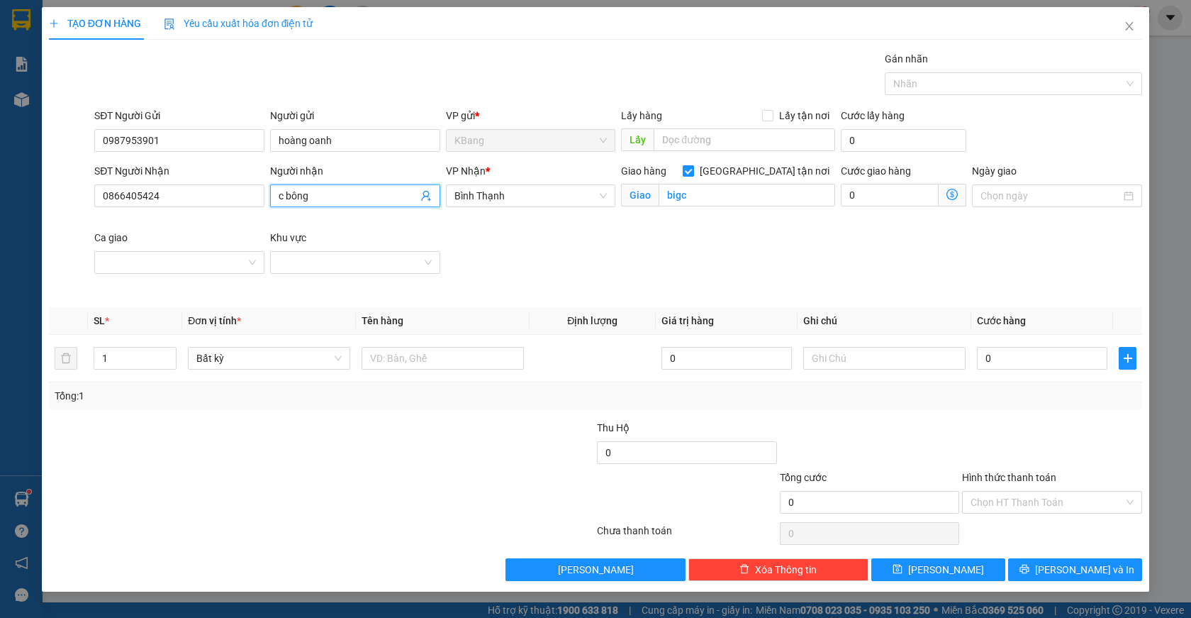
click at [693, 168] on input "[GEOGRAPHIC_DATA] tận nơi" at bounding box center [688, 170] width 10 height 10
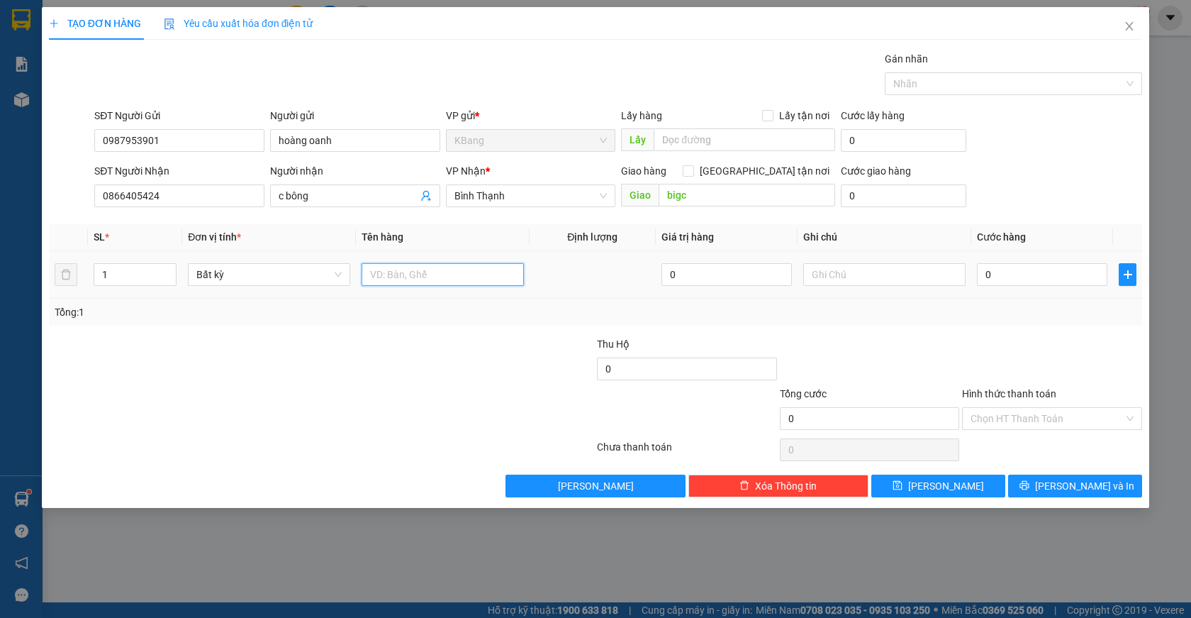
click at [413, 277] on input "text" at bounding box center [443, 274] width 162 height 23
click at [988, 274] on input "0" at bounding box center [1042, 274] width 130 height 23
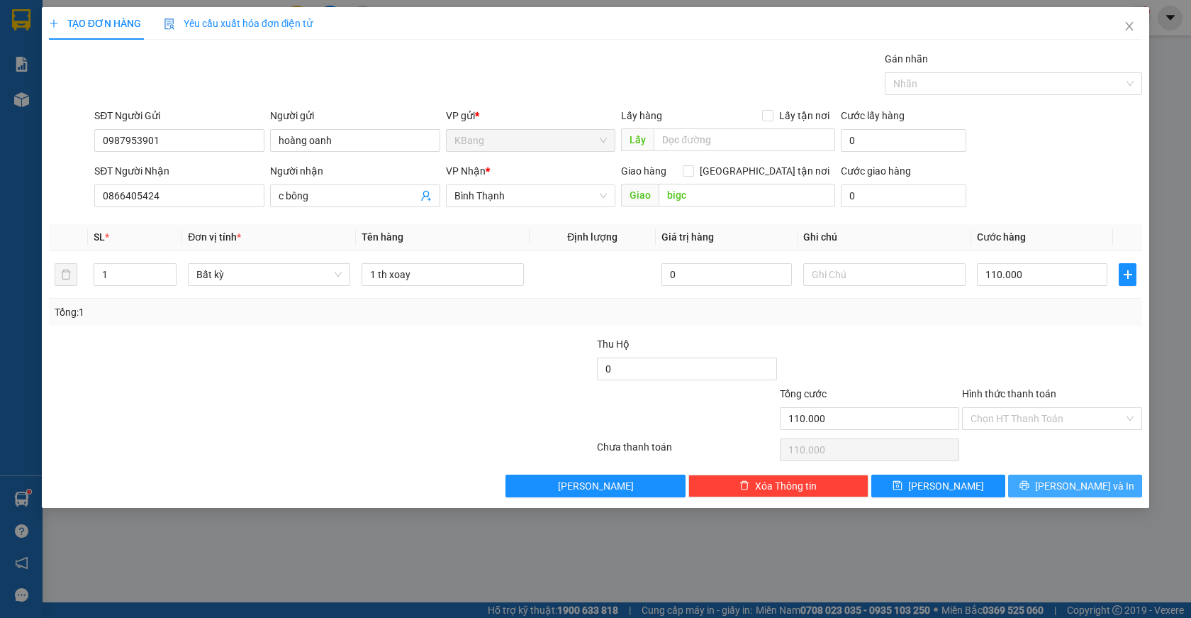
click at [1074, 489] on span "[PERSON_NAME] và In" at bounding box center [1084, 486] width 99 height 16
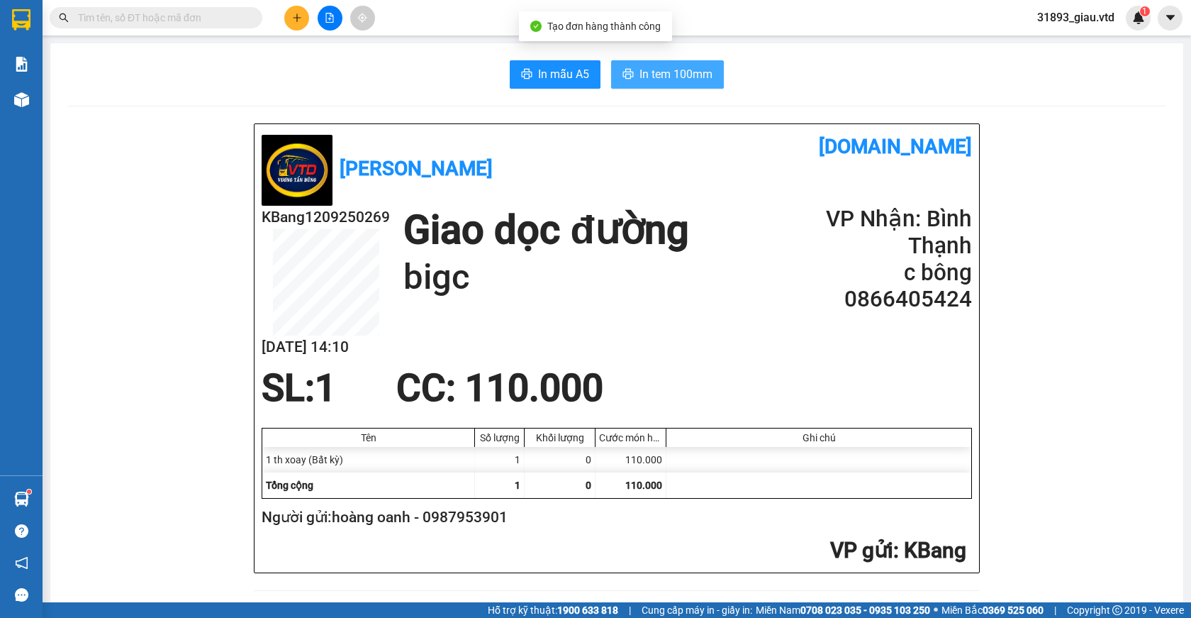
click at [644, 75] on span "In tem 100mm" at bounding box center [676, 74] width 73 height 18
click at [296, 18] on icon "plus" at bounding box center [297, 17] width 8 height 1
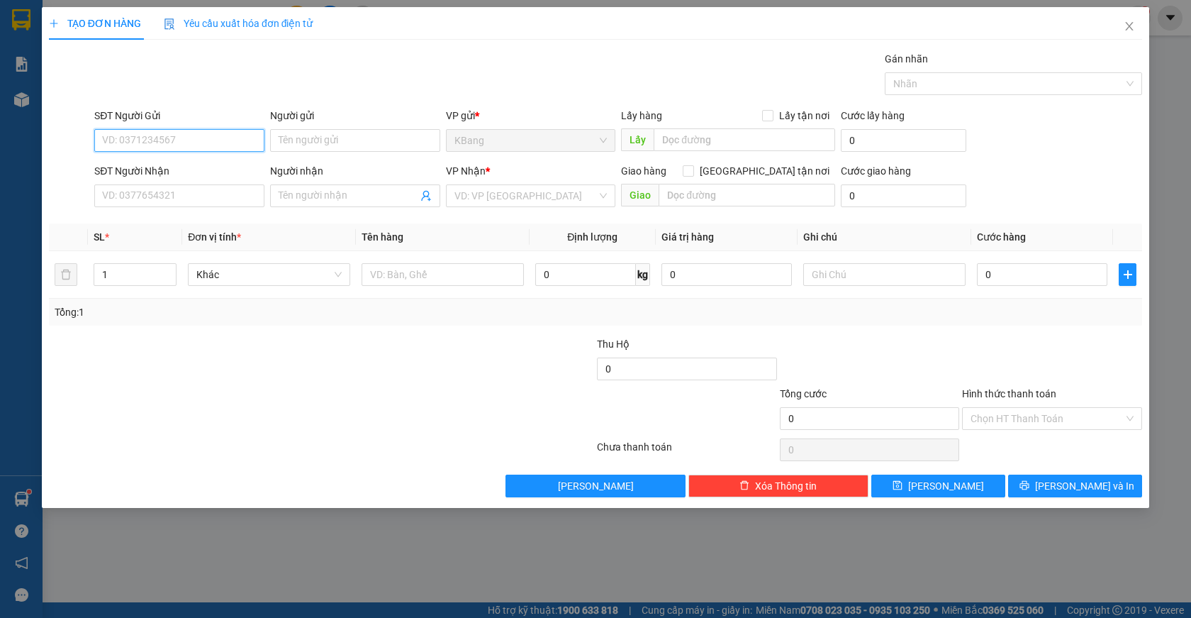
drag, startPoint x: 184, startPoint y: 147, endPoint x: 447, endPoint y: 71, distance: 274.0
click at [184, 145] on input "SĐT Người Gửi" at bounding box center [179, 140] width 170 height 23
drag, startPoint x: 130, startPoint y: 201, endPoint x: 422, endPoint y: 67, distance: 320.7
click at [132, 201] on input "SĐT Người Nhận" at bounding box center [179, 195] width 170 height 23
click at [300, 193] on input "Người nhận" at bounding box center [348, 196] width 139 height 16
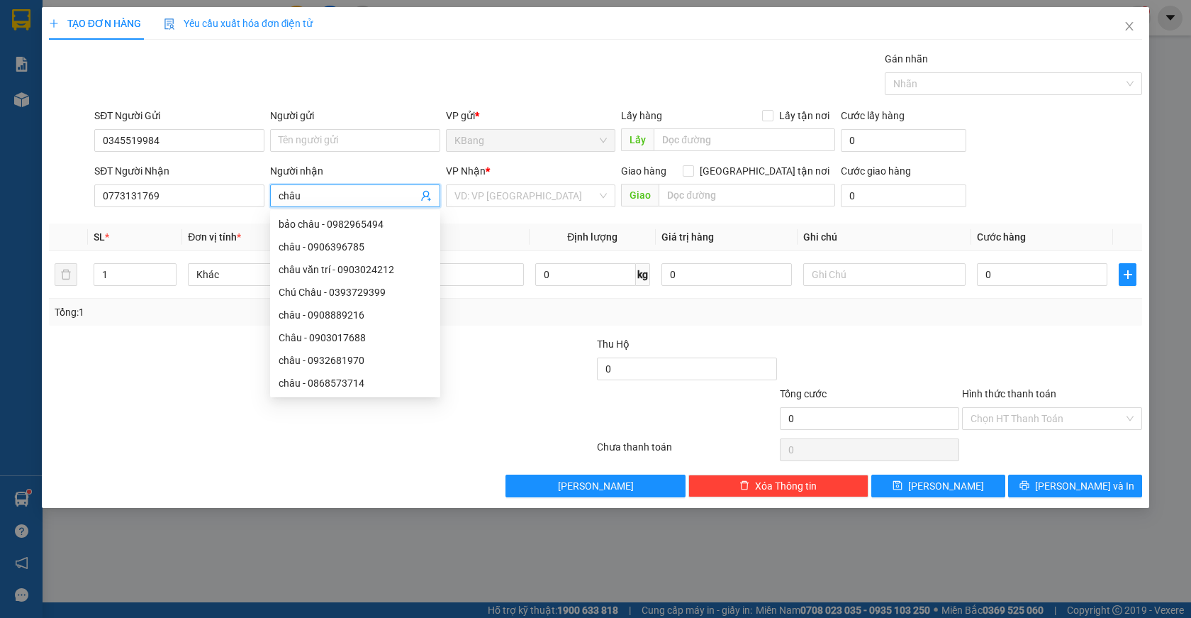
drag, startPoint x: 505, startPoint y: 406, endPoint x: 506, endPoint y: 211, distance: 195.0
click at [505, 403] on div at bounding box center [504, 411] width 183 height 50
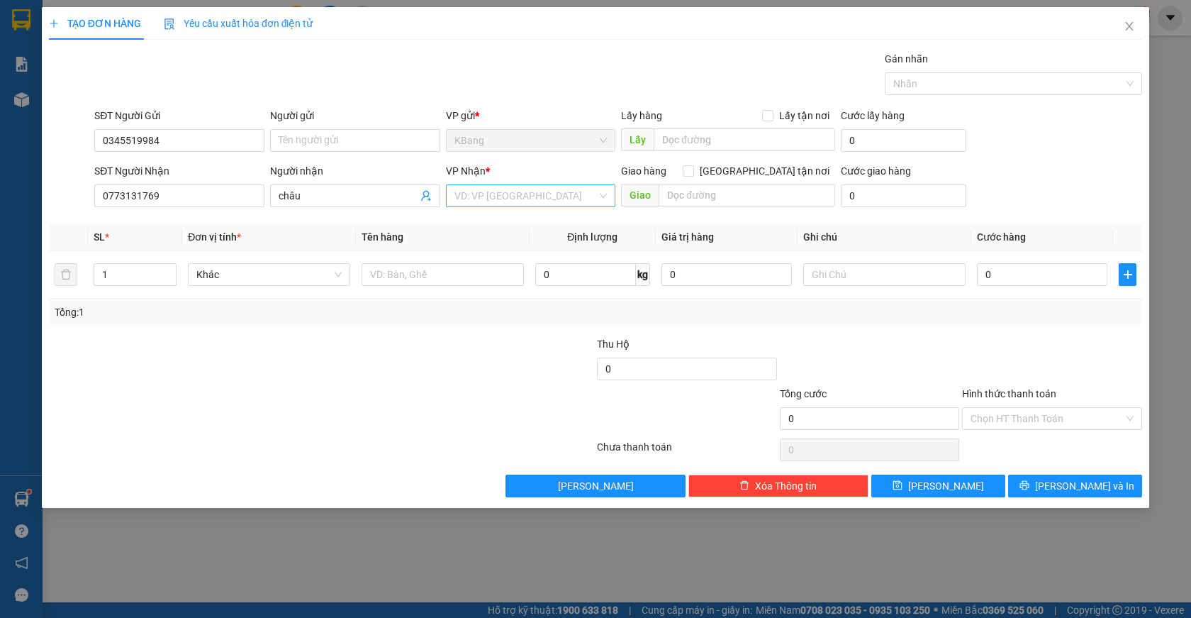
click at [500, 190] on input "search" at bounding box center [525, 195] width 143 height 21
click at [504, 269] on div "Bình Thạnh" at bounding box center [530, 270] width 153 height 16
drag, startPoint x: 349, startPoint y: 384, endPoint x: 363, endPoint y: 362, distance: 26.2
click at [349, 383] on div at bounding box center [230, 361] width 365 height 50
click at [408, 279] on input "text" at bounding box center [443, 274] width 162 height 23
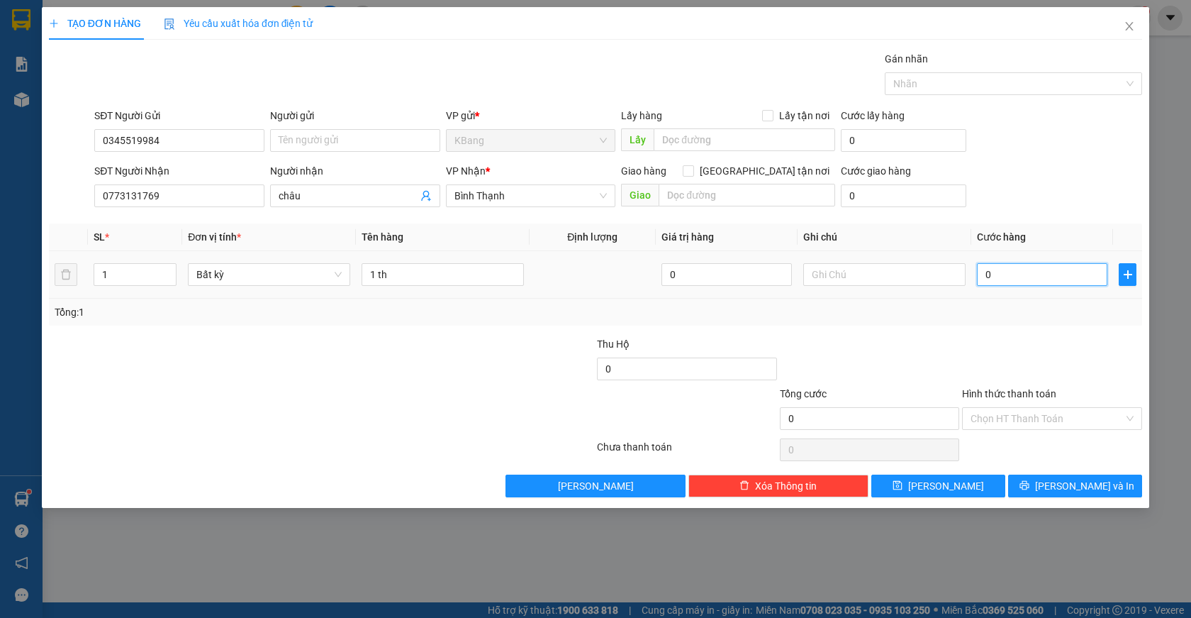
click at [1007, 278] on input "0" at bounding box center [1042, 274] width 130 height 23
click at [1019, 417] on input "Hình thức thanh toán" at bounding box center [1047, 418] width 153 height 21
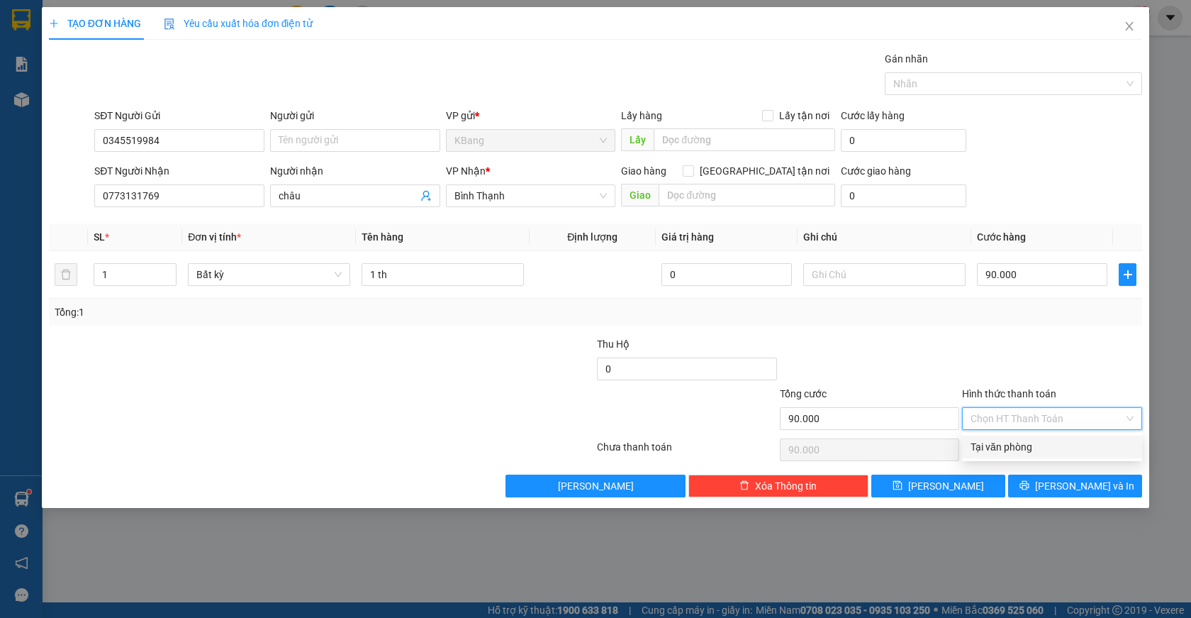
click at [1025, 449] on div "Tại văn phòng" at bounding box center [1052, 447] width 163 height 16
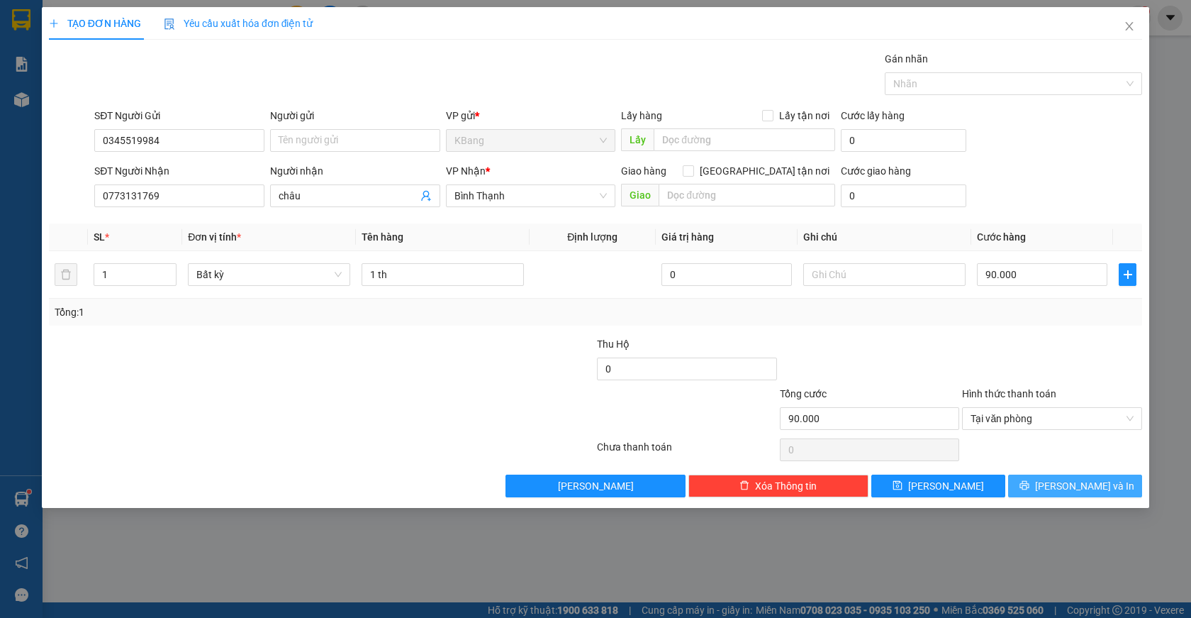
click at [1068, 483] on span "[PERSON_NAME] và In" at bounding box center [1084, 486] width 99 height 16
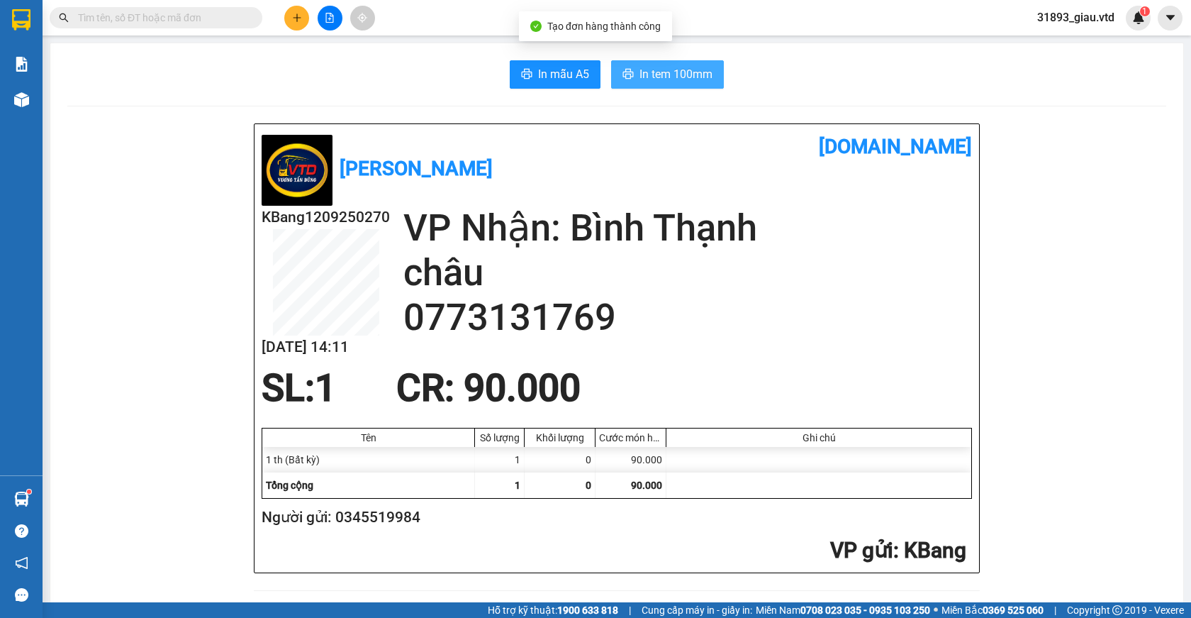
click at [648, 75] on span "In tem 100mm" at bounding box center [676, 74] width 73 height 18
click at [294, 20] on icon "plus" at bounding box center [297, 18] width 10 height 10
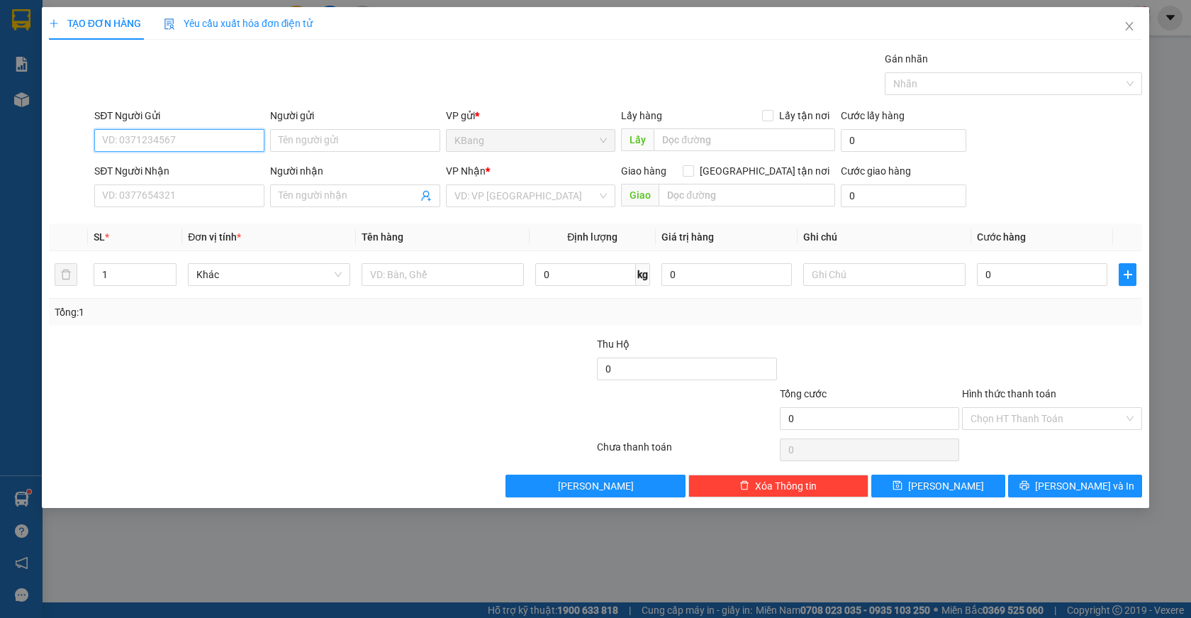
drag, startPoint x: 152, startPoint y: 139, endPoint x: 394, endPoint y: 70, distance: 252.0
click at [153, 135] on input "SĐT Người Gửi" at bounding box center [179, 140] width 170 height 23
click at [700, 147] on input "text" at bounding box center [745, 139] width 182 height 23
click at [391, 273] on input "text" at bounding box center [443, 274] width 162 height 23
click at [998, 273] on input "0" at bounding box center [1042, 274] width 130 height 23
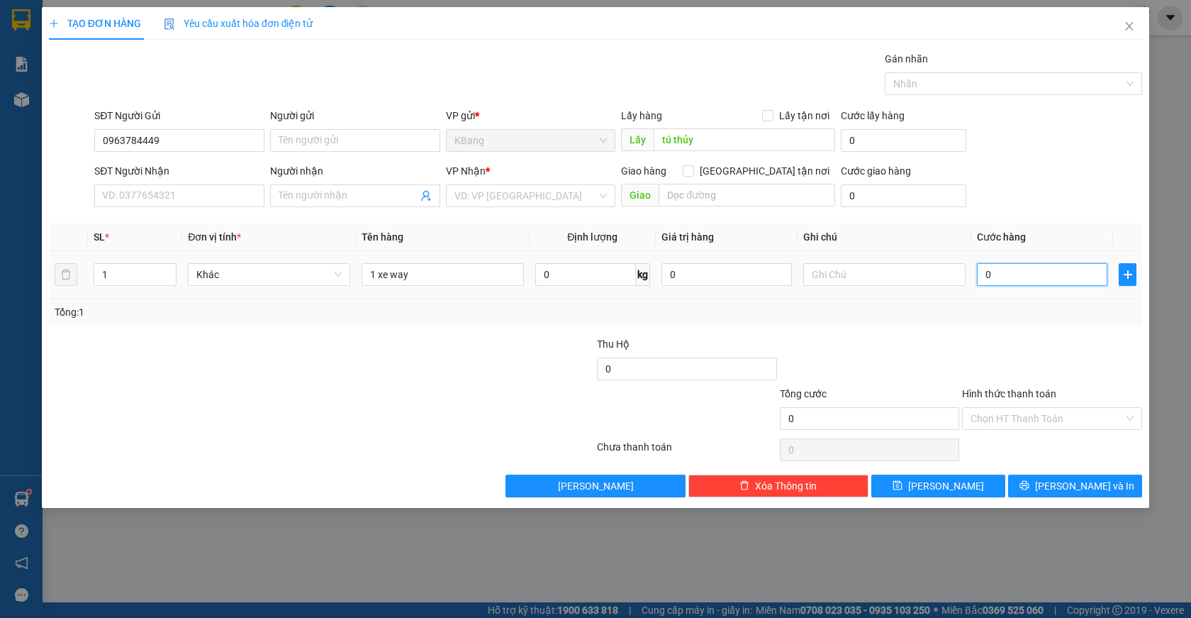
click at [988, 279] on input "0" at bounding box center [1042, 274] width 130 height 23
click at [965, 486] on button "[PERSON_NAME]" at bounding box center [938, 485] width 134 height 23
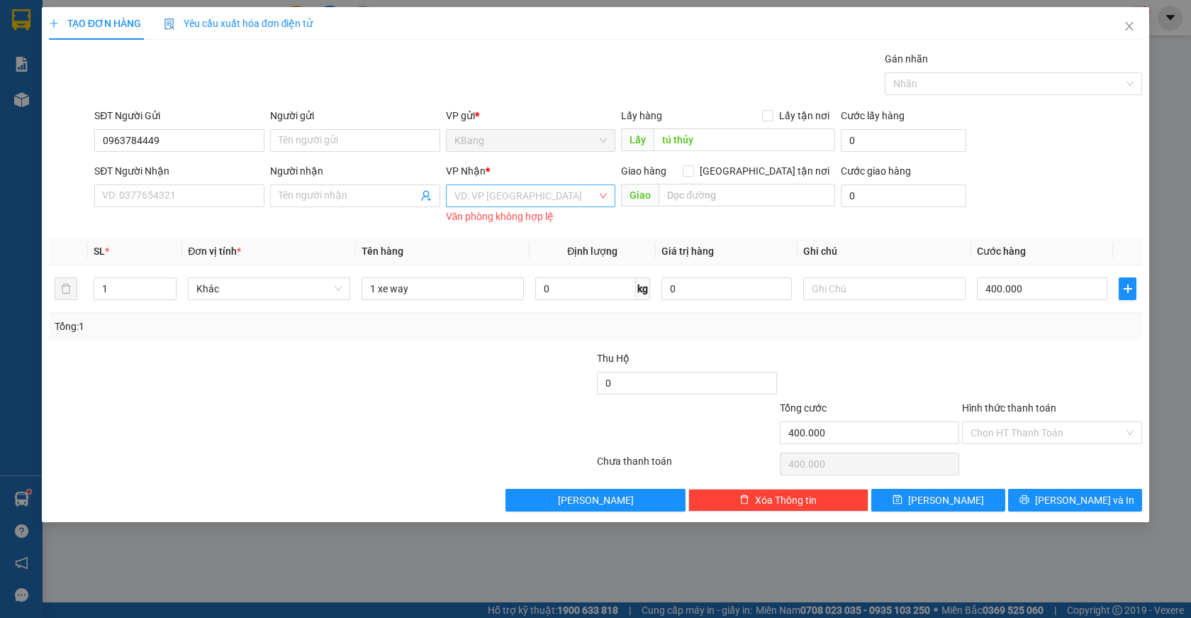
click at [503, 191] on input "search" at bounding box center [525, 195] width 143 height 21
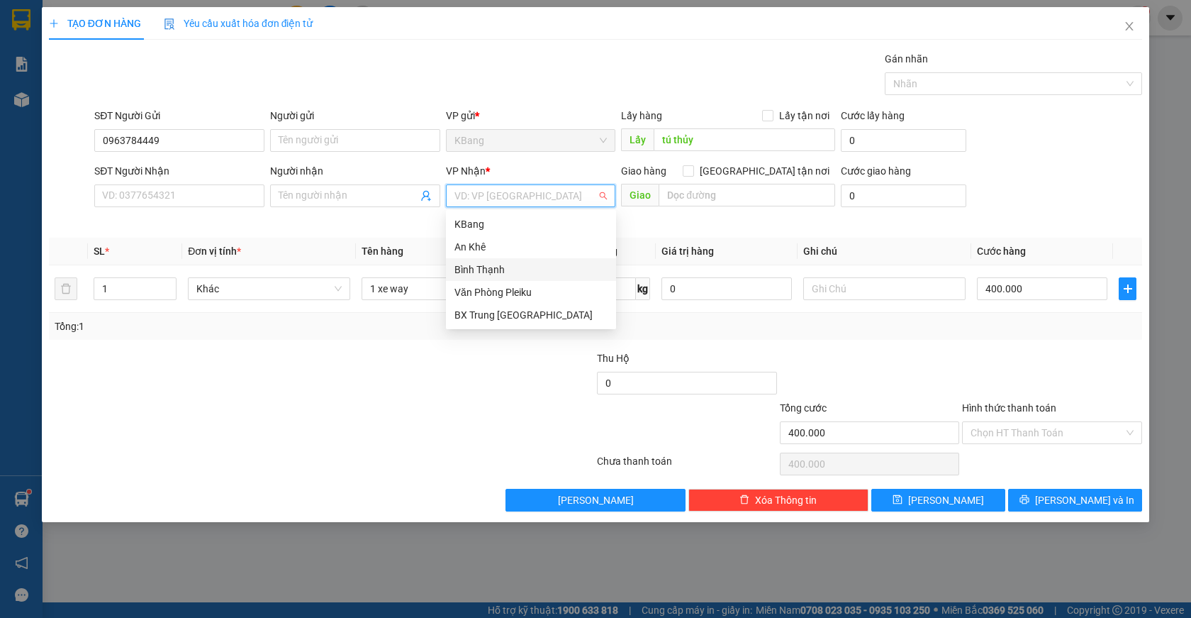
click at [488, 268] on div "Bình Thạnh" at bounding box center [530, 270] width 153 height 16
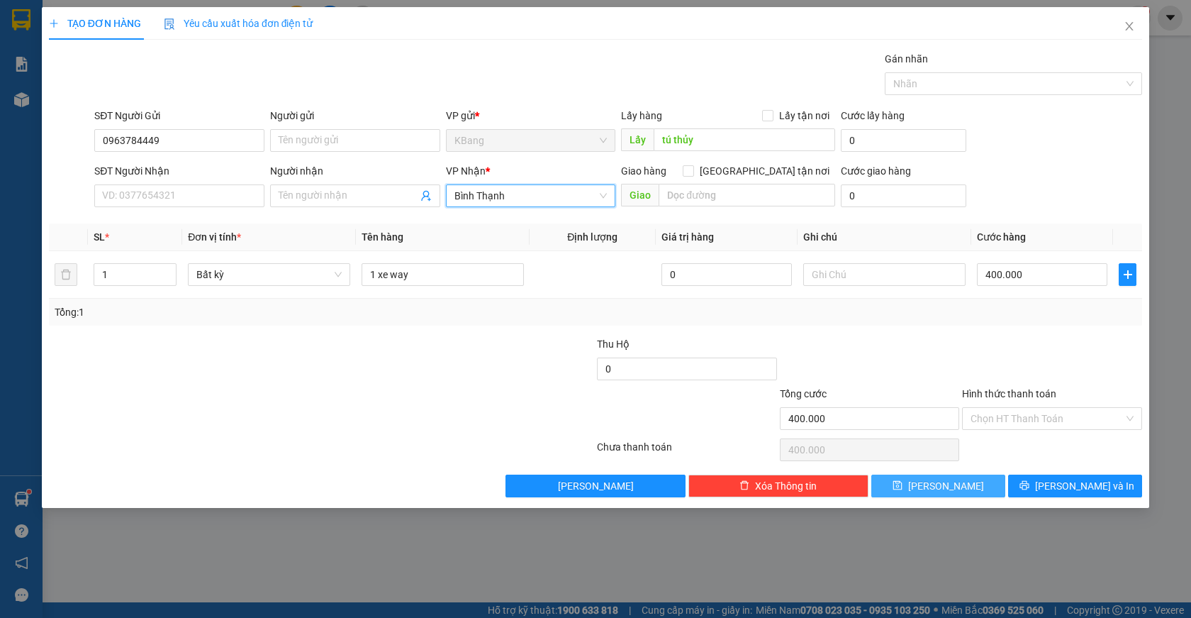
click at [946, 486] on span "[PERSON_NAME]" at bounding box center [946, 486] width 76 height 16
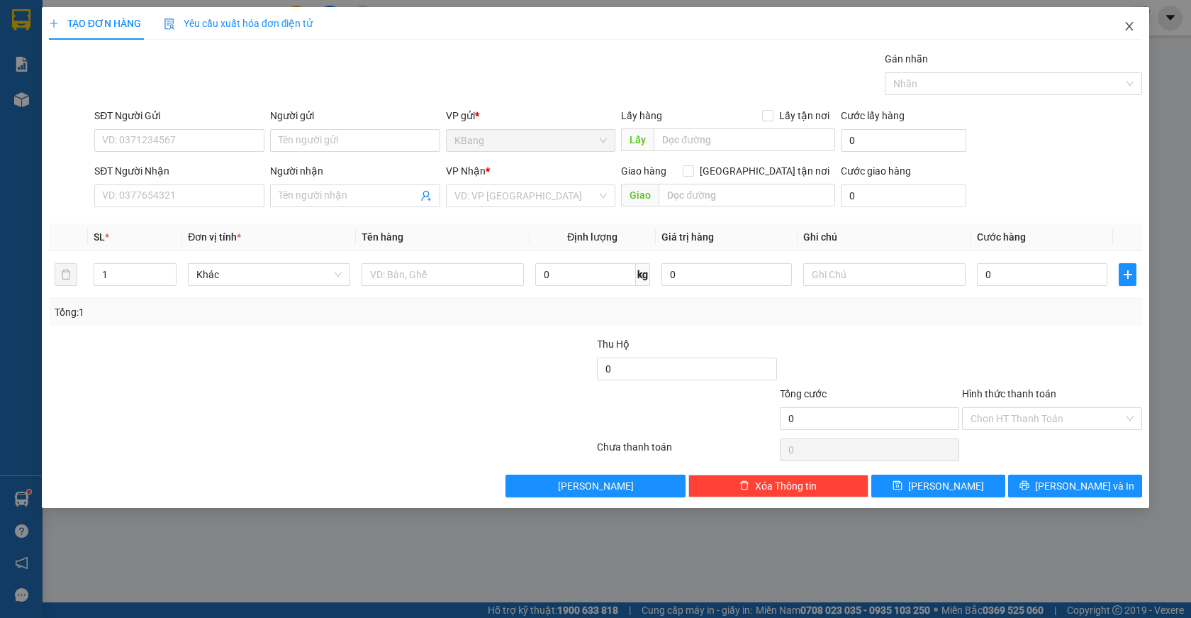
click at [1131, 30] on icon "close" at bounding box center [1129, 26] width 11 height 11
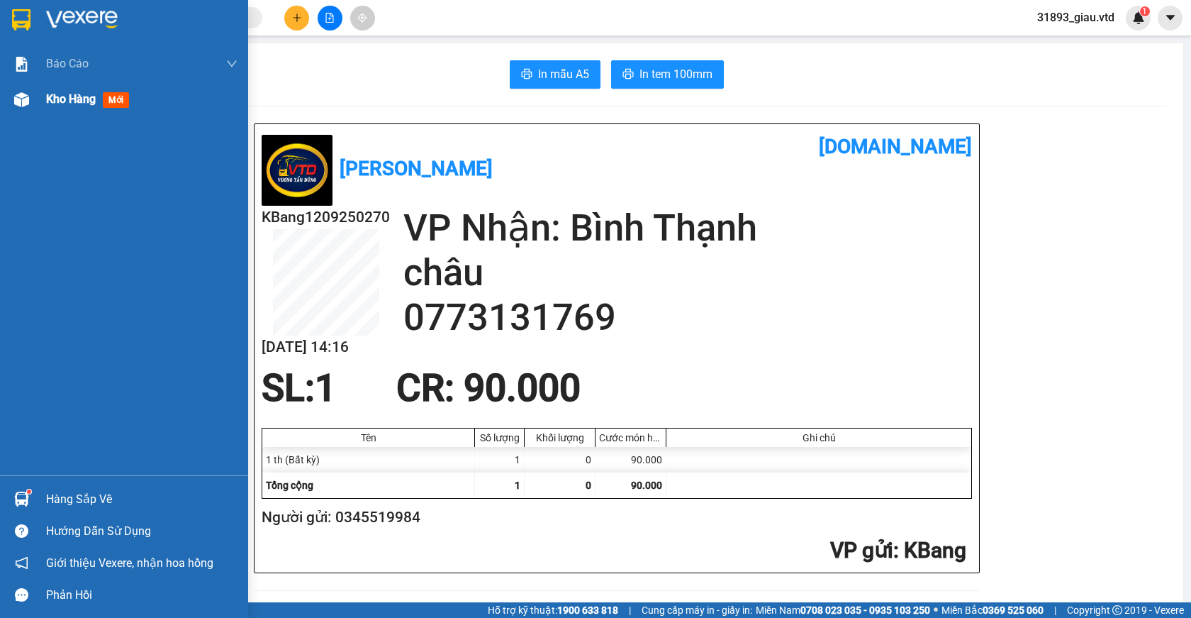
click at [118, 104] on span "mới" at bounding box center [116, 100] width 26 height 16
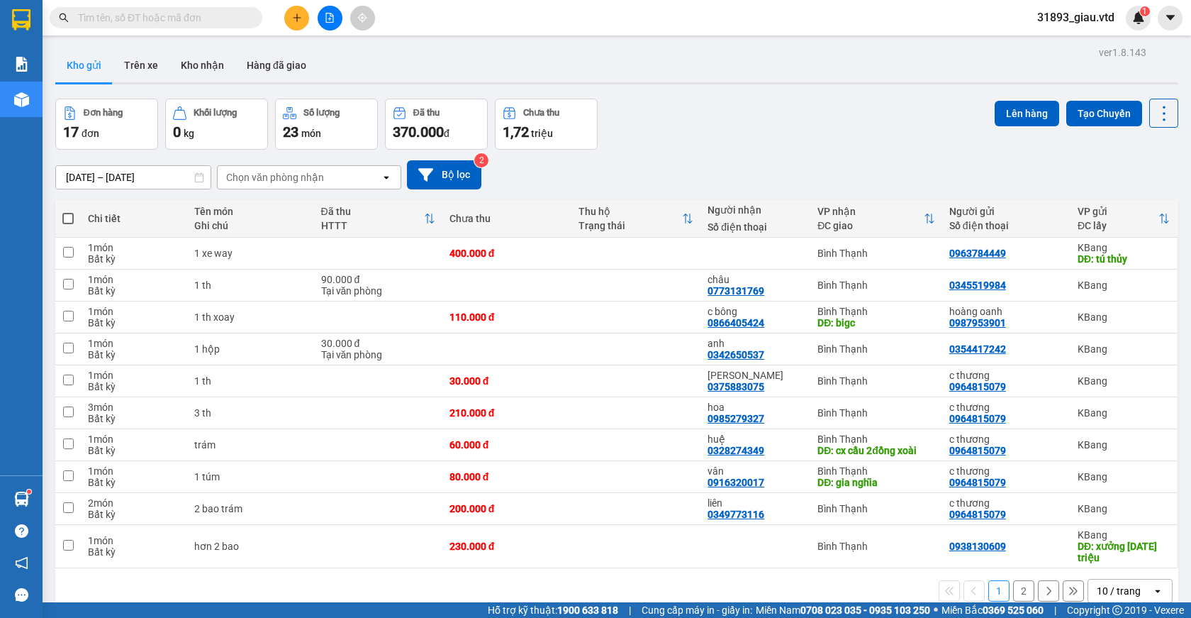
click at [1013, 580] on button "2" at bounding box center [1023, 590] width 21 height 21
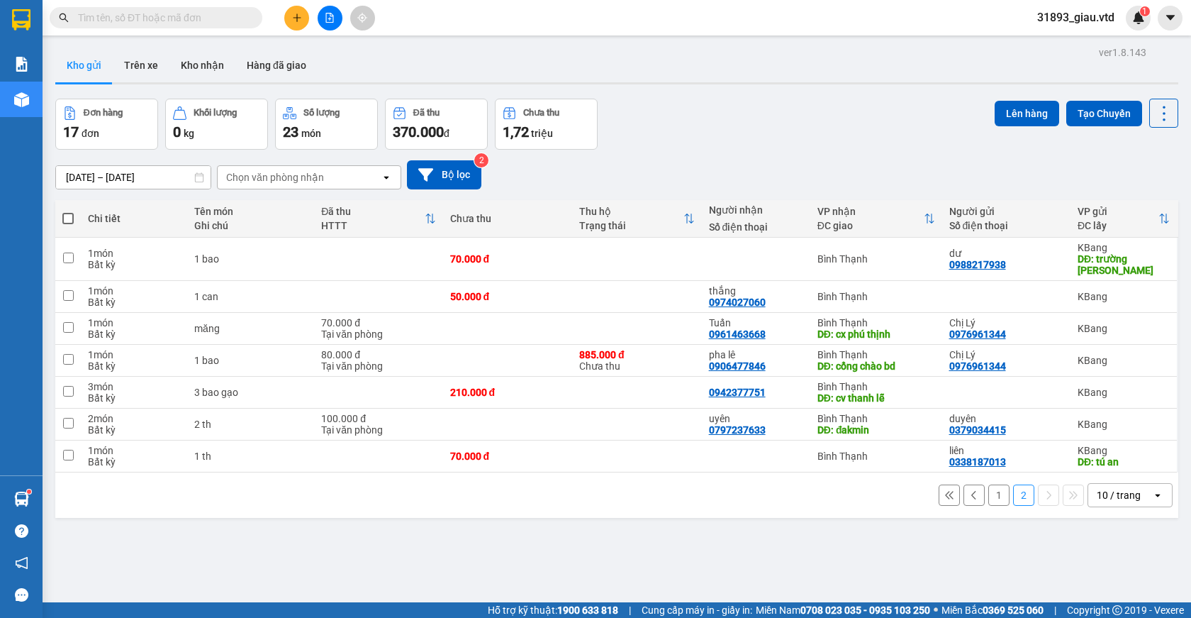
click at [988, 495] on button "1" at bounding box center [998, 494] width 21 height 21
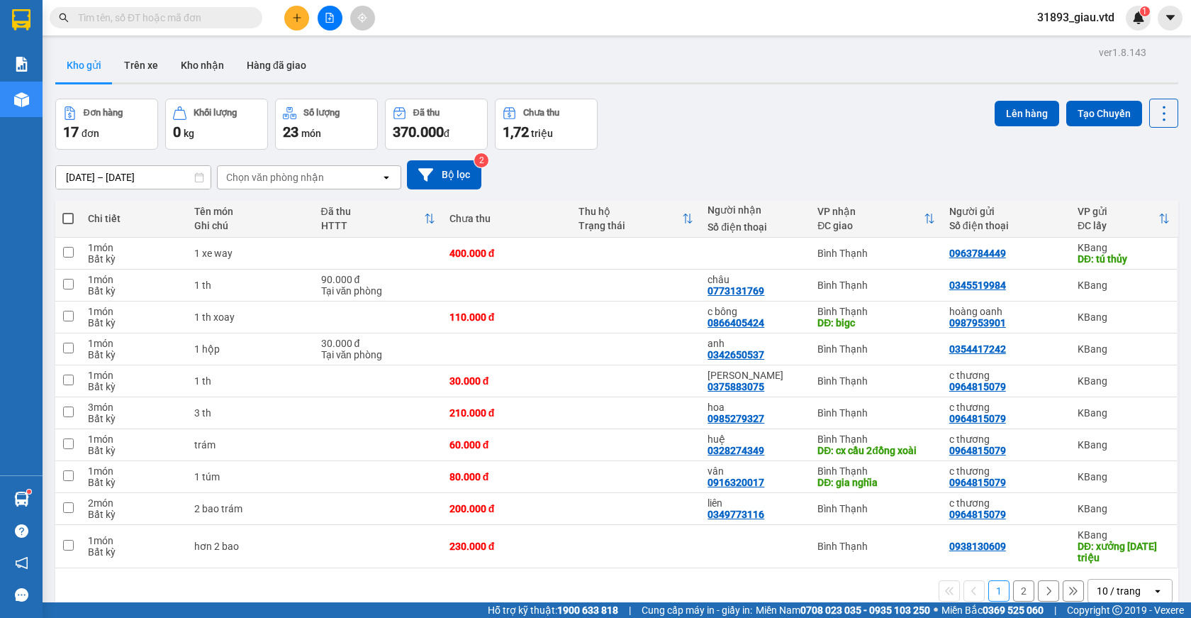
click at [1015, 580] on button "2" at bounding box center [1023, 590] width 21 height 21
